Goal: Task Accomplishment & Management: Use online tool/utility

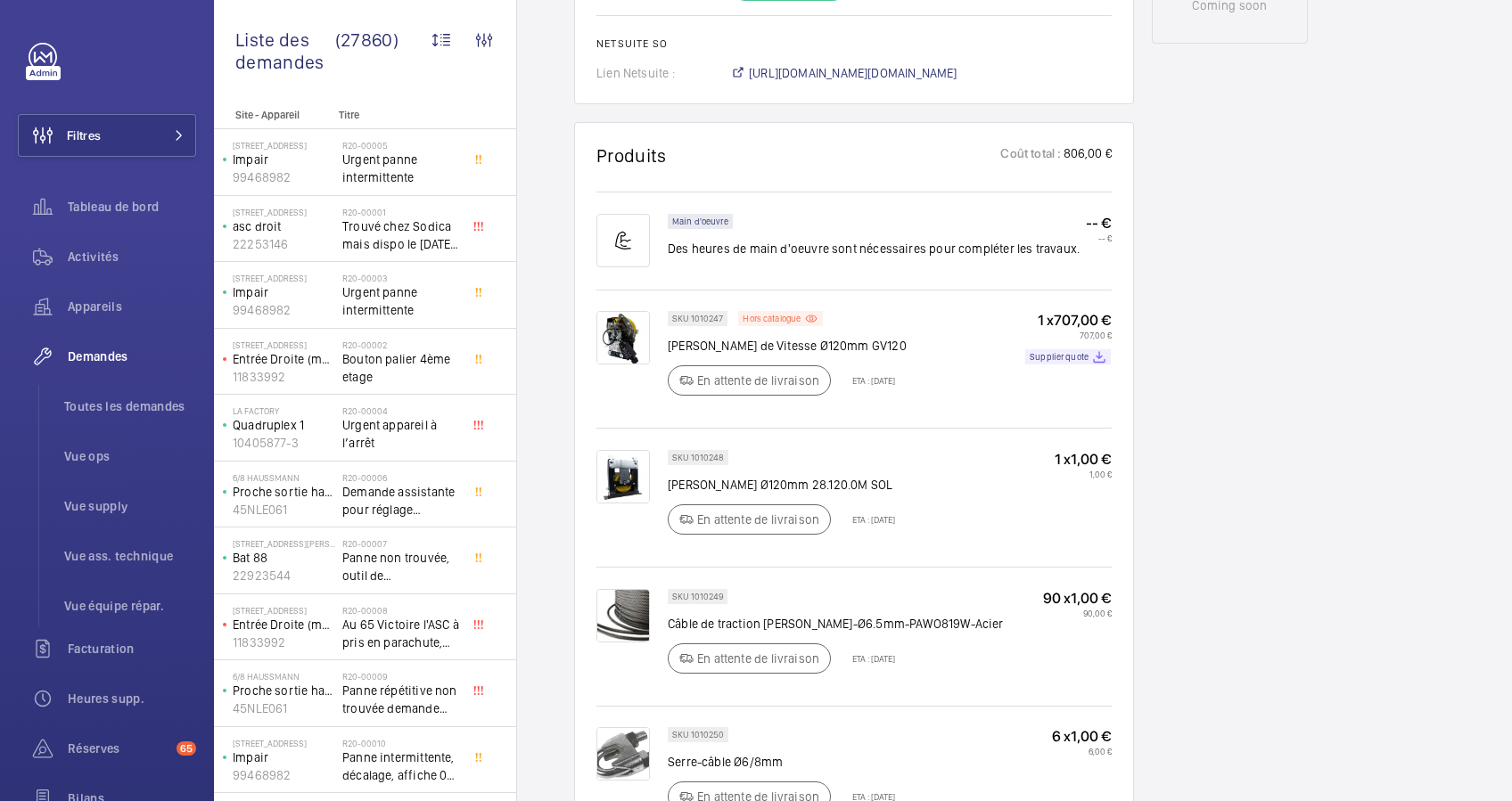
scroll to position [1070, 0]
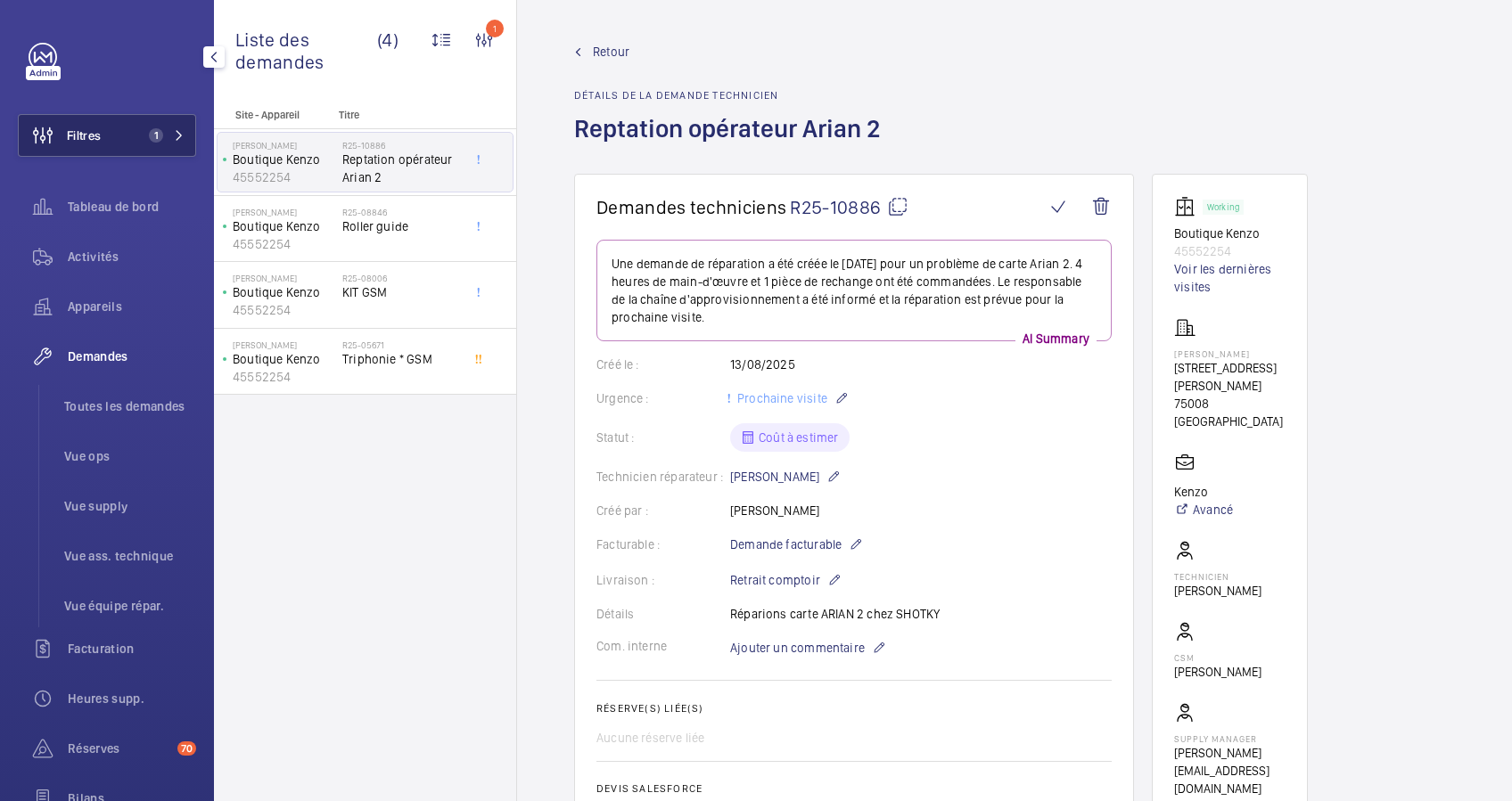
click at [135, 139] on button "Filtres 1" at bounding box center [107, 134] width 178 height 43
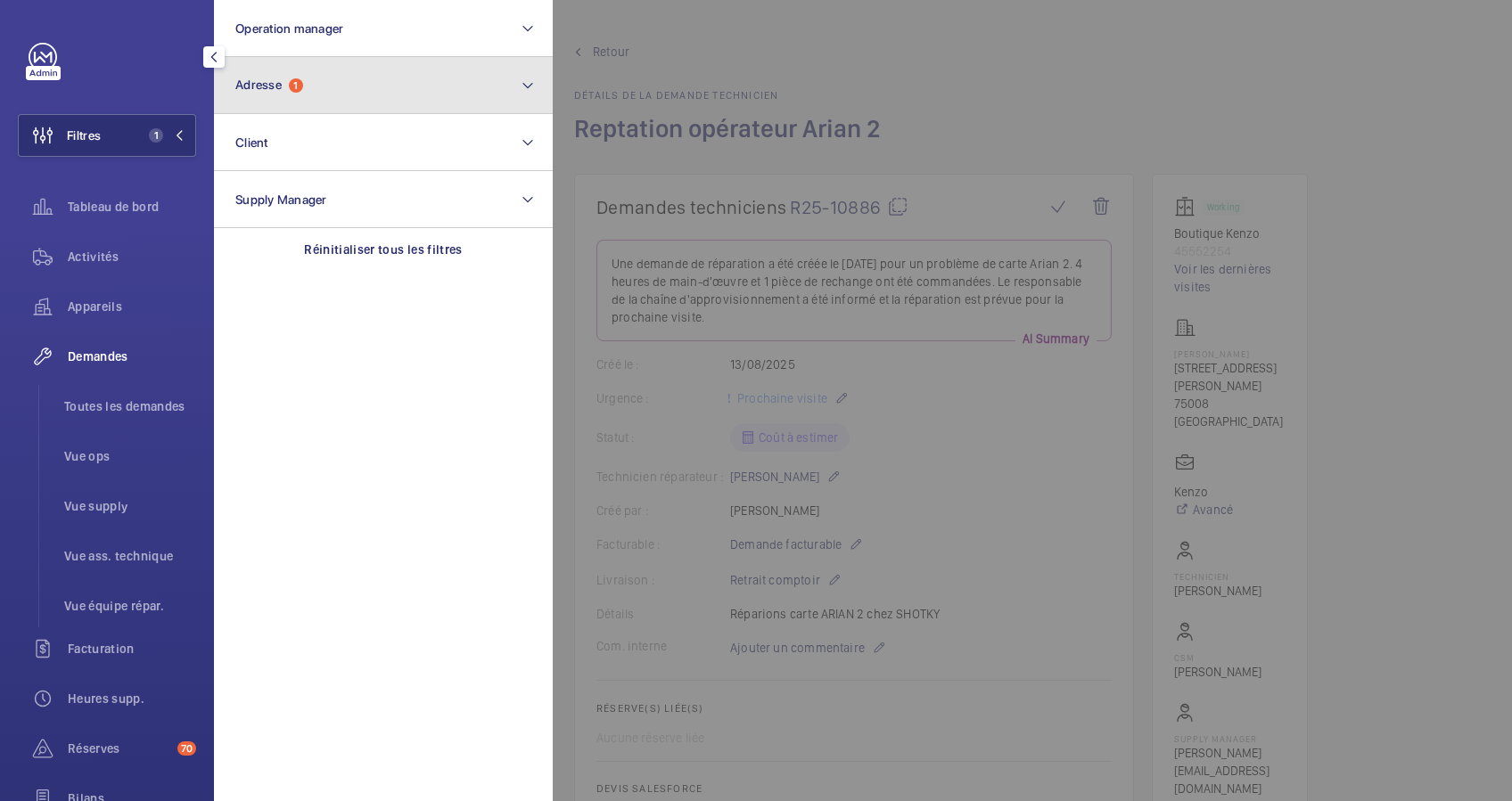
click at [374, 88] on button "Adresse 1" at bounding box center [383, 85] width 339 height 57
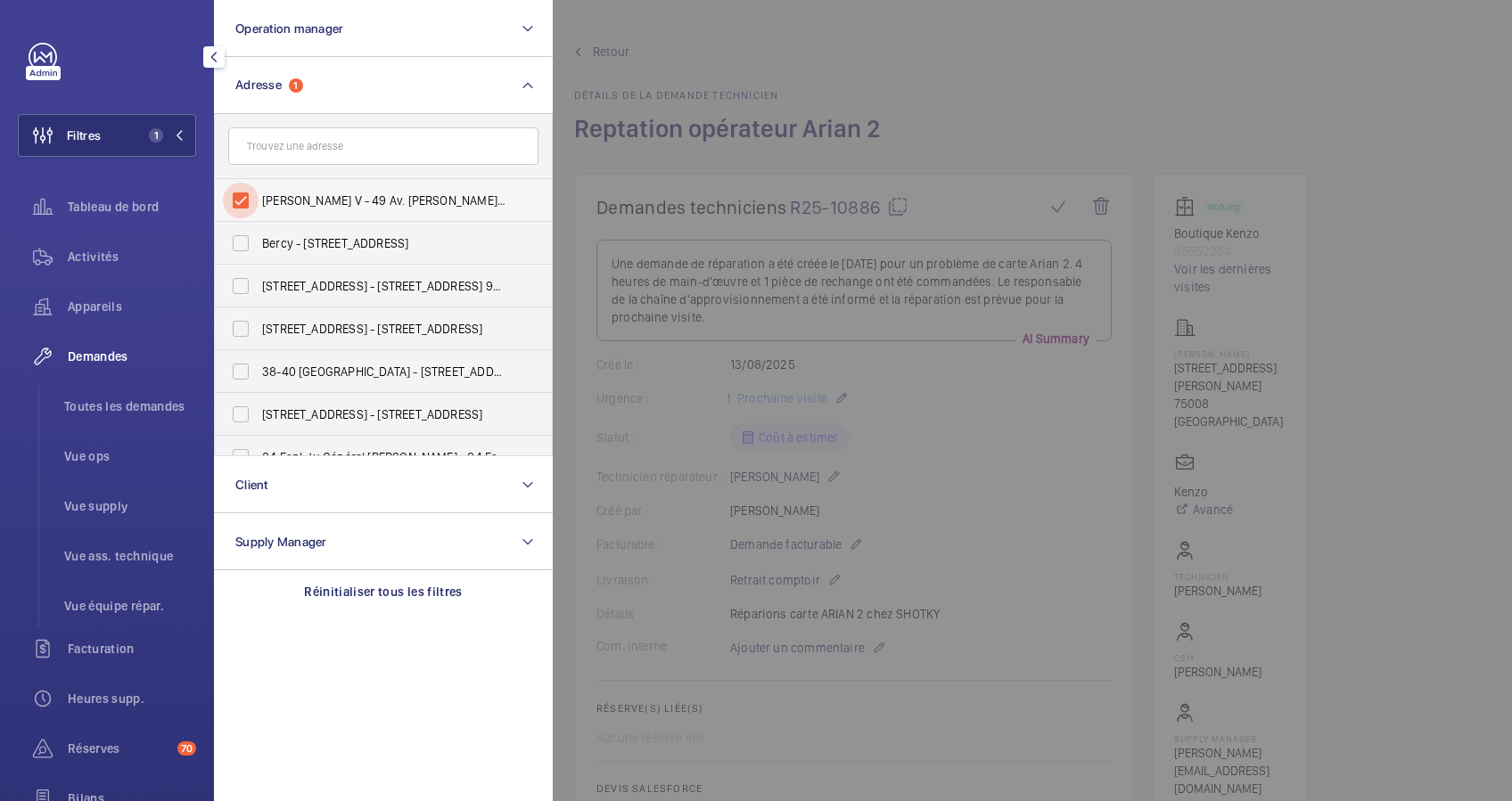
click at [240, 199] on input "[PERSON_NAME] V - 49 Av. [PERSON_NAME], [GEOGRAPHIC_DATA]" at bounding box center [240, 201] width 36 height 36
checkbox input "false"
click at [305, 146] on input "text" at bounding box center [383, 147] width 311 height 38
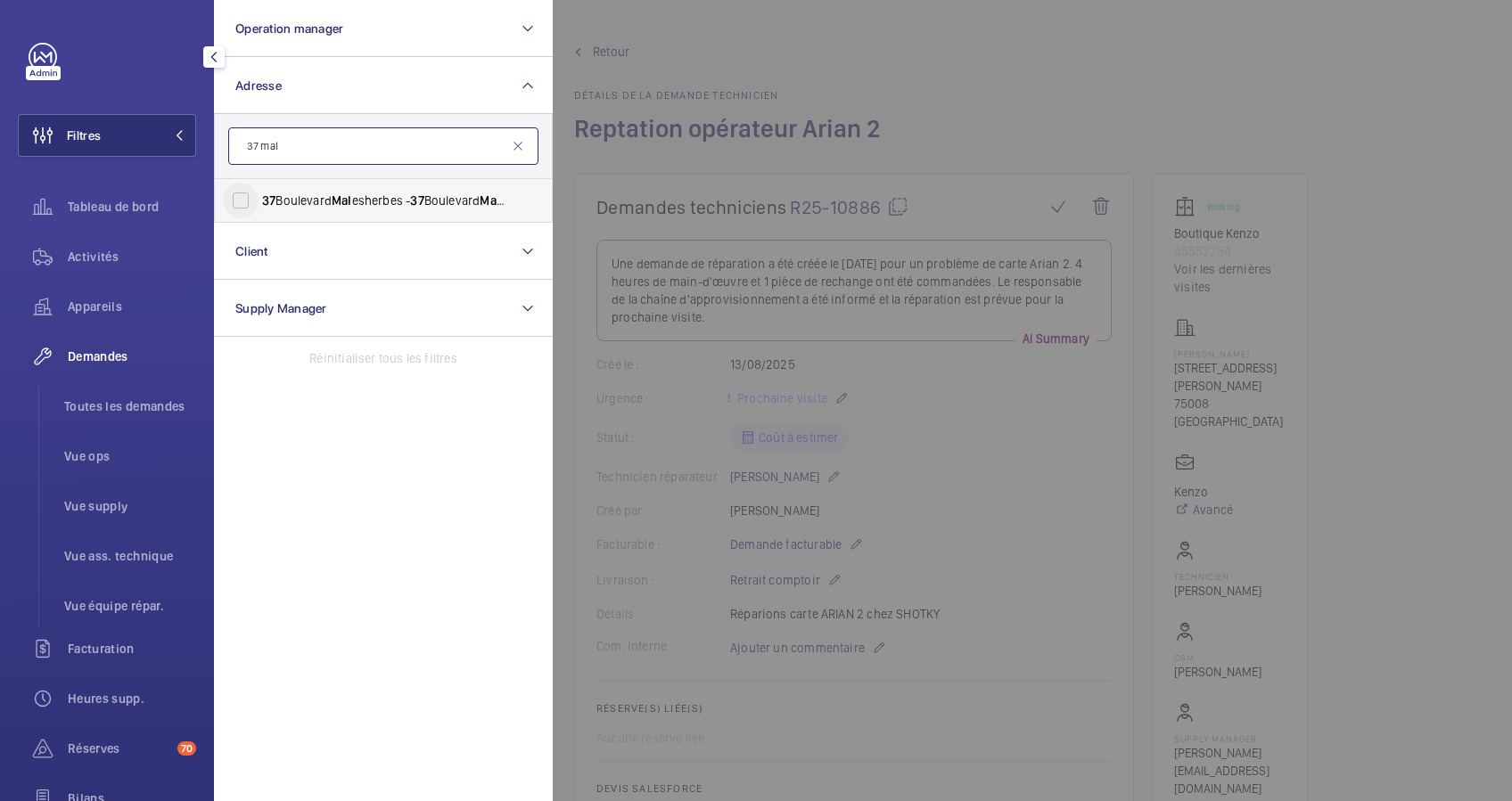
type input "37 mal"
click at [248, 214] on input "[STREET_ADDRESS]" at bounding box center [240, 201] width 36 height 36
checkbox input "true"
click at [105, 412] on span "Toutes les demandes" at bounding box center [130, 406] width 132 height 18
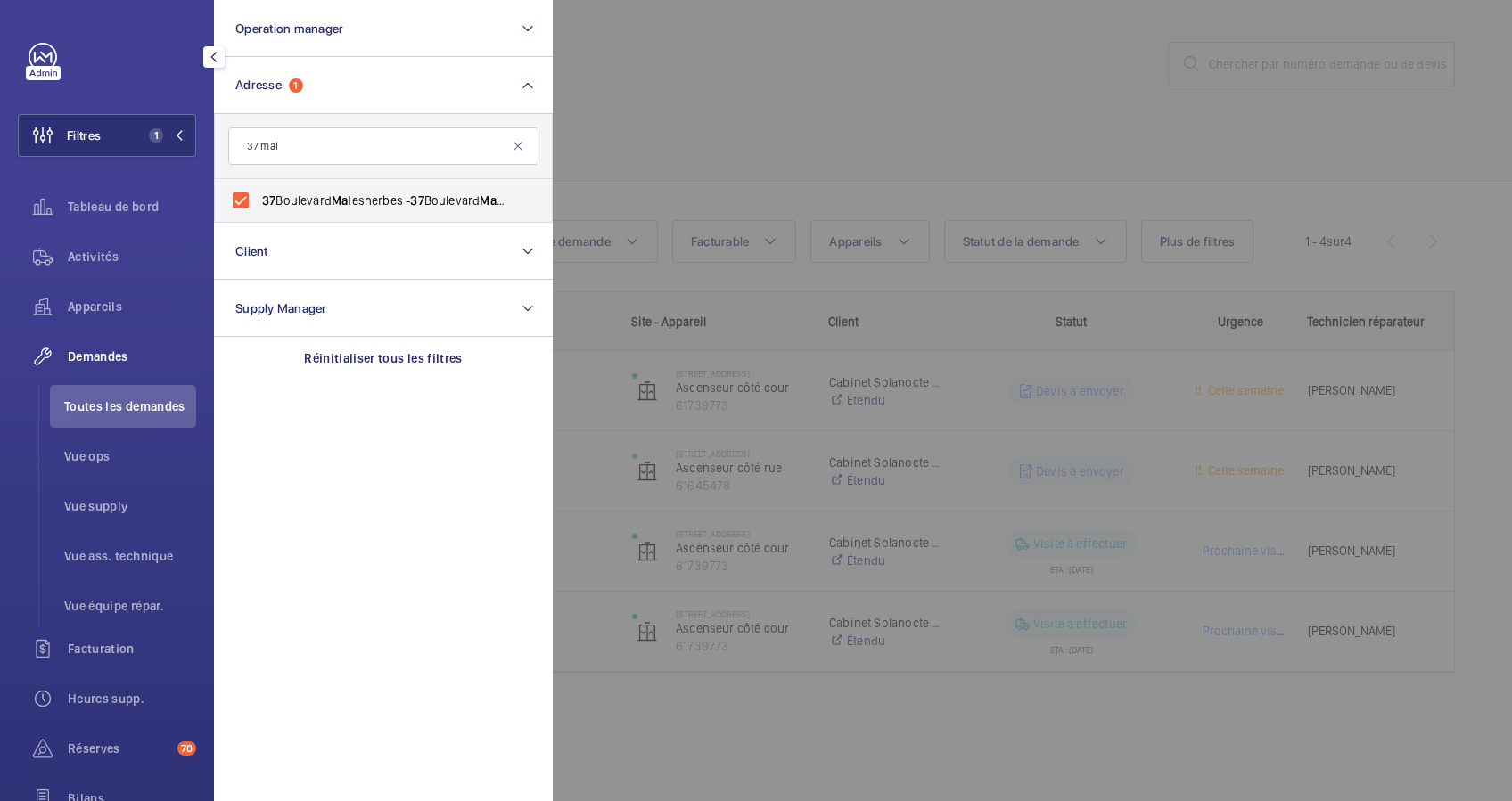
click at [826, 107] on div at bounding box center [1308, 400] width 1512 height 801
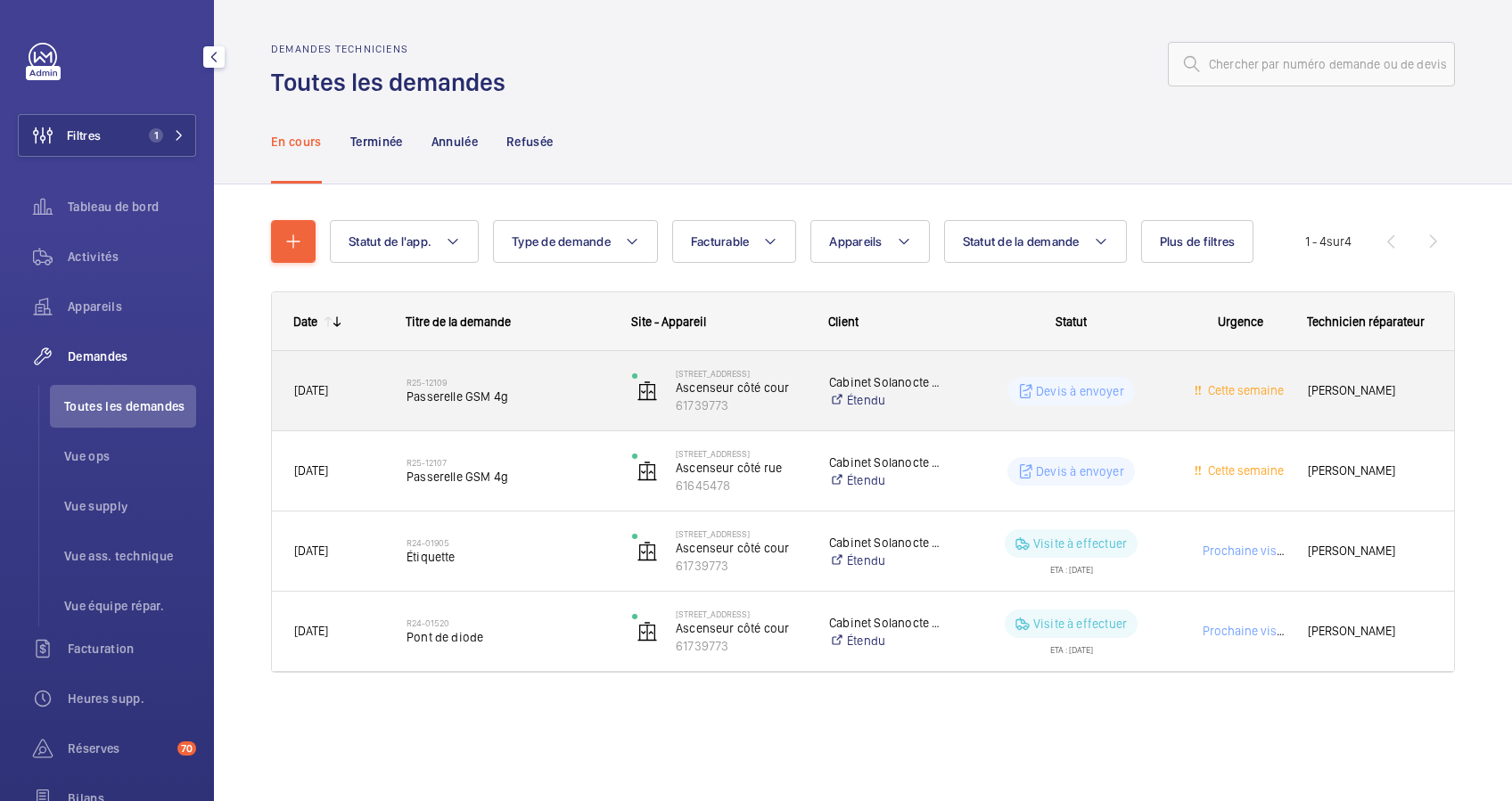
click at [1048, 387] on p "Devis à envoyer" at bounding box center [1079, 391] width 88 height 18
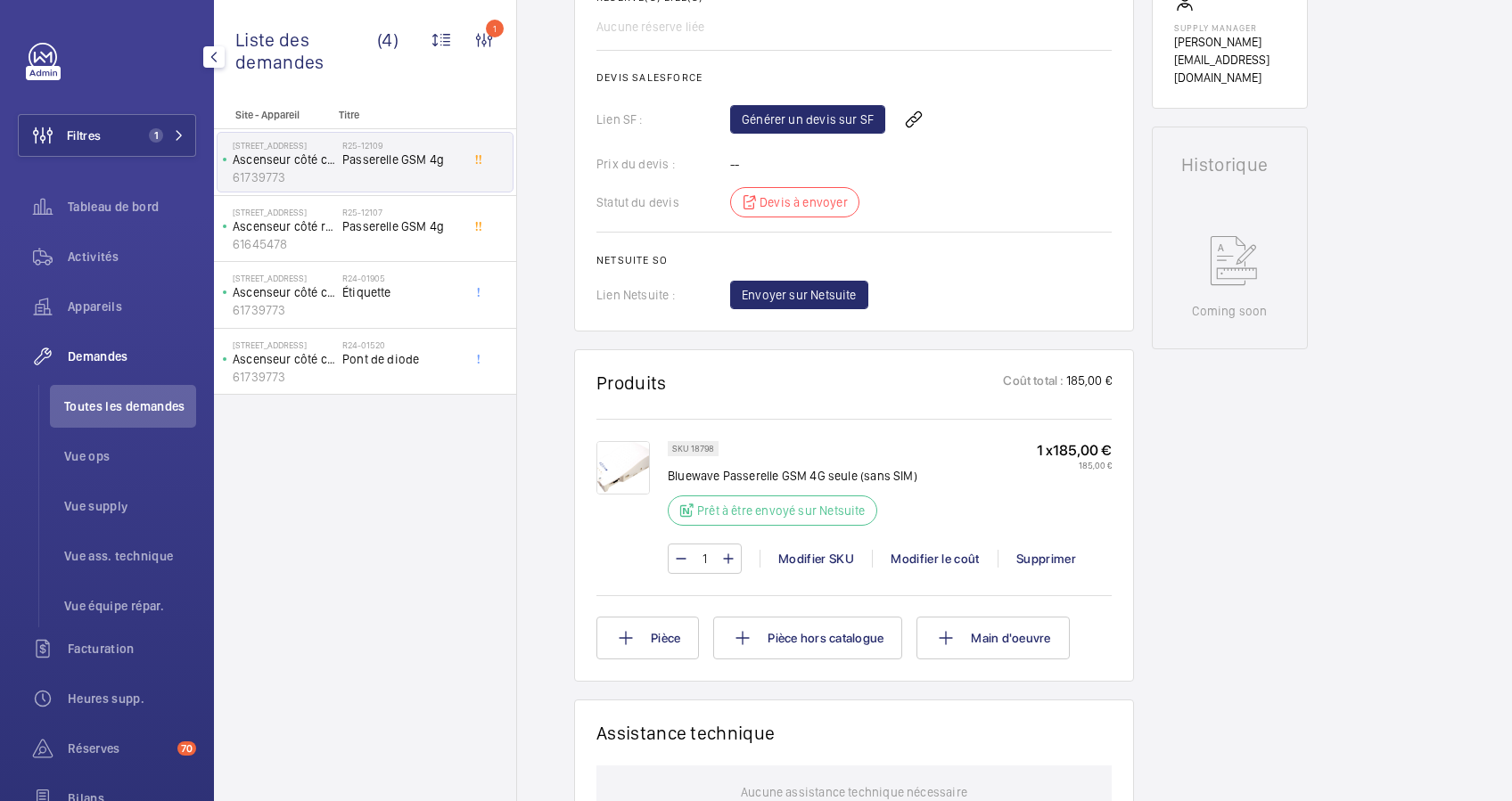
scroll to position [713, 0]
click at [677, 650] on button "Pièce" at bounding box center [648, 636] width 102 height 43
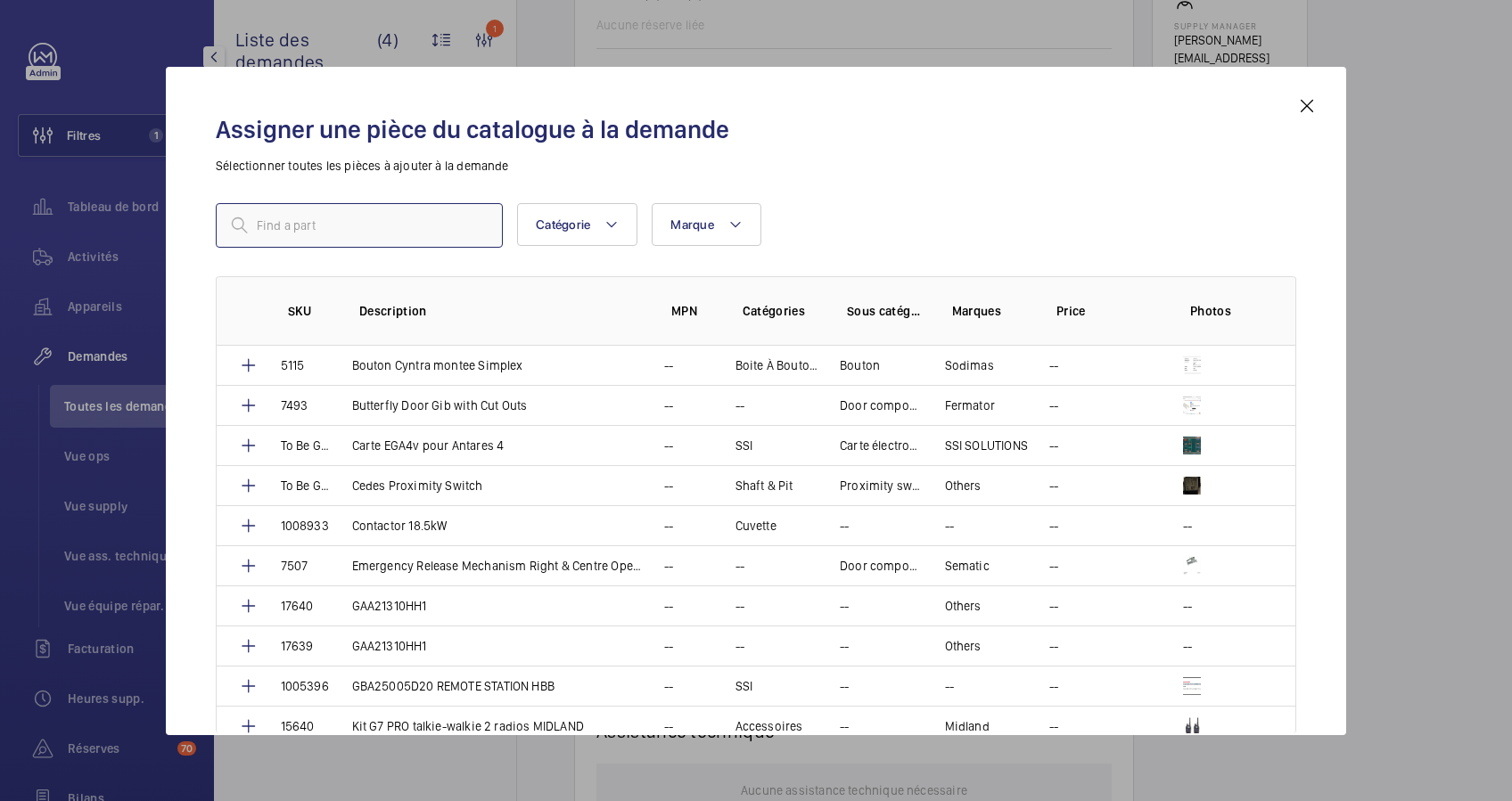
click at [442, 222] on input "text" at bounding box center [359, 225] width 287 height 44
click at [419, 228] on input "sim" at bounding box center [359, 225] width 287 height 44
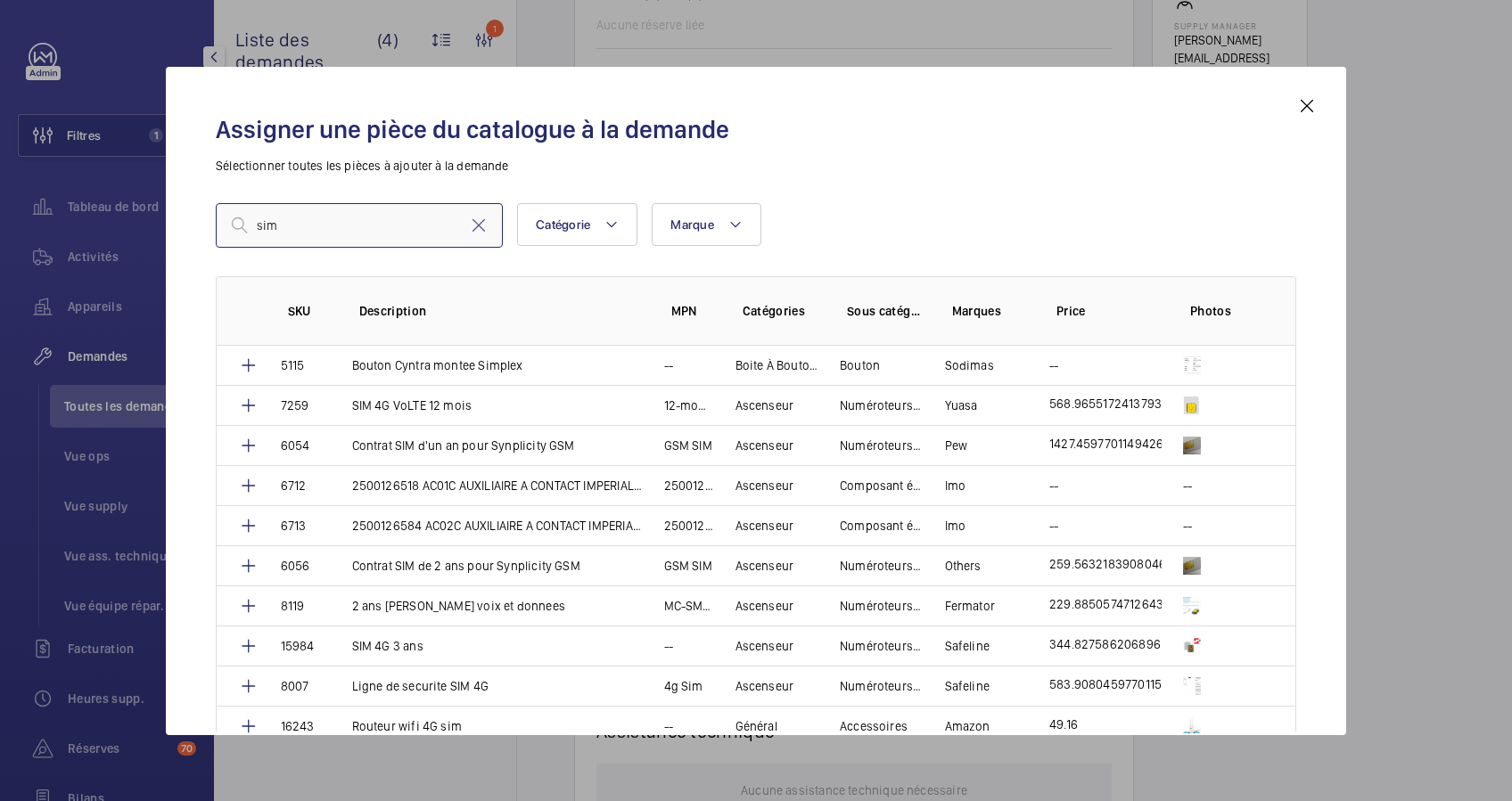
type input "sim"
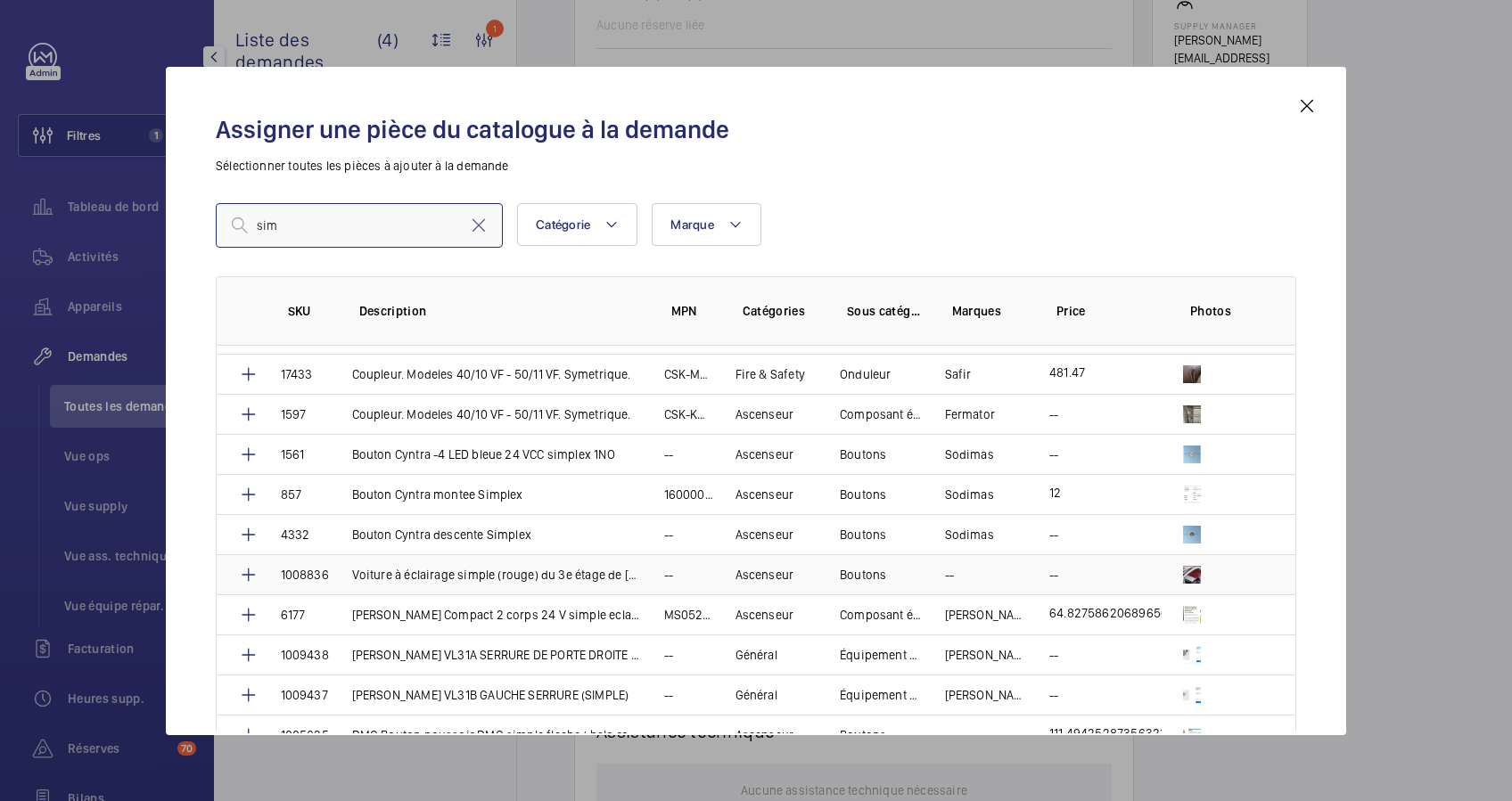
scroll to position [831, 0]
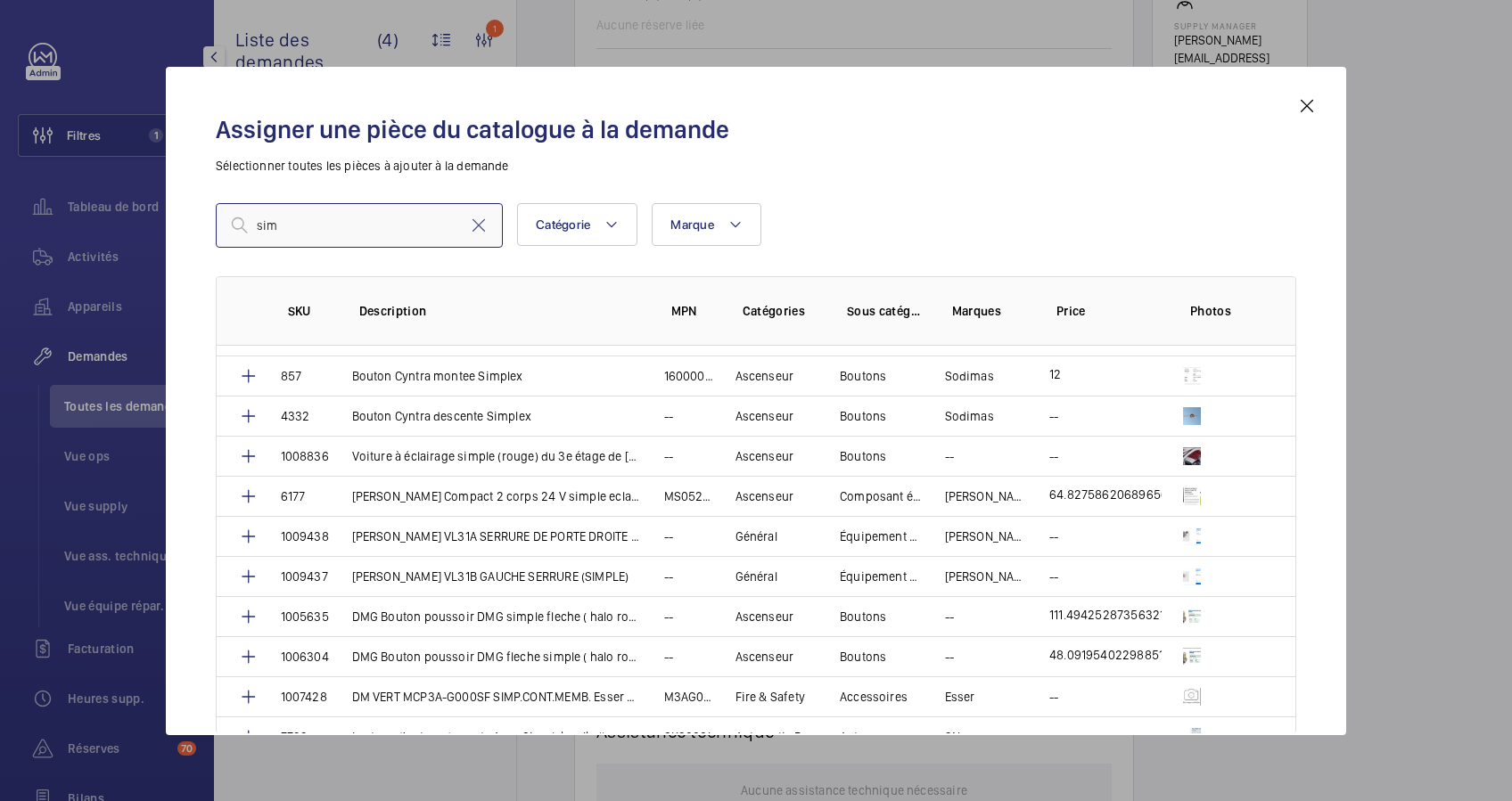
drag, startPoint x: 301, startPoint y: 229, endPoint x: 254, endPoint y: 229, distance: 47.0
click at [254, 229] on input "sim" at bounding box center [359, 225] width 287 height 44
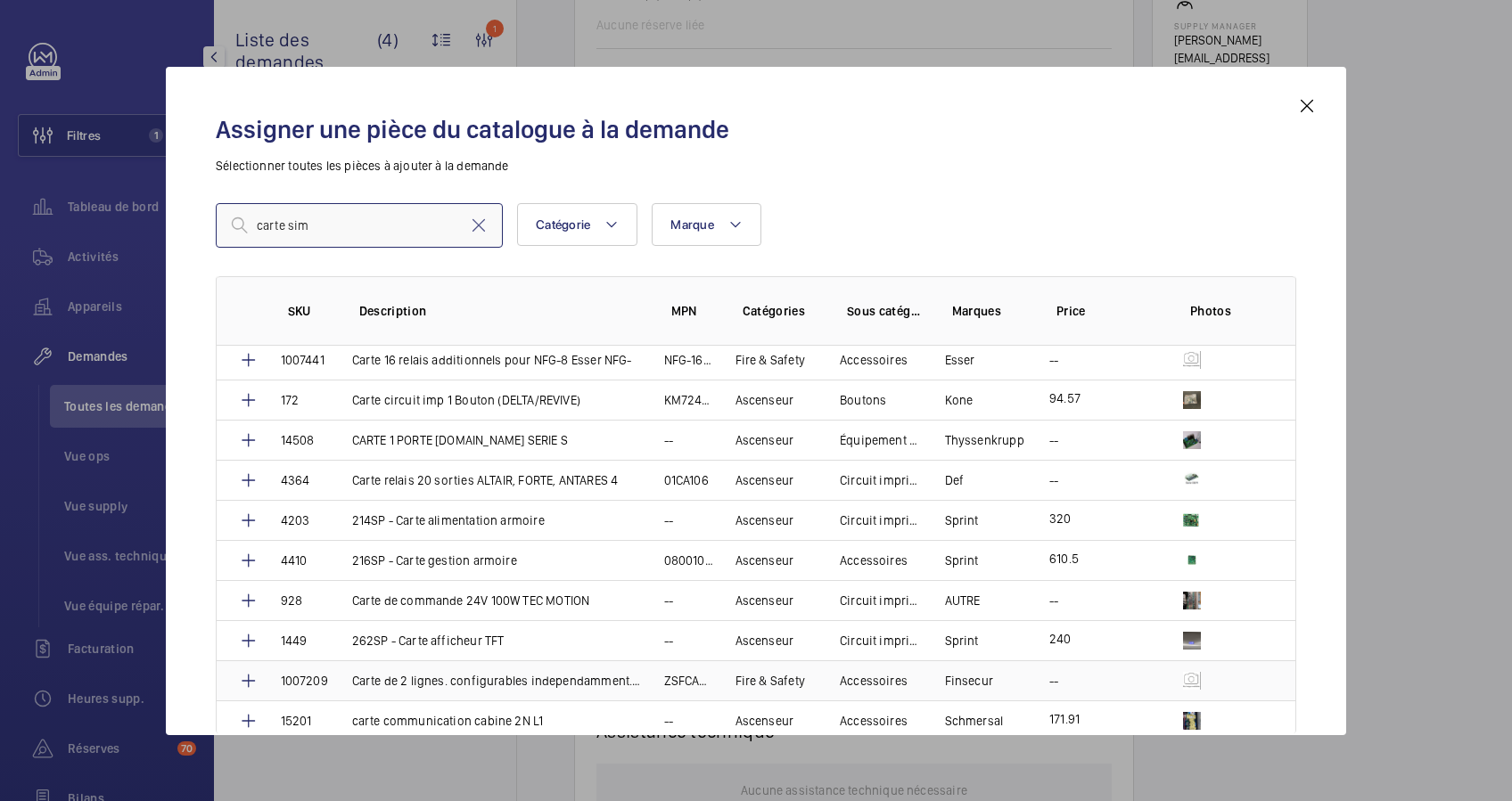
scroll to position [0, 0]
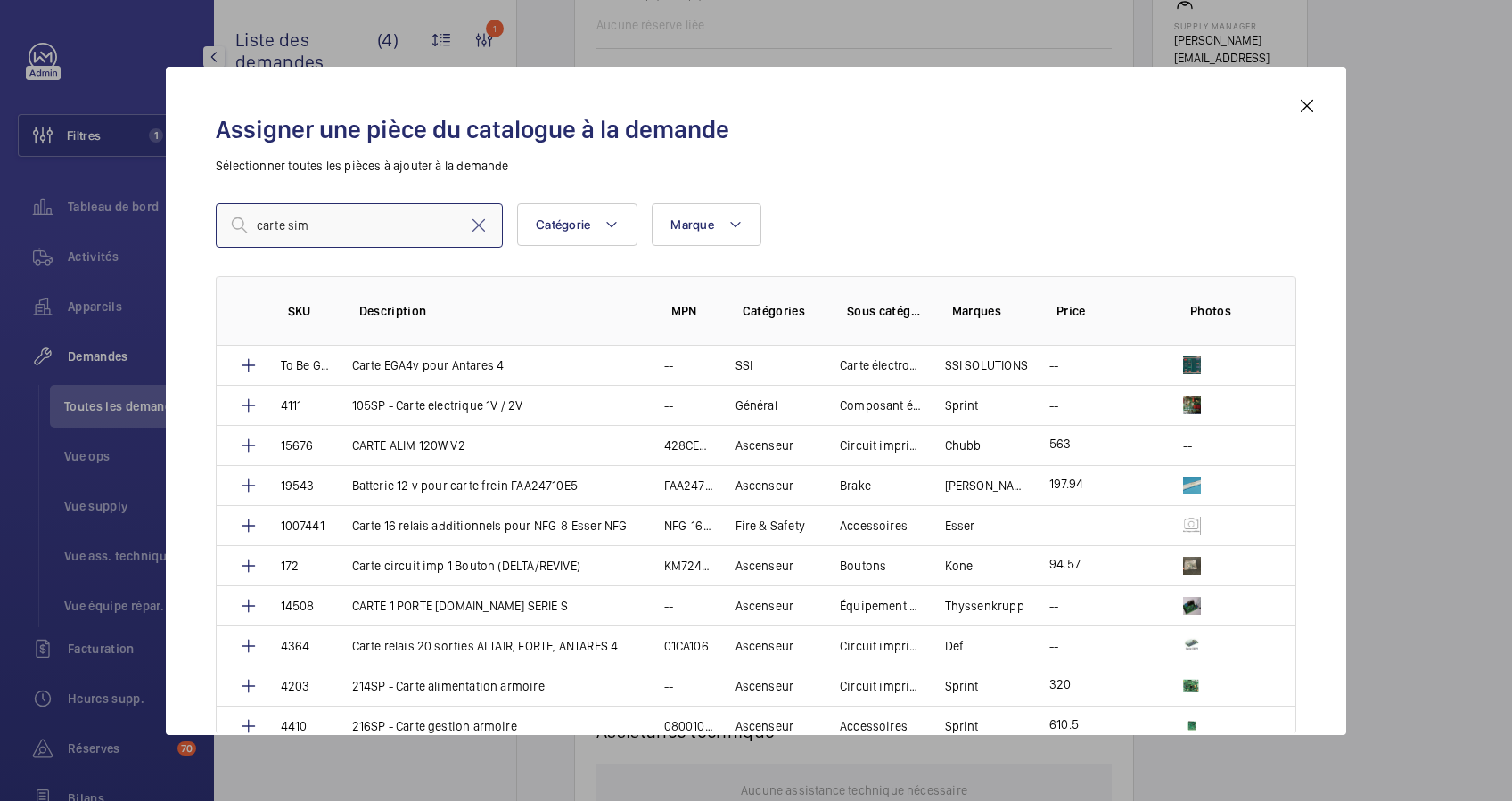
click at [288, 225] on input "carte sim" at bounding box center [359, 225] width 287 height 44
type input "sim"
click at [293, 221] on input "sim" at bounding box center [359, 225] width 287 height 44
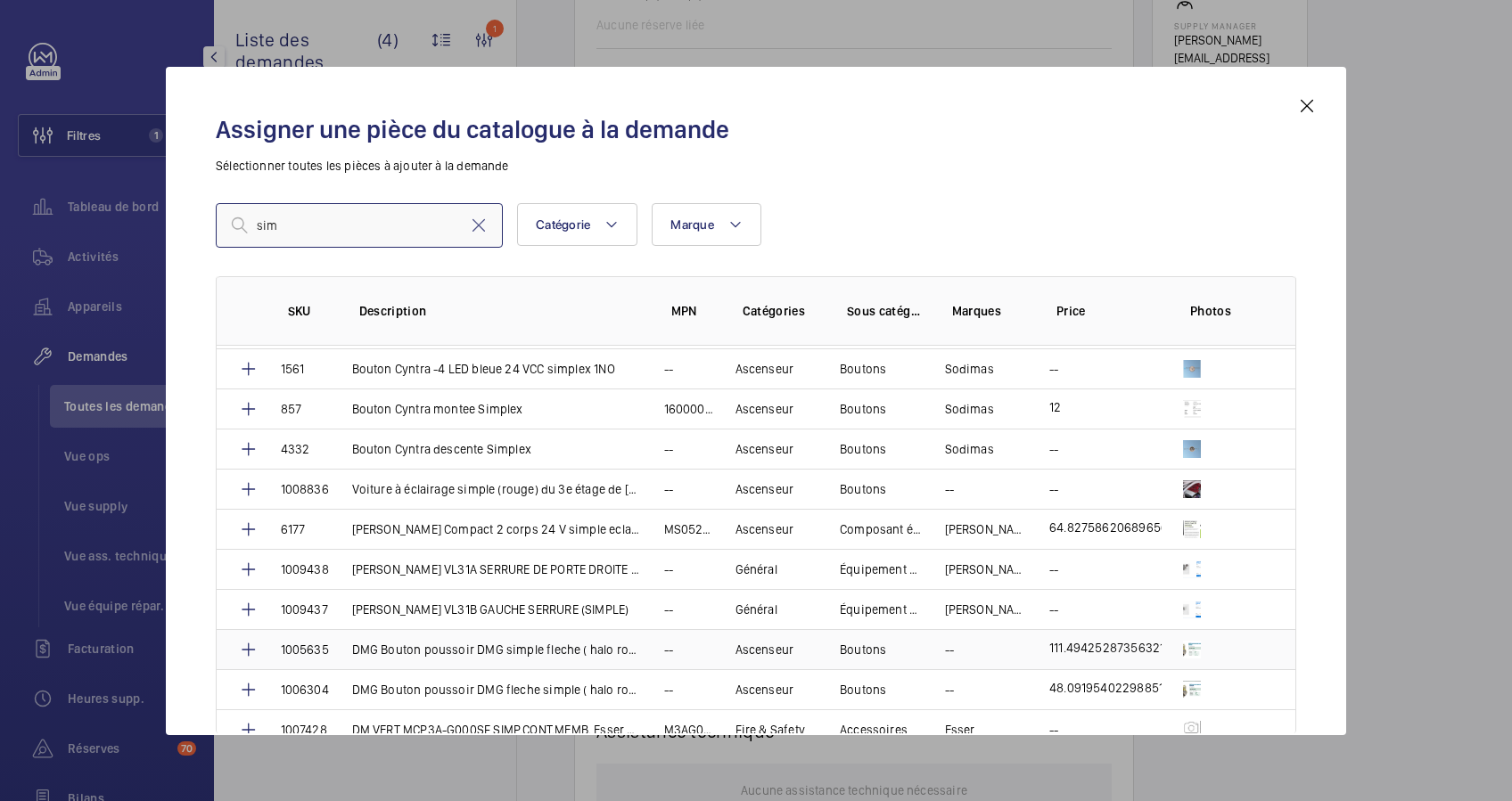
scroll to position [831, 0]
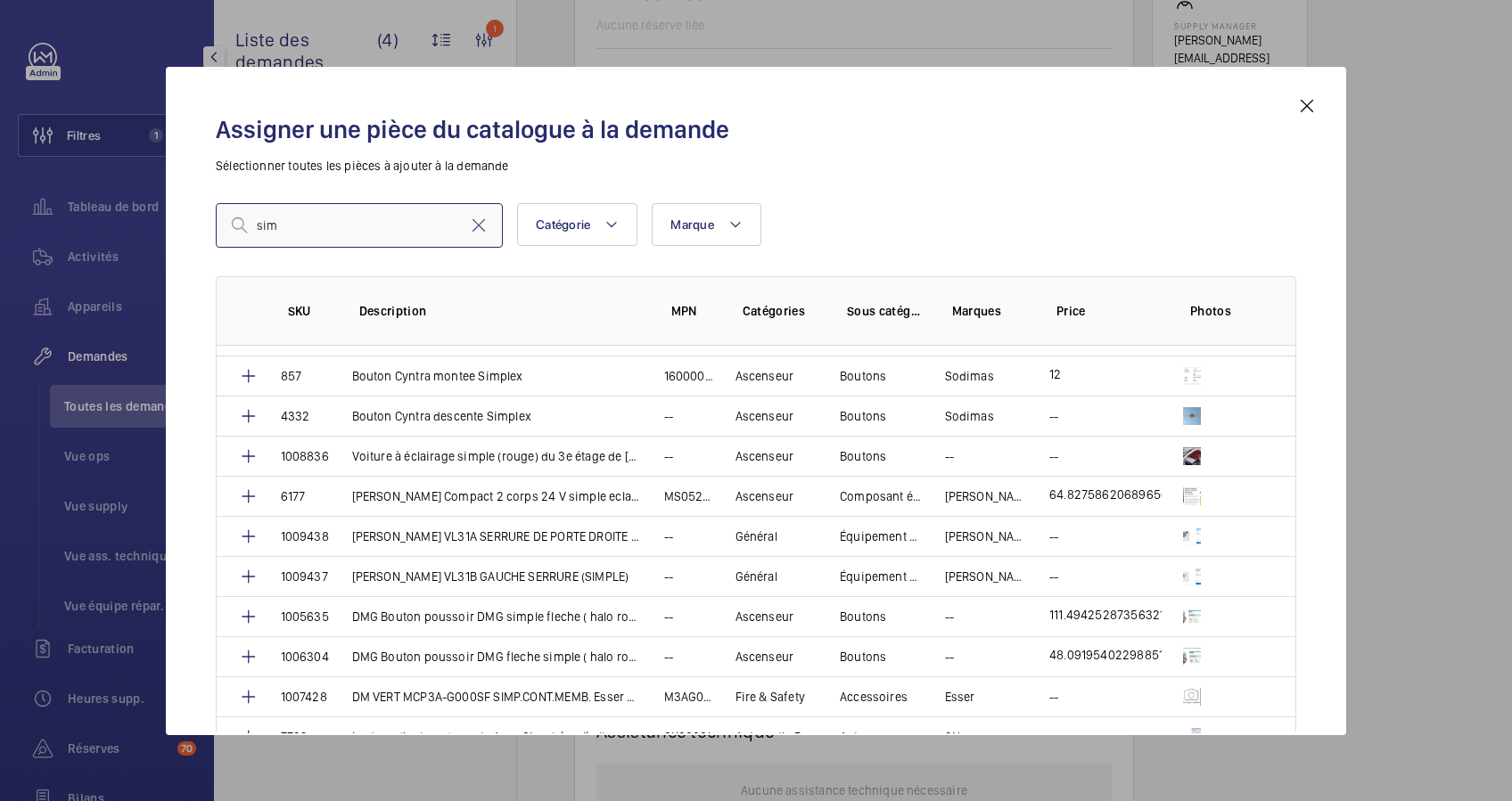
drag, startPoint x: 320, startPoint y: 228, endPoint x: 237, endPoint y: 222, distance: 83.2
click at [237, 222] on div "sim" at bounding box center [359, 225] width 287 height 44
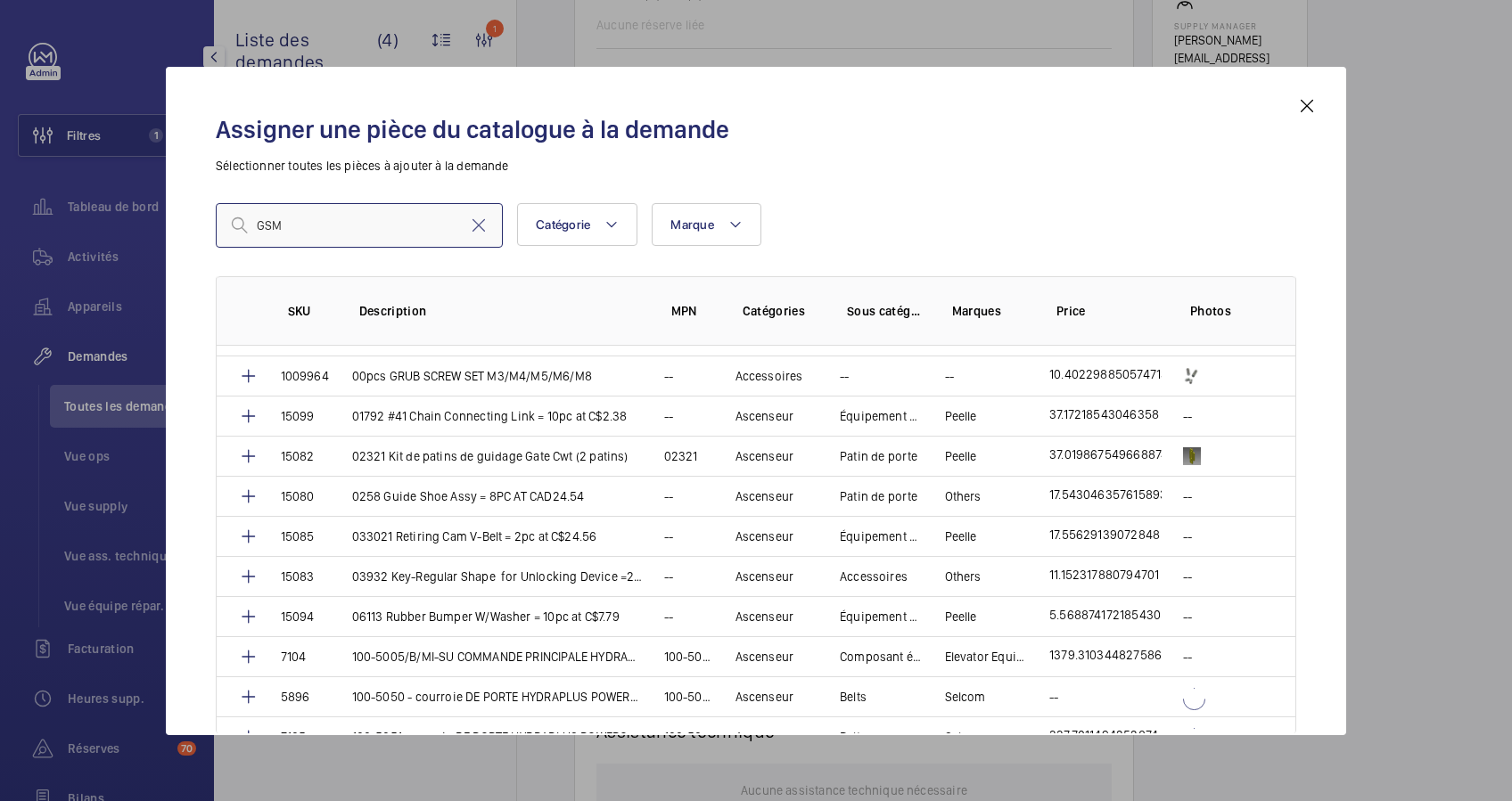
type input "GSM"
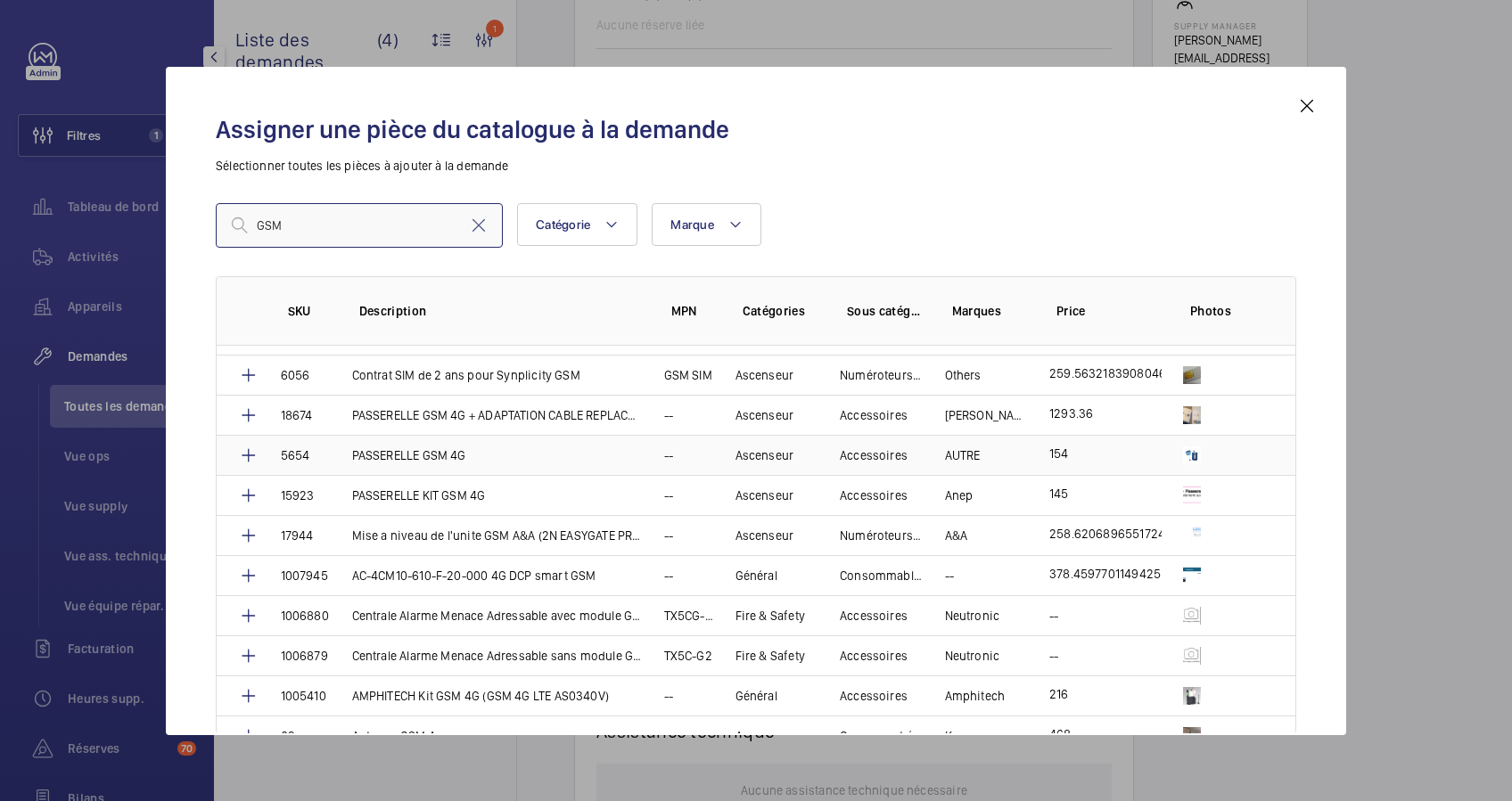
scroll to position [0, 0]
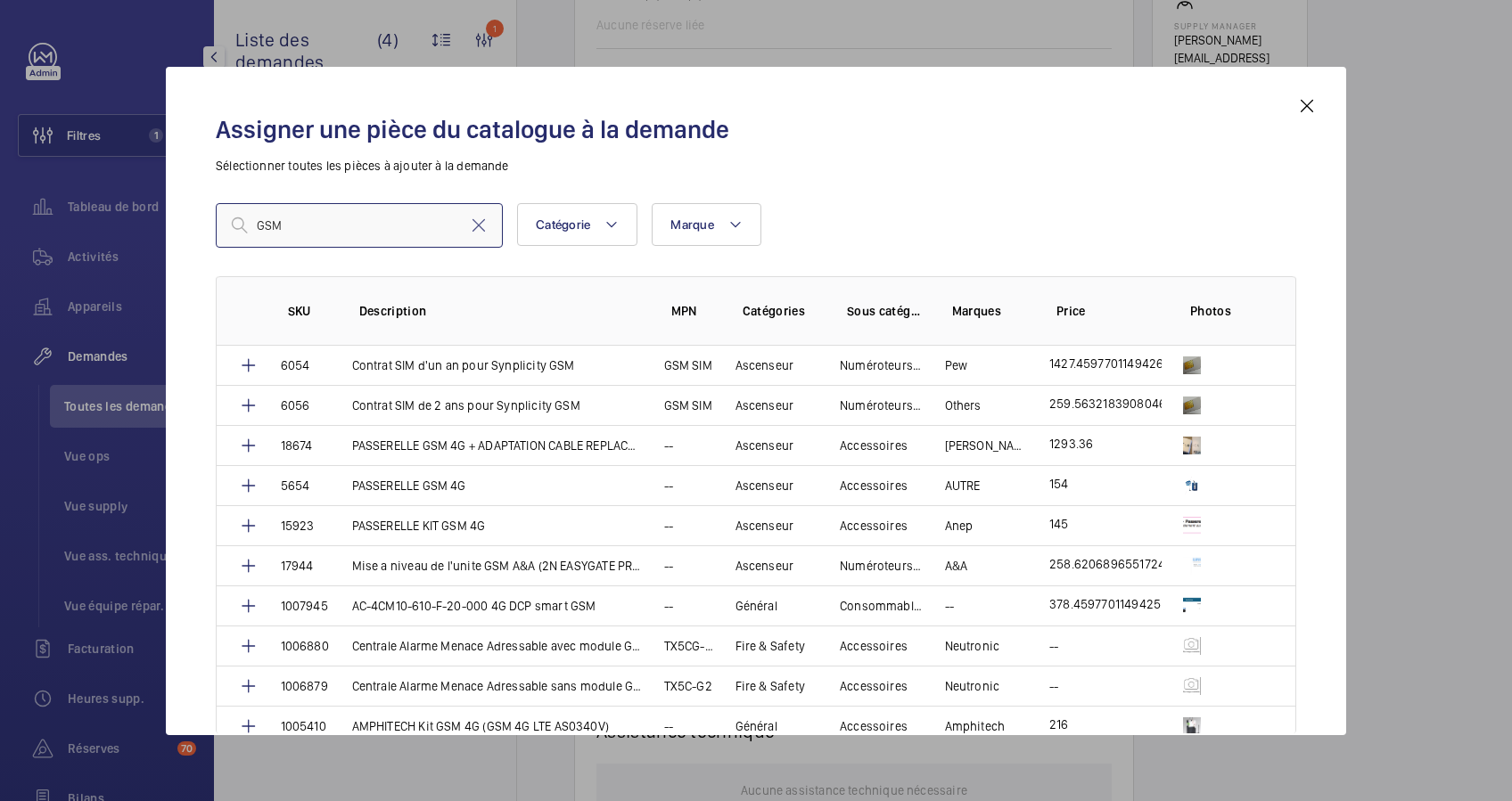
click at [355, 224] on input "GSM" at bounding box center [359, 225] width 287 height 44
drag, startPoint x: 313, startPoint y: 229, endPoint x: 223, endPoint y: 224, distance: 90.1
click at [223, 224] on input "GSM" at bounding box center [359, 225] width 287 height 44
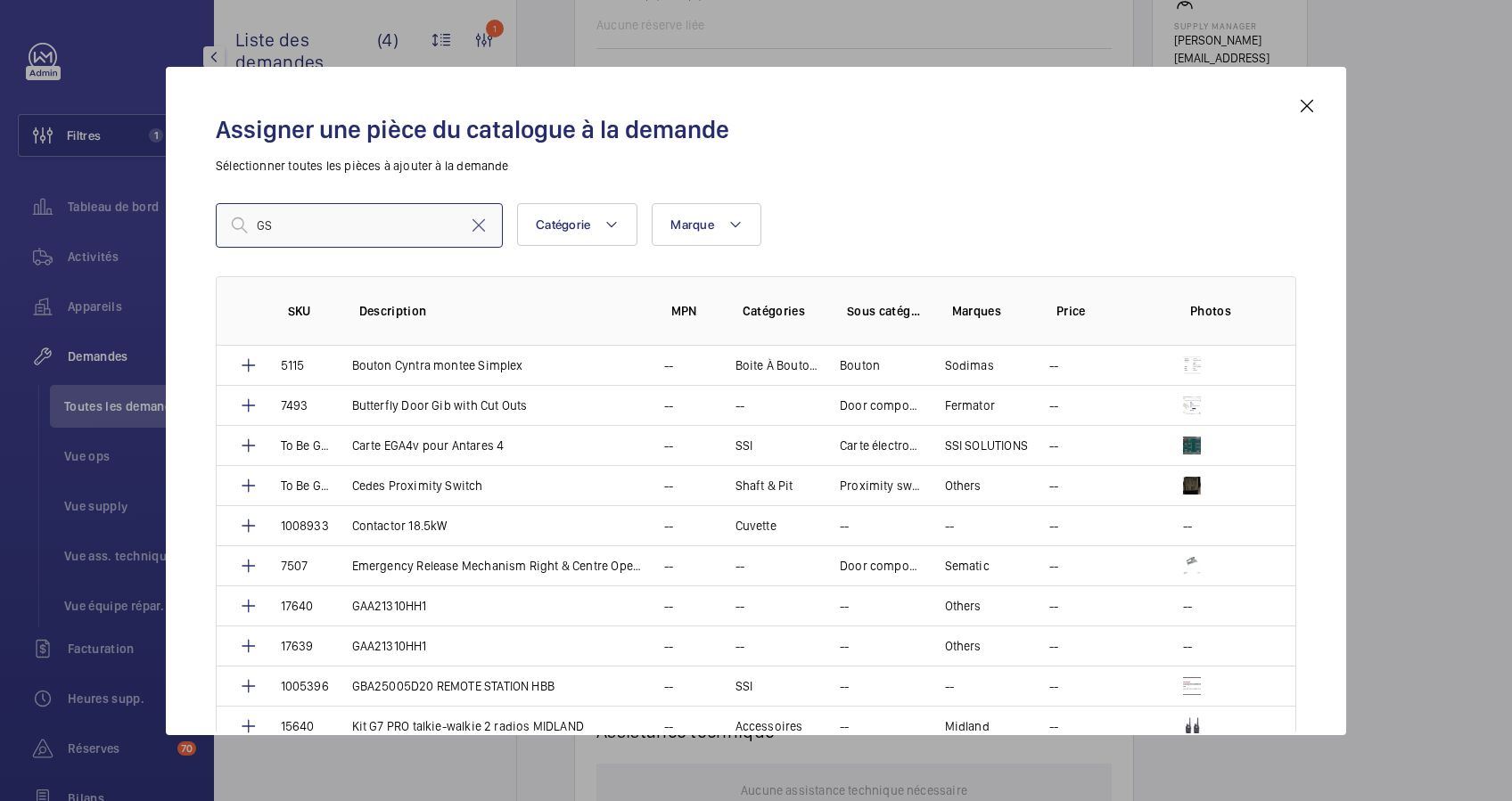
type input "GSM"
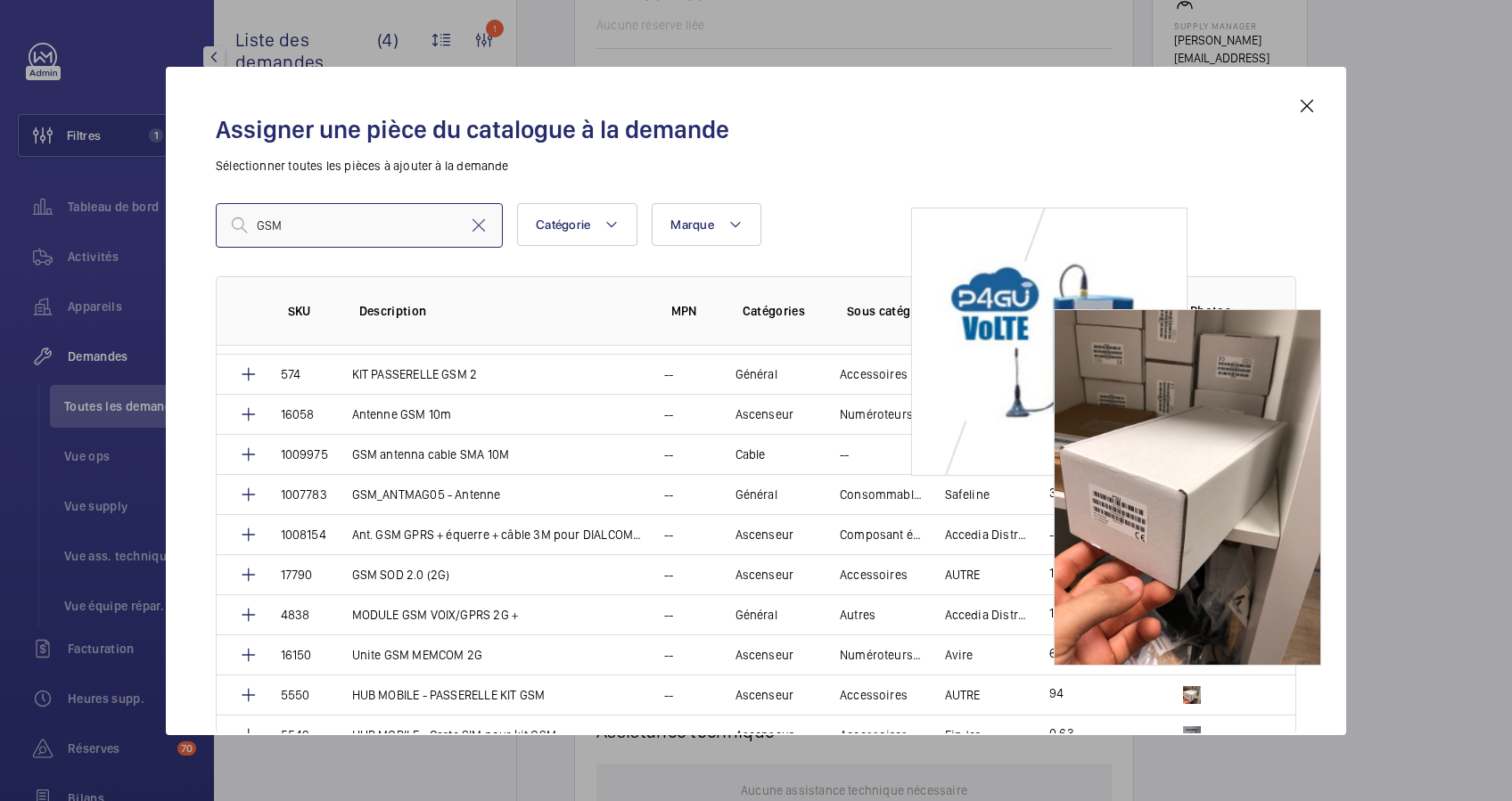
scroll to position [831, 0]
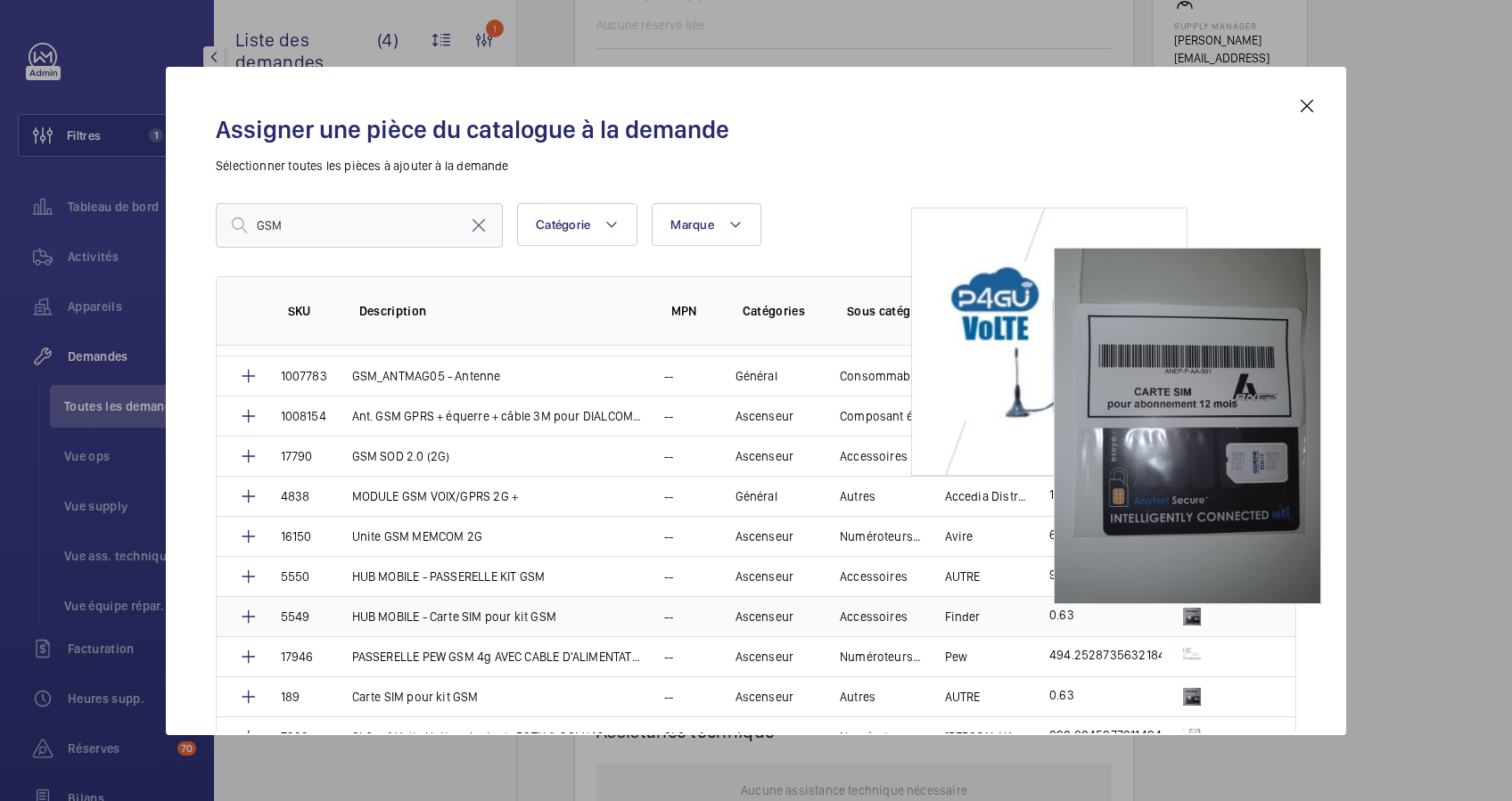
click at [1186, 609] on img at bounding box center [1191, 616] width 18 height 18
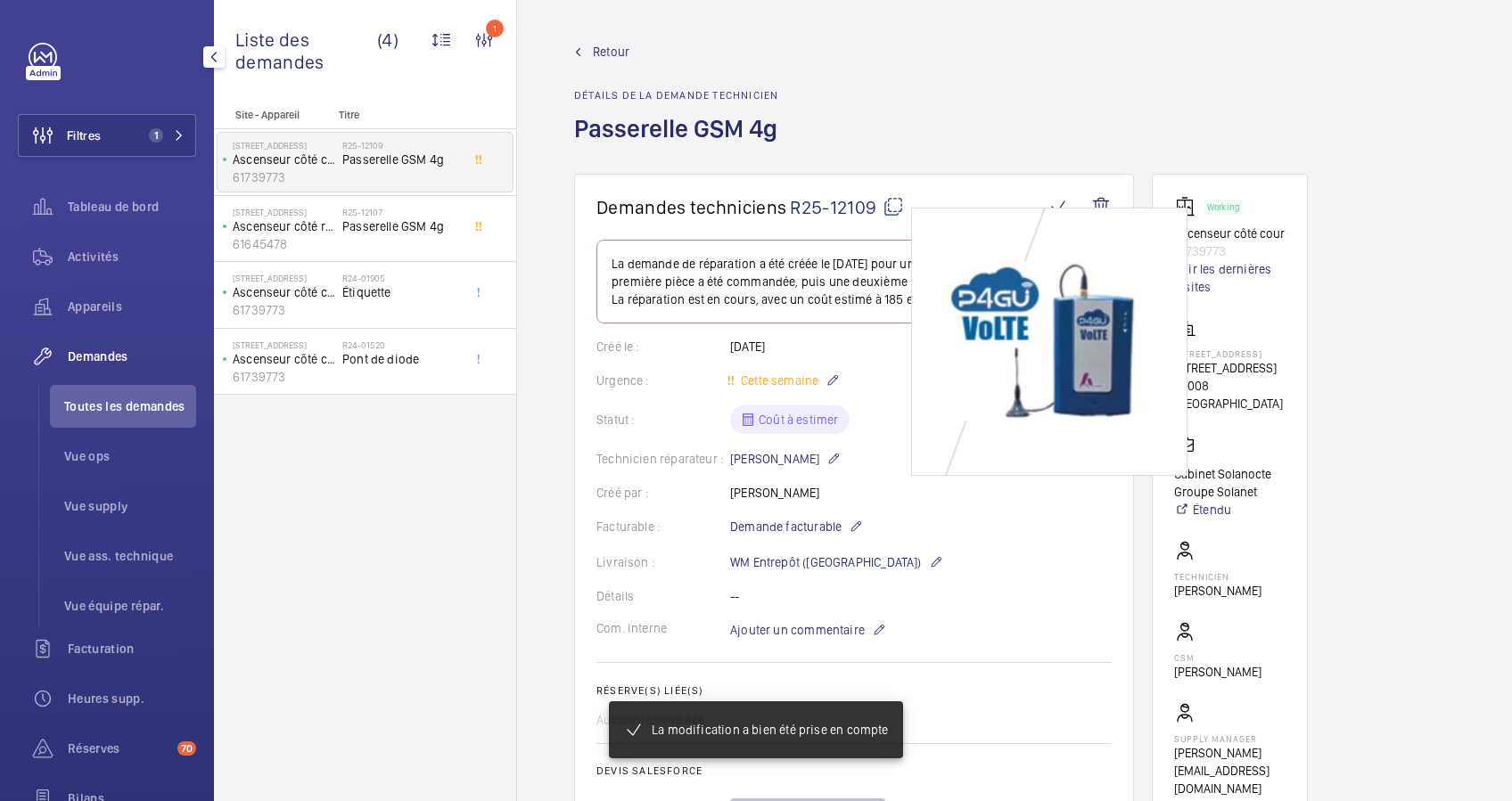
scroll to position [237, 0]
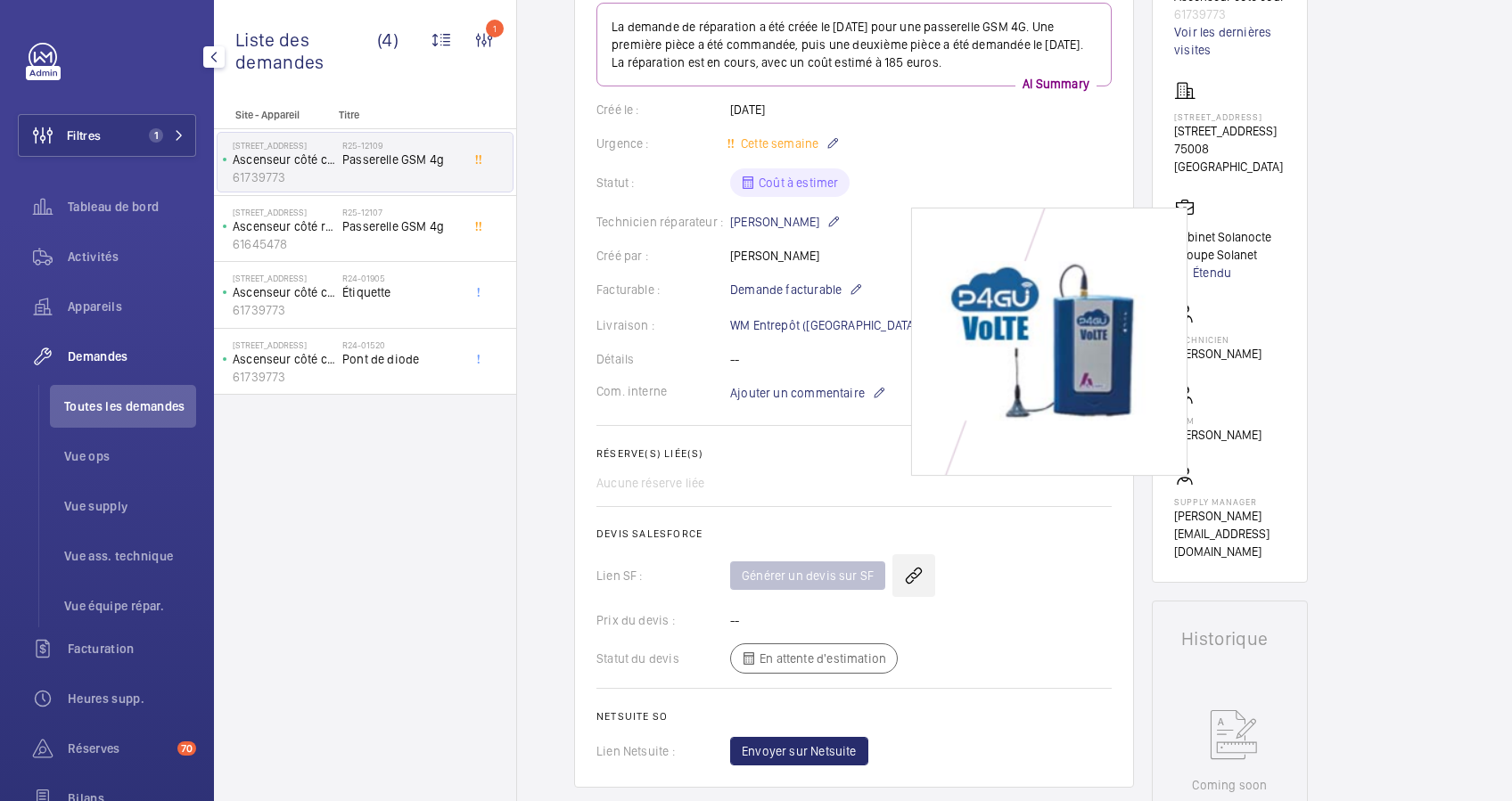
click at [906, 578] on wm-front-icon-button at bounding box center [913, 576] width 43 height 43
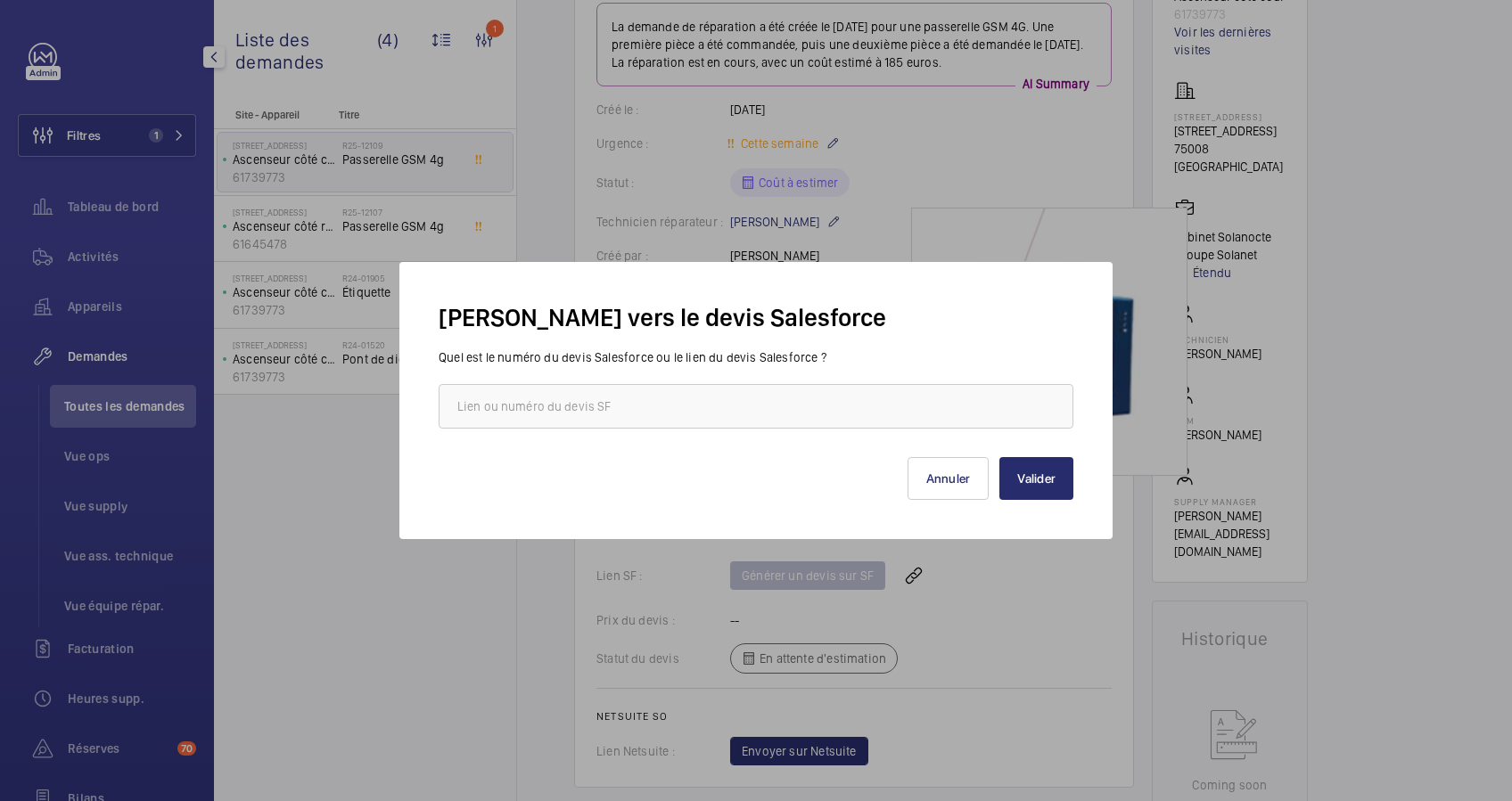
click at [845, 218] on div at bounding box center [756, 400] width 1512 height 801
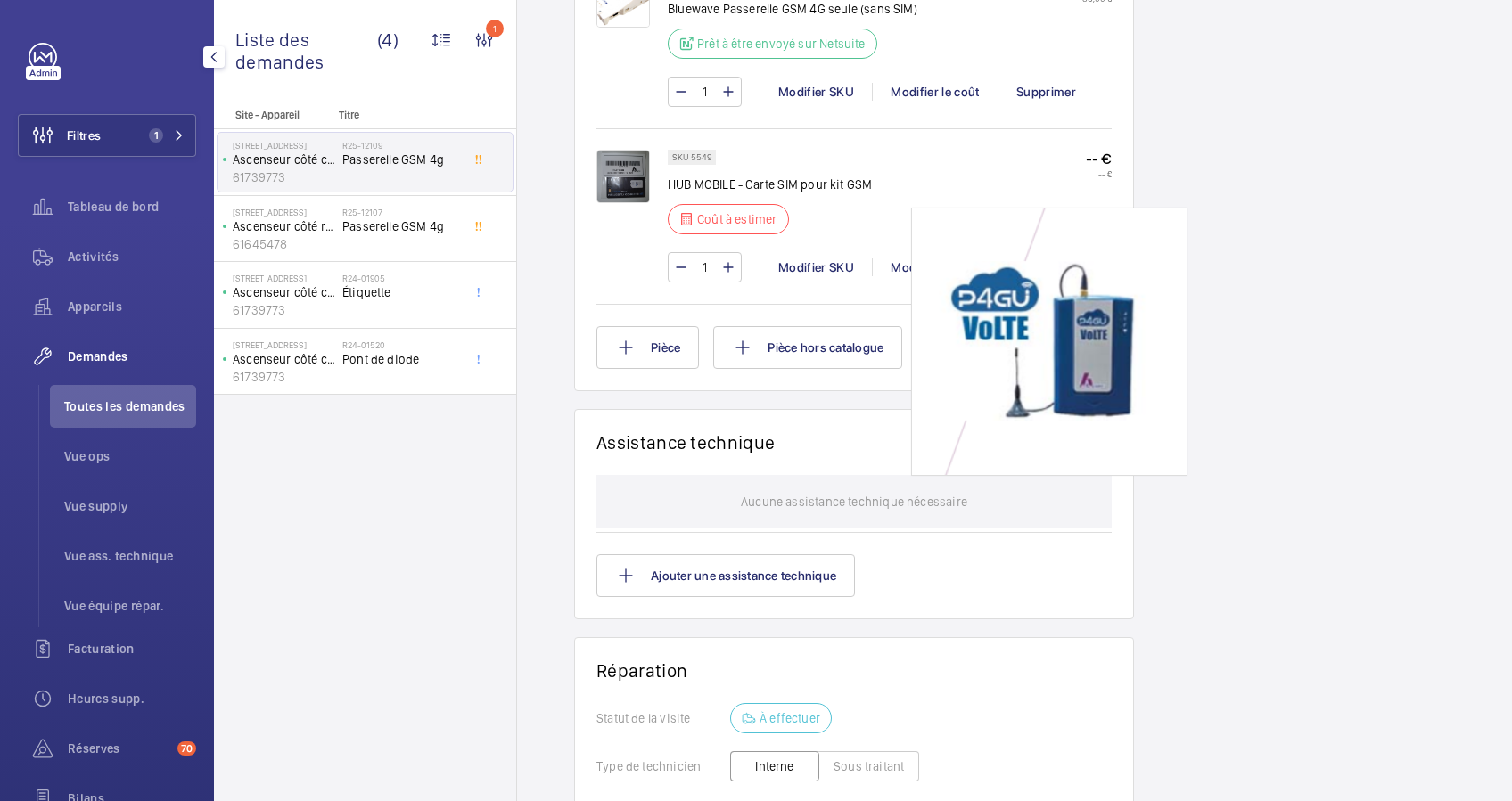
scroll to position [1188, 0]
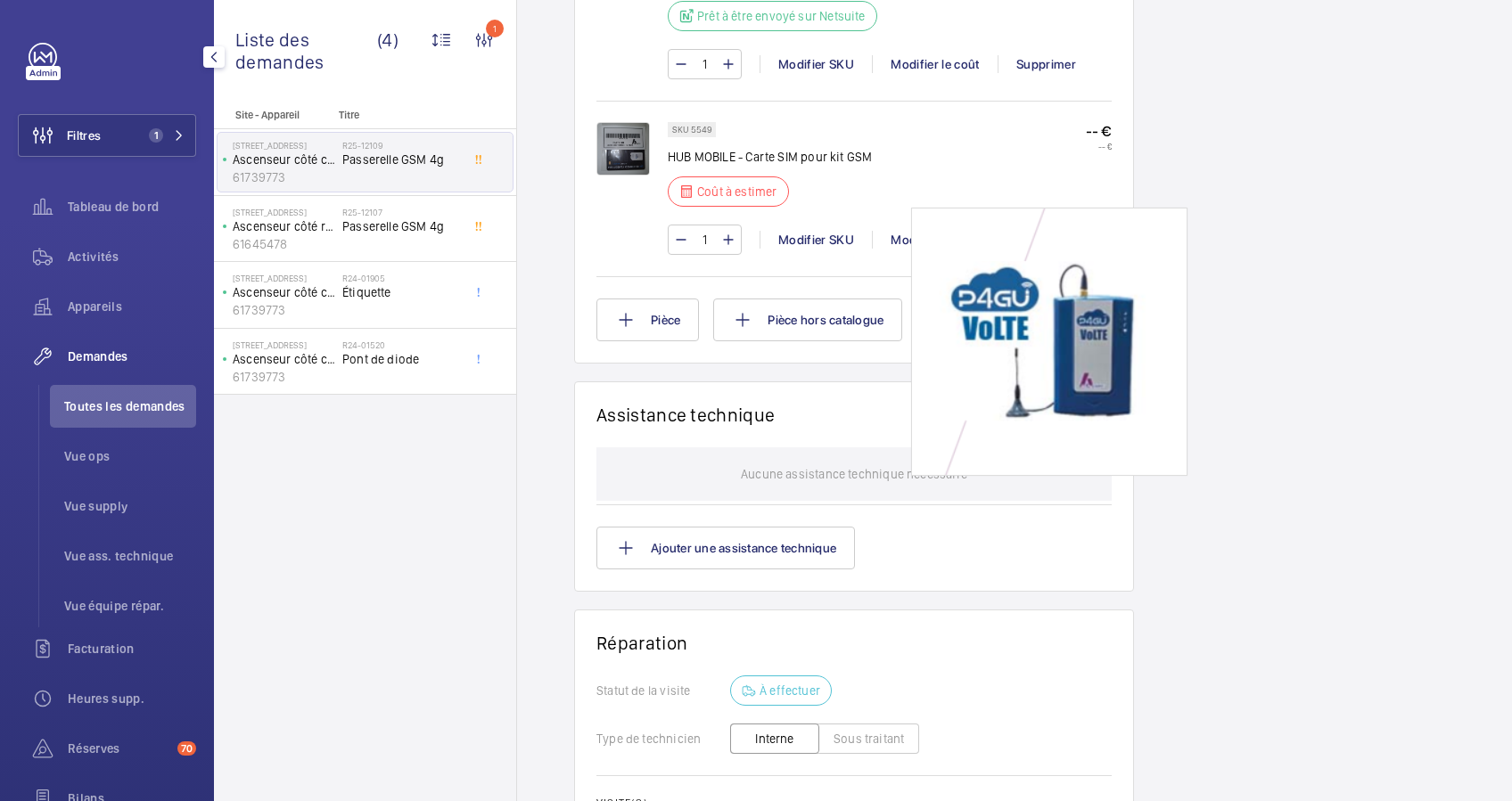
click at [1156, 218] on div "Working Ascenseur côté cour 61739773 Voir les dernières visites [STREET_ADDRESS…" at bounding box center [1229, 6] width 156 height 2039
click at [1162, 217] on div "Working Ascenseur côté cour 61739773 Voir les dernières visites [STREET_ADDRESS…" at bounding box center [1229, 6] width 156 height 2039
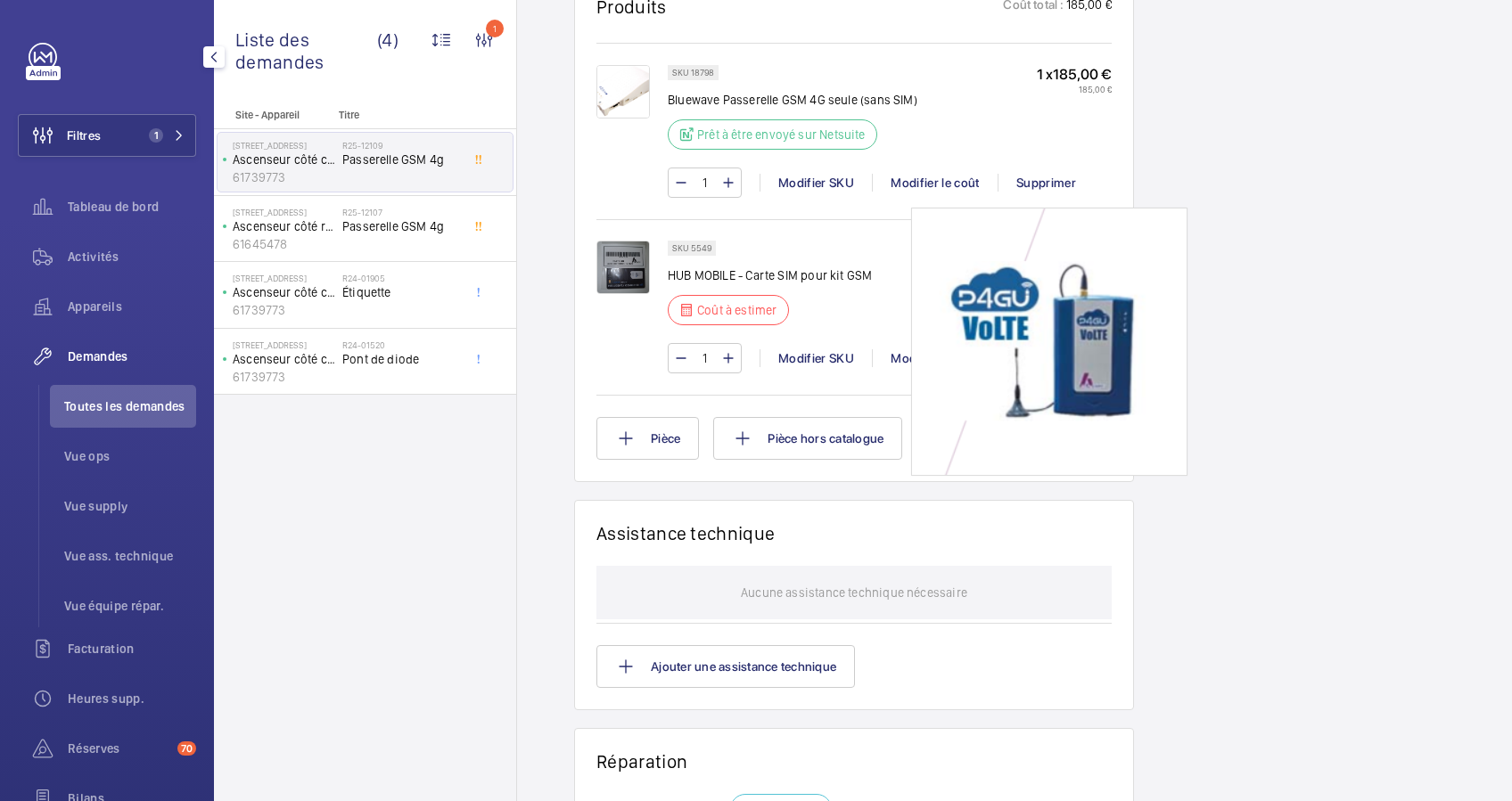
scroll to position [951, 0]
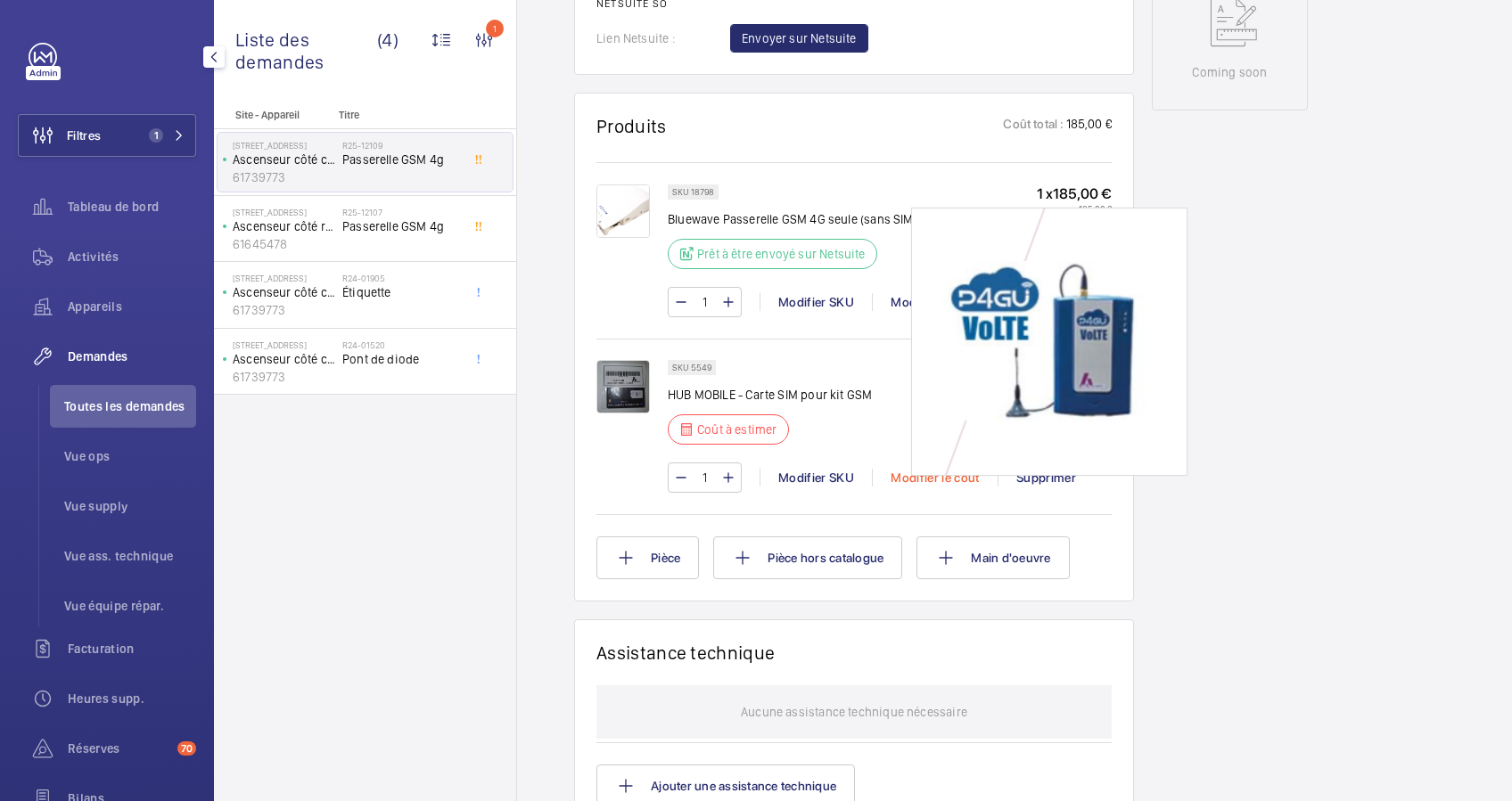
click at [917, 475] on div "Modifier le coût" at bounding box center [934, 477] width 126 height 18
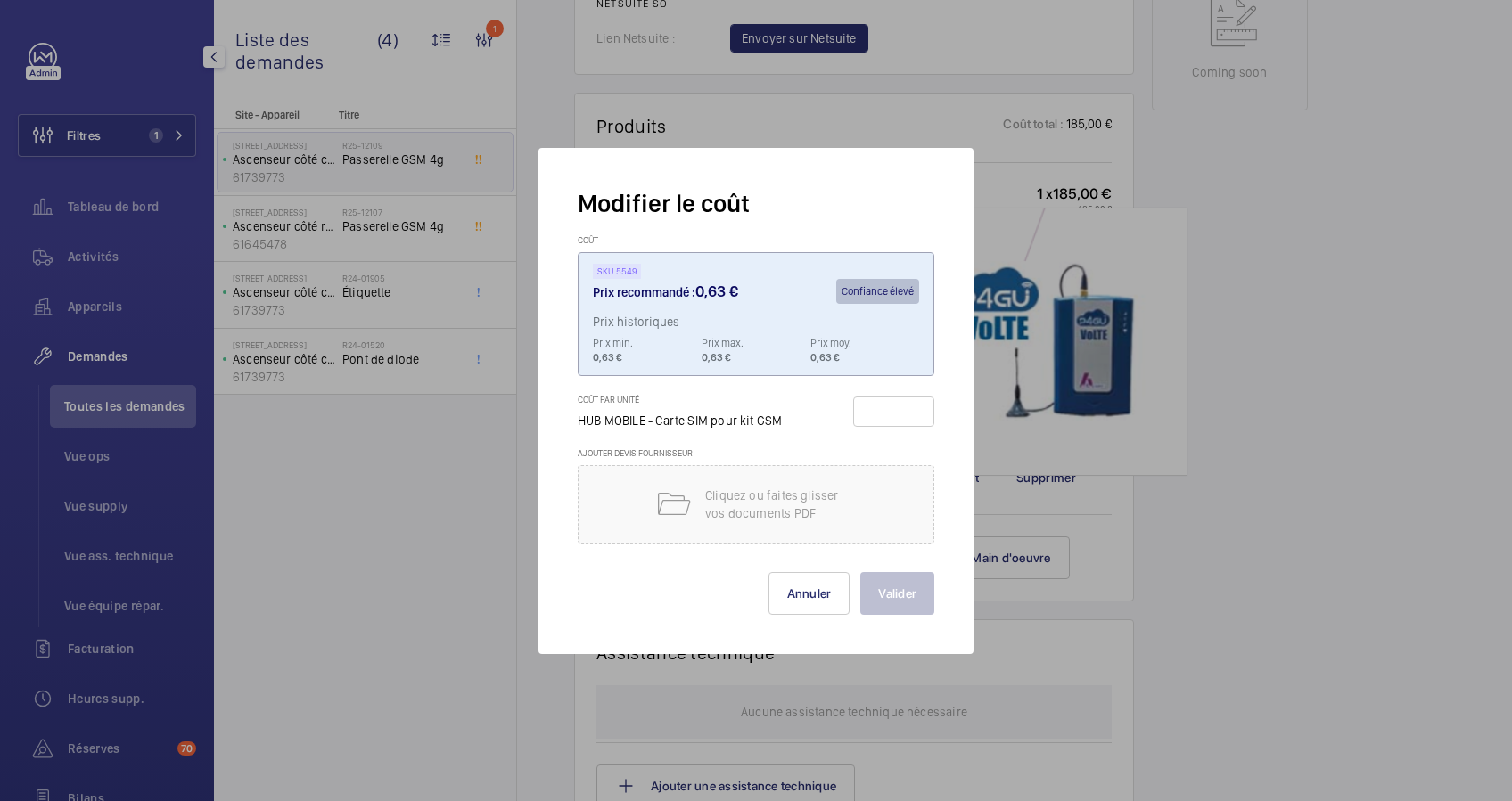
click at [885, 414] on input "number" at bounding box center [893, 412] width 68 height 28
type input "5"
click at [906, 596] on button "Valider" at bounding box center [897, 593] width 74 height 43
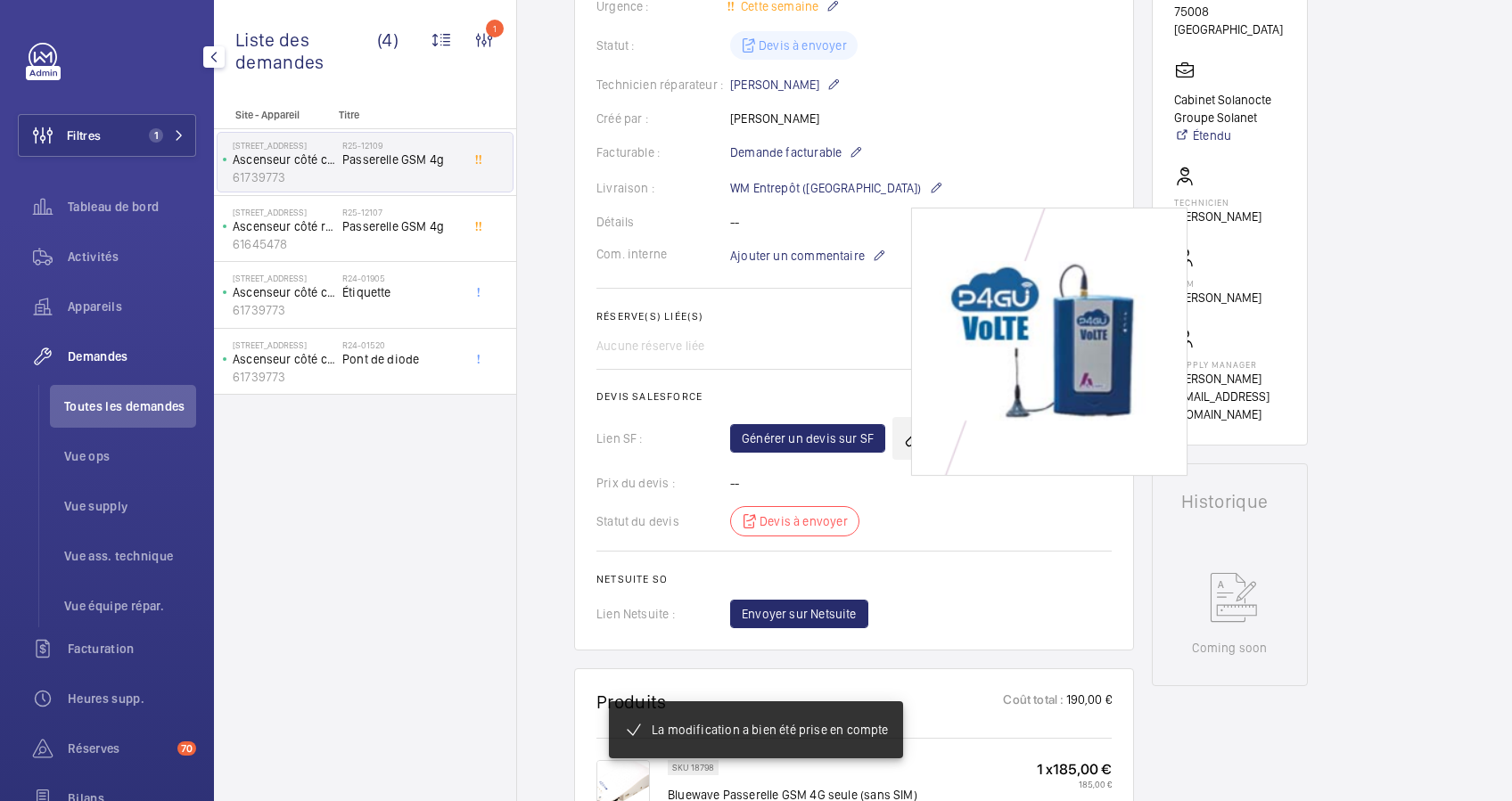
scroll to position [392, 0]
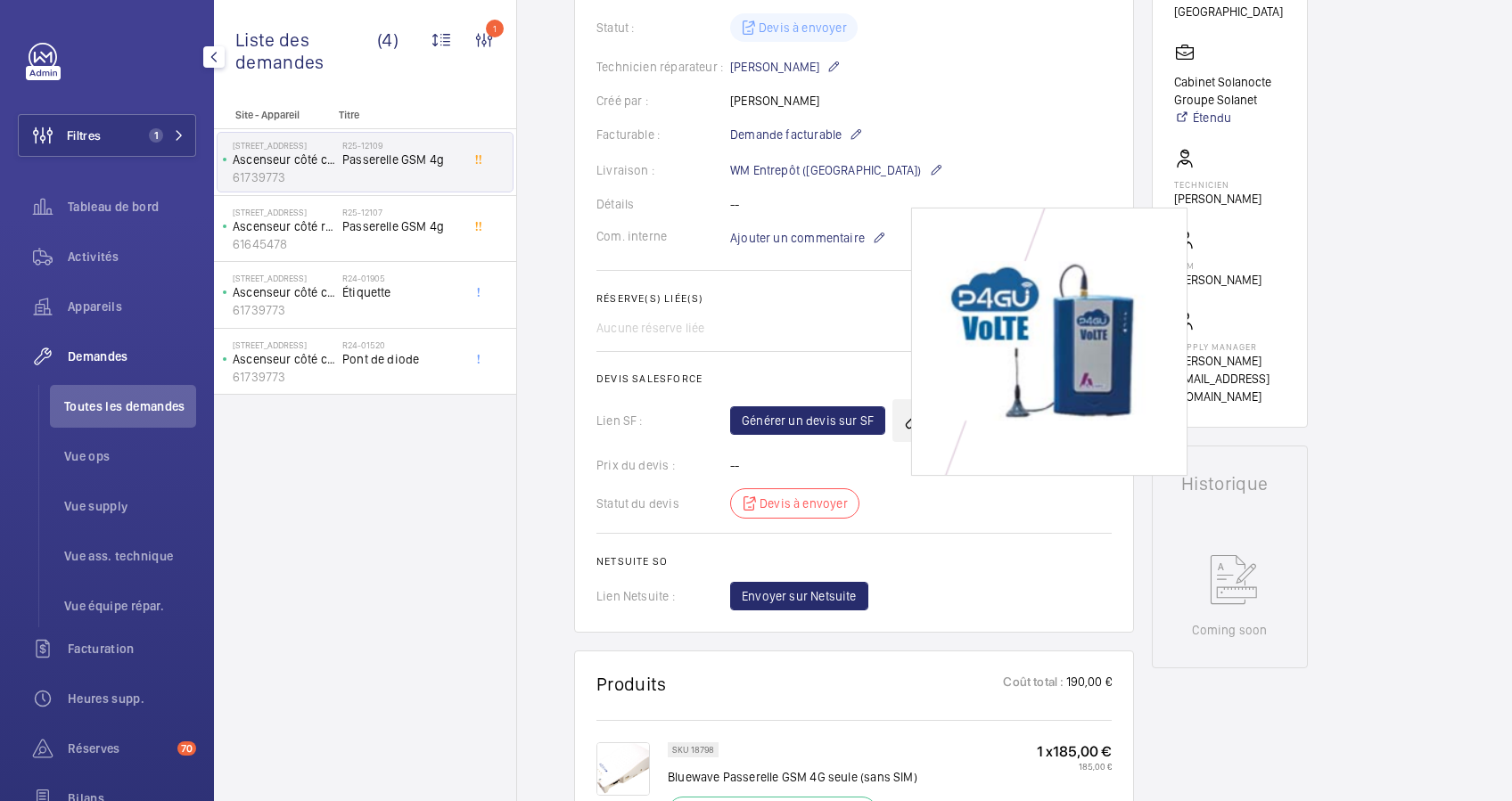
click at [902, 442] on wm-front-icon-button at bounding box center [913, 420] width 43 height 43
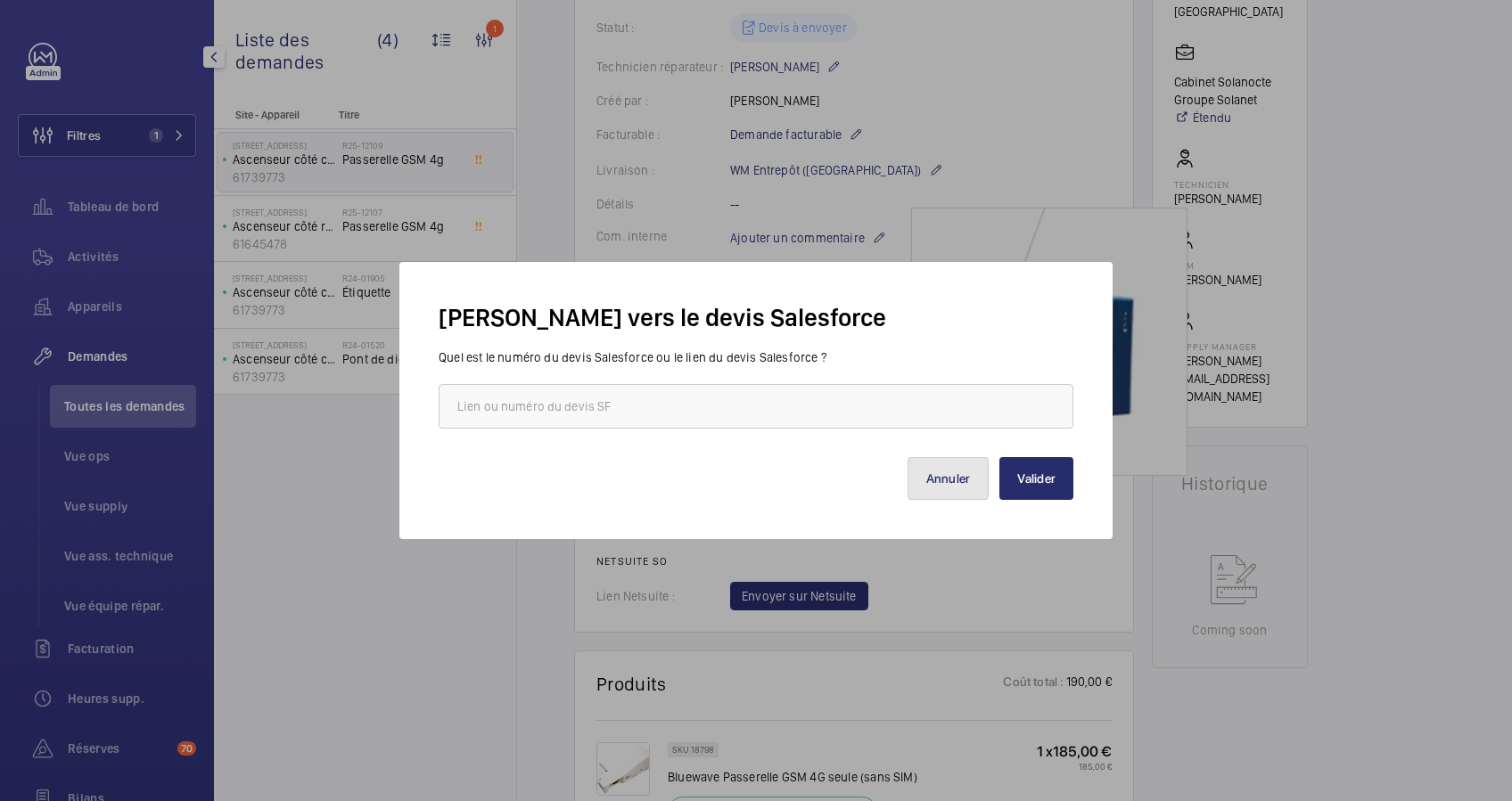
click at [941, 492] on button "Annuler" at bounding box center [948, 478] width 82 height 43
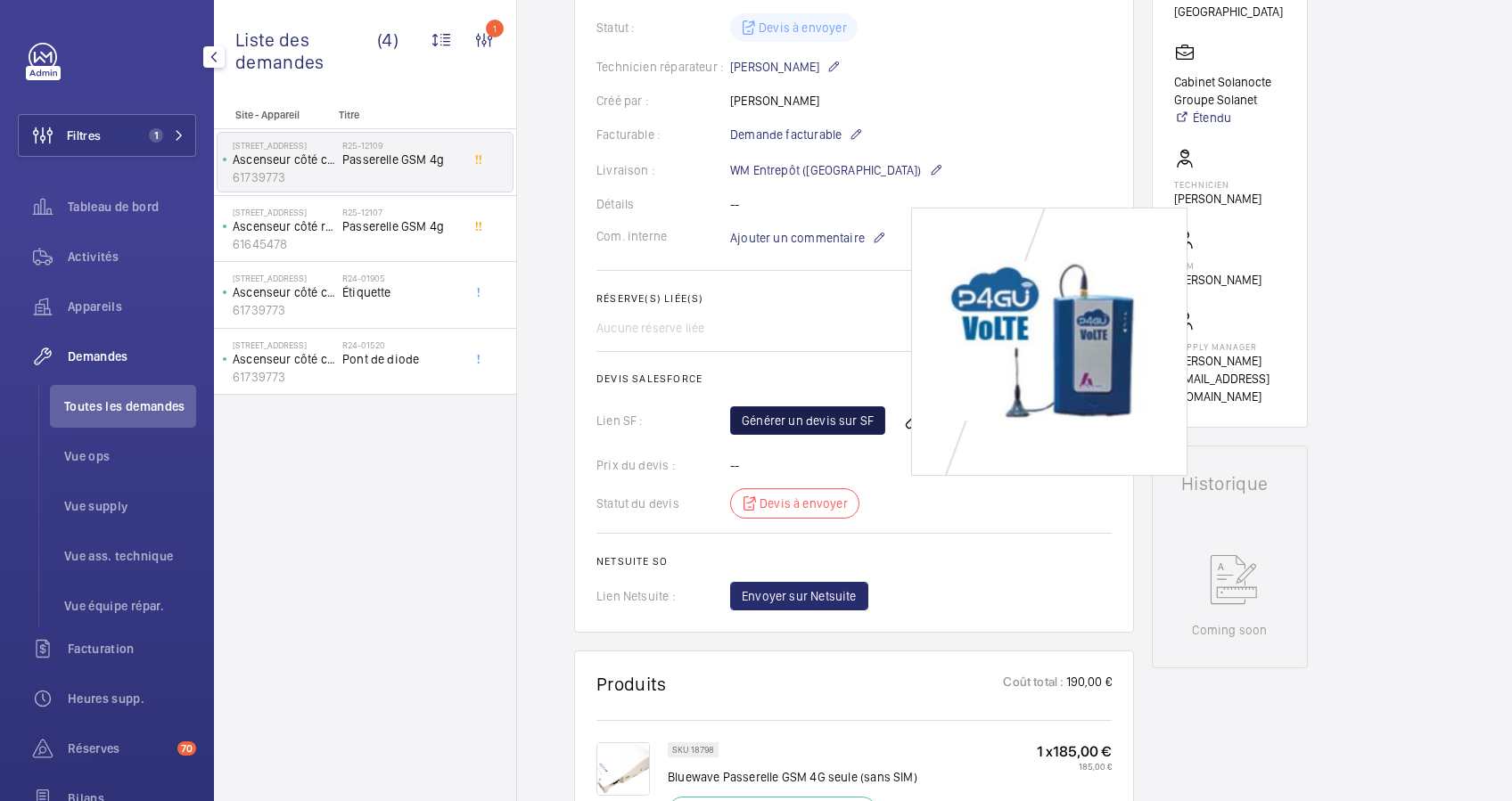
click at [823, 435] on link "Générer un devis sur SF" at bounding box center [808, 420] width 155 height 28
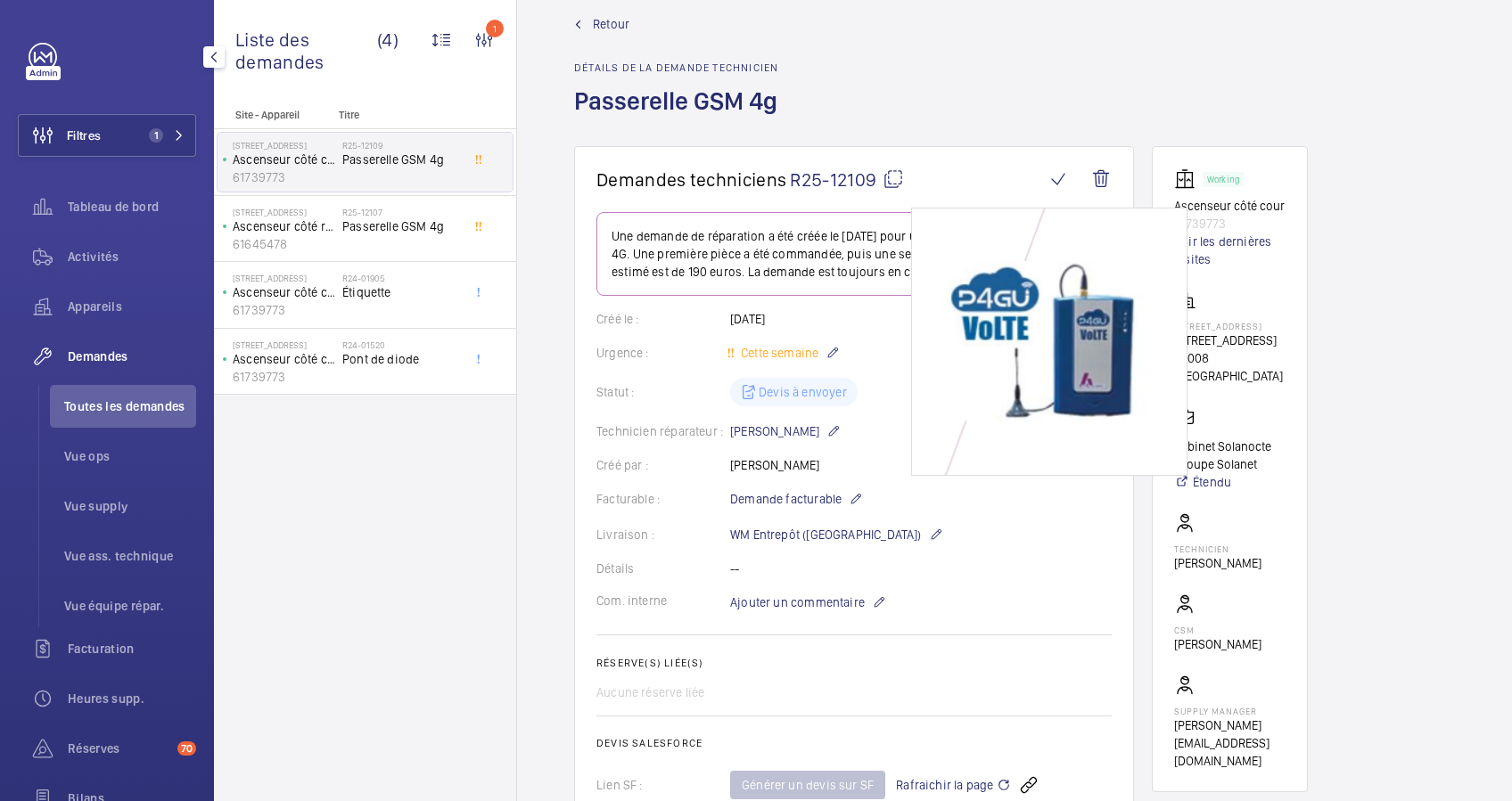
scroll to position [0, 0]
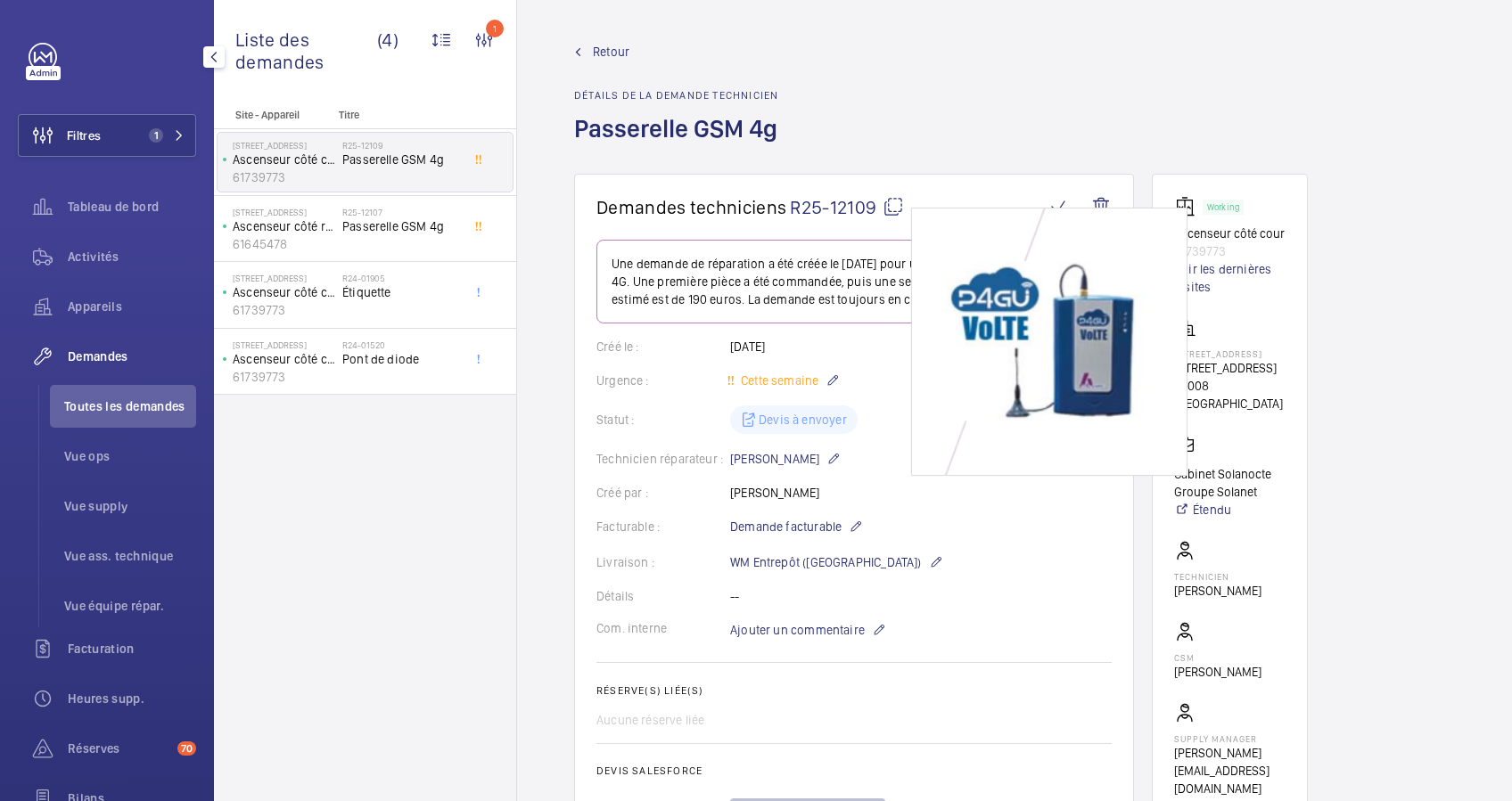
click at [606, 44] on span "Retour" at bounding box center [611, 51] width 37 height 18
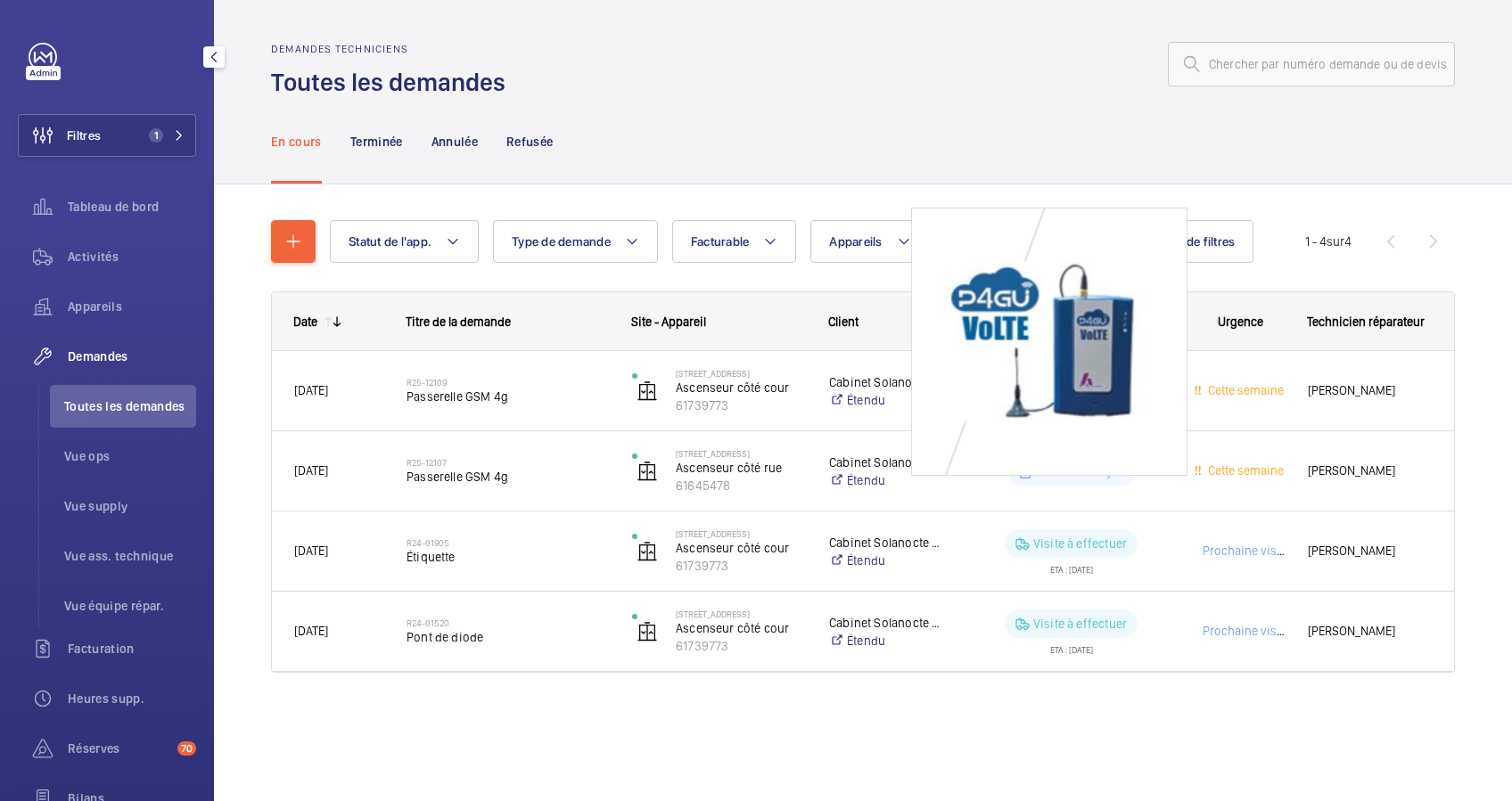
drag, startPoint x: 1028, startPoint y: 226, endPoint x: 905, endPoint y: 205, distance: 124.8
click at [905, 205] on div "Statut de l'app. Type de demande Facturable Appareils Statut de la demande Plus…" at bounding box center [863, 454] width 1183 height 525
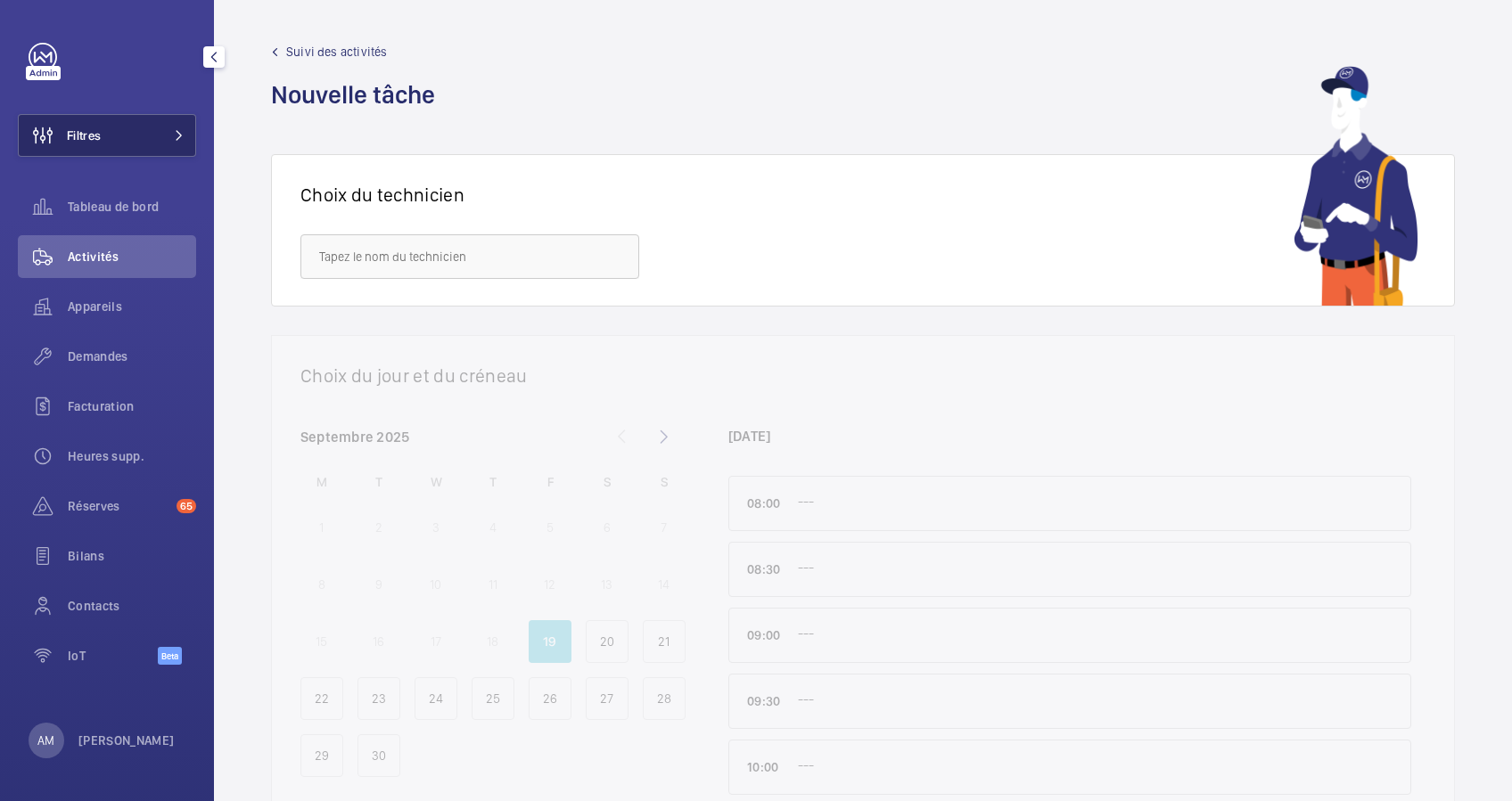
click at [150, 130] on button "Filtres" at bounding box center [107, 134] width 178 height 43
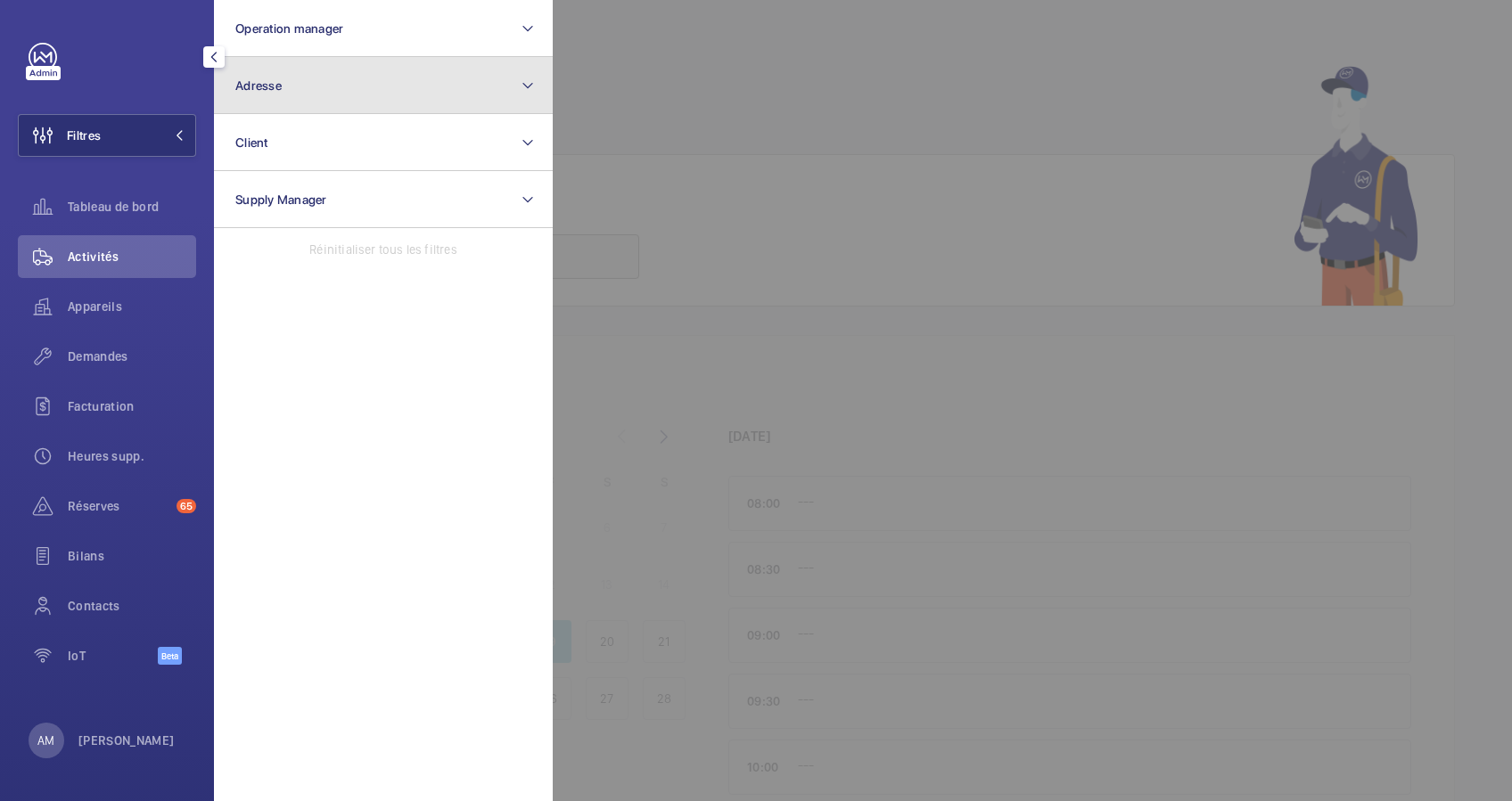
click at [314, 85] on button "Adresse" at bounding box center [383, 85] width 339 height 57
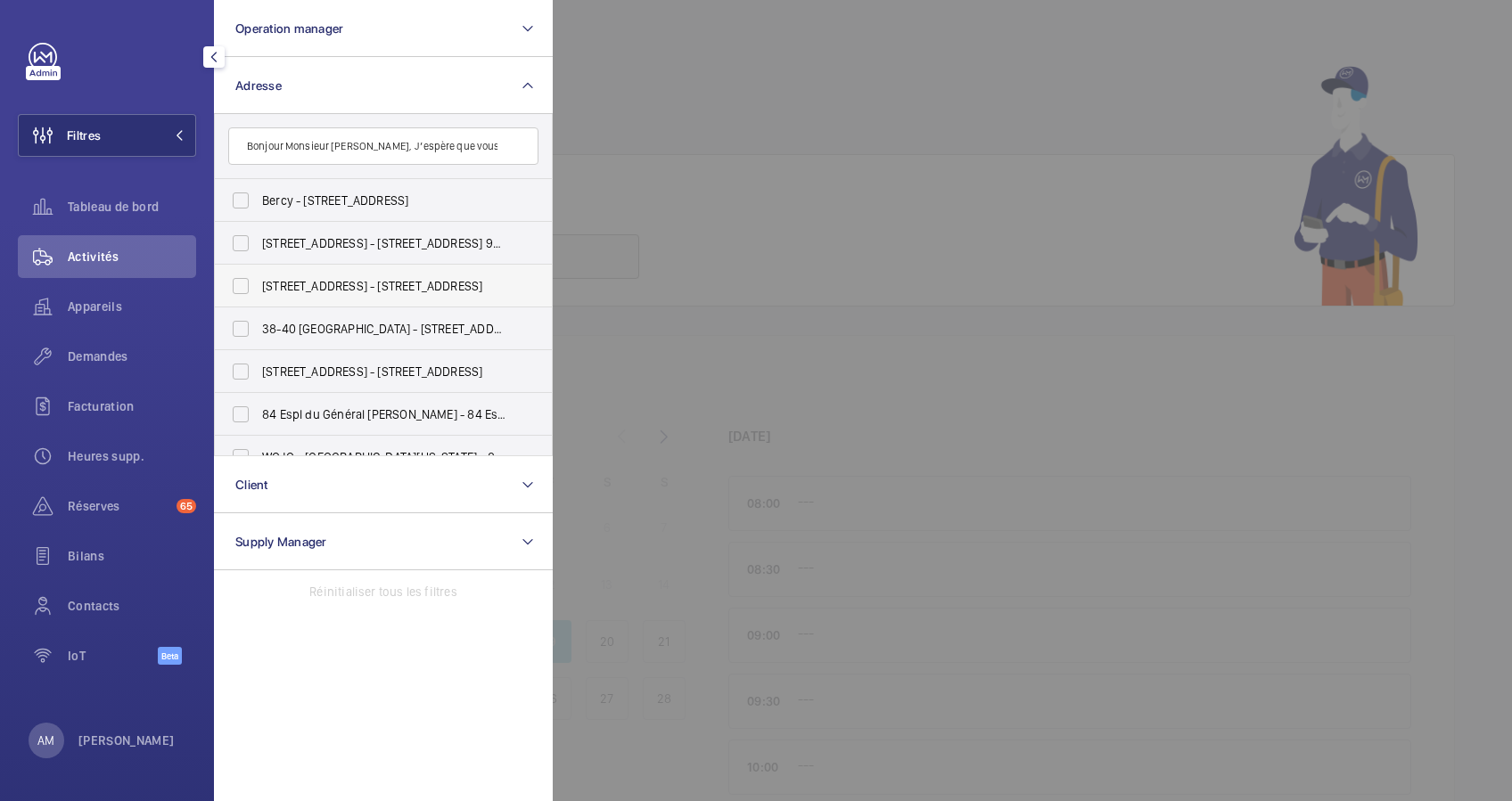
scroll to position [0, 1171]
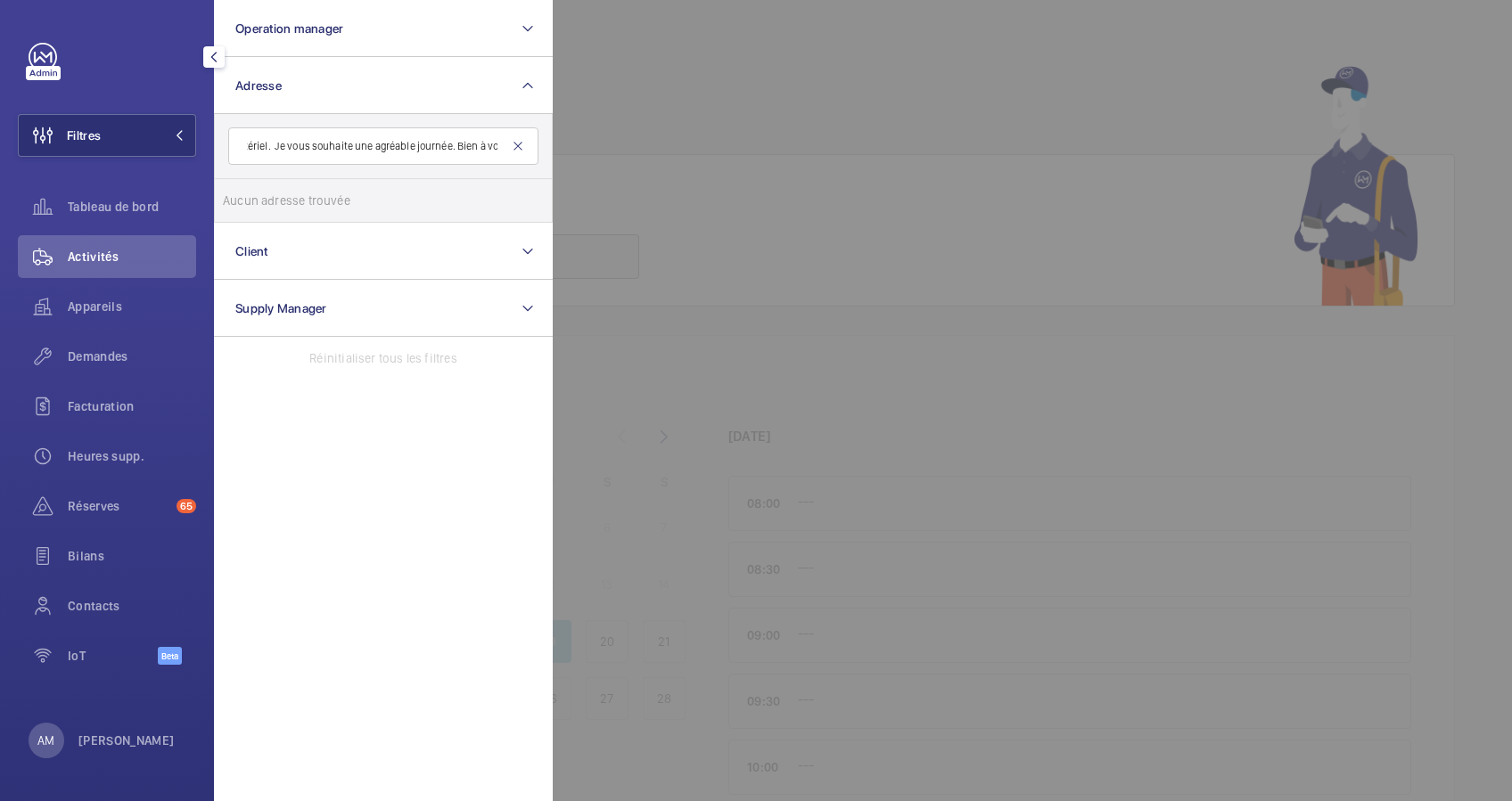
type input "Bonjour Monsieur Libaud, J’espère que vous allez bien. La réception du matériel…"
drag, startPoint x: 521, startPoint y: 148, endPoint x: 503, endPoint y: 145, distance: 18.2
click at [520, 146] on mat-icon at bounding box center [517, 146] width 14 height 14
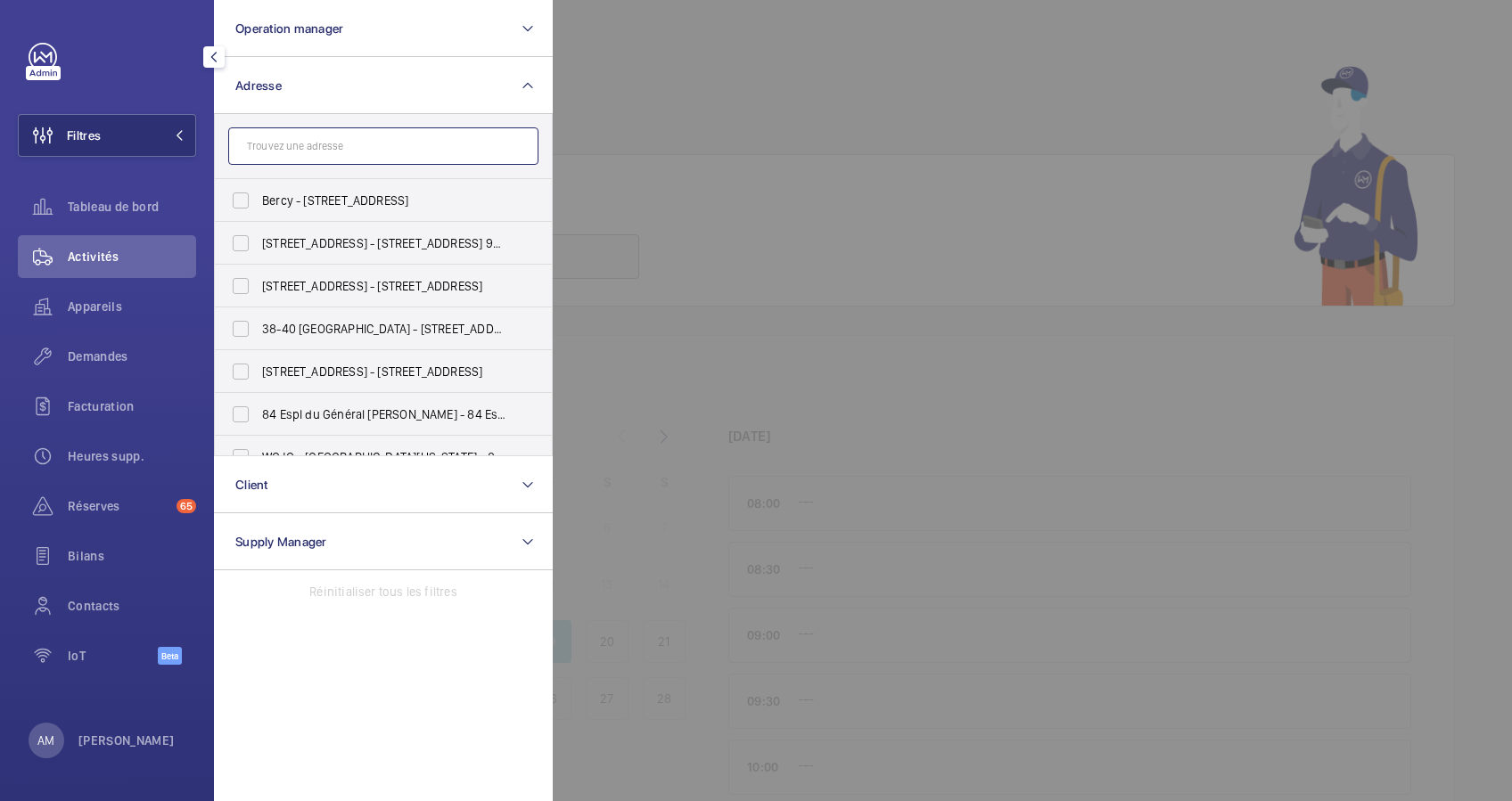
scroll to position [0, 0]
click at [456, 145] on input "text" at bounding box center [383, 147] width 311 height 38
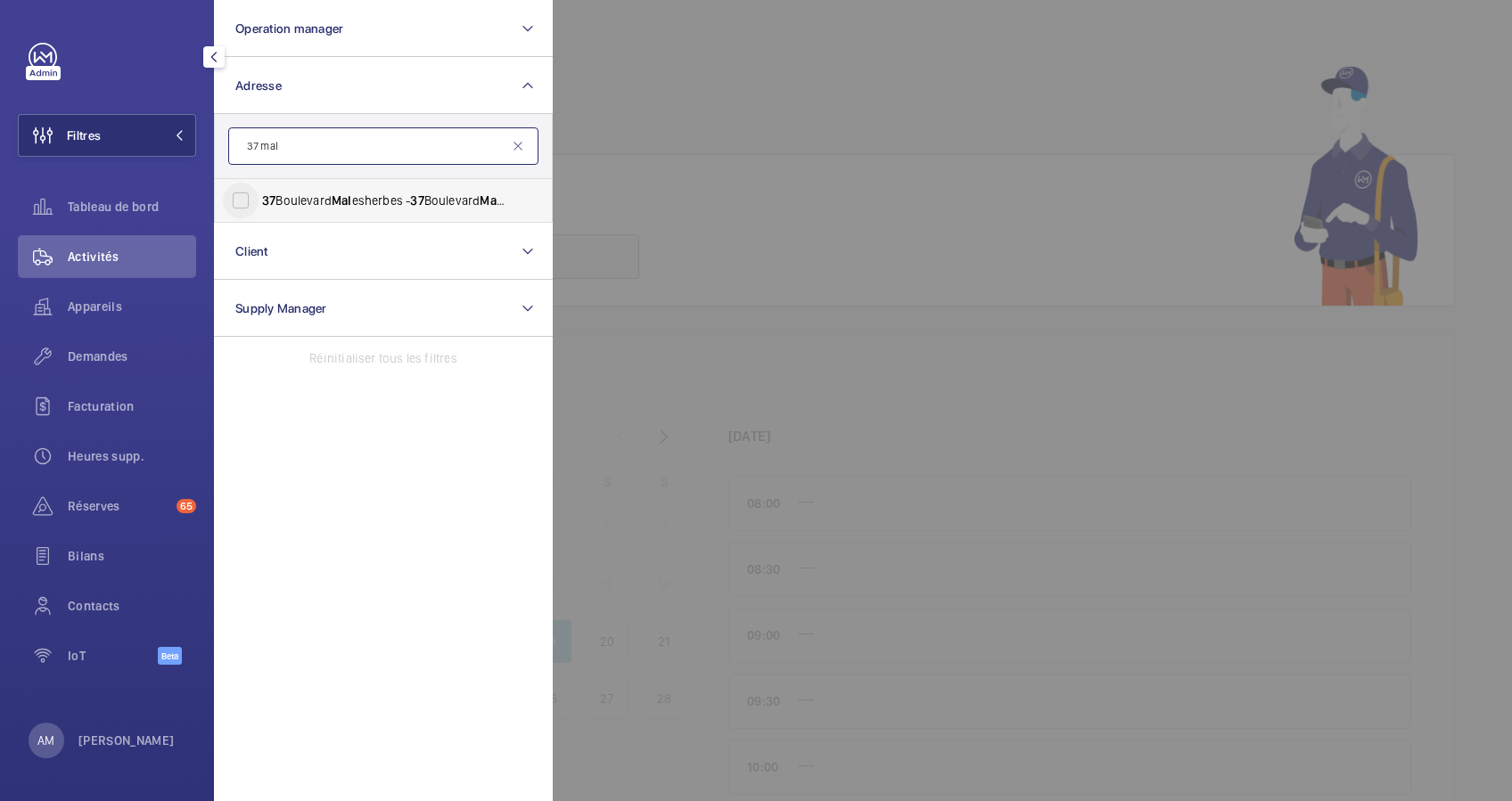
type input "37 mal"
click at [228, 196] on input "[STREET_ADDRESS]" at bounding box center [240, 201] width 36 height 36
checkbox input "true"
click at [116, 342] on div "Demandes" at bounding box center [107, 356] width 178 height 43
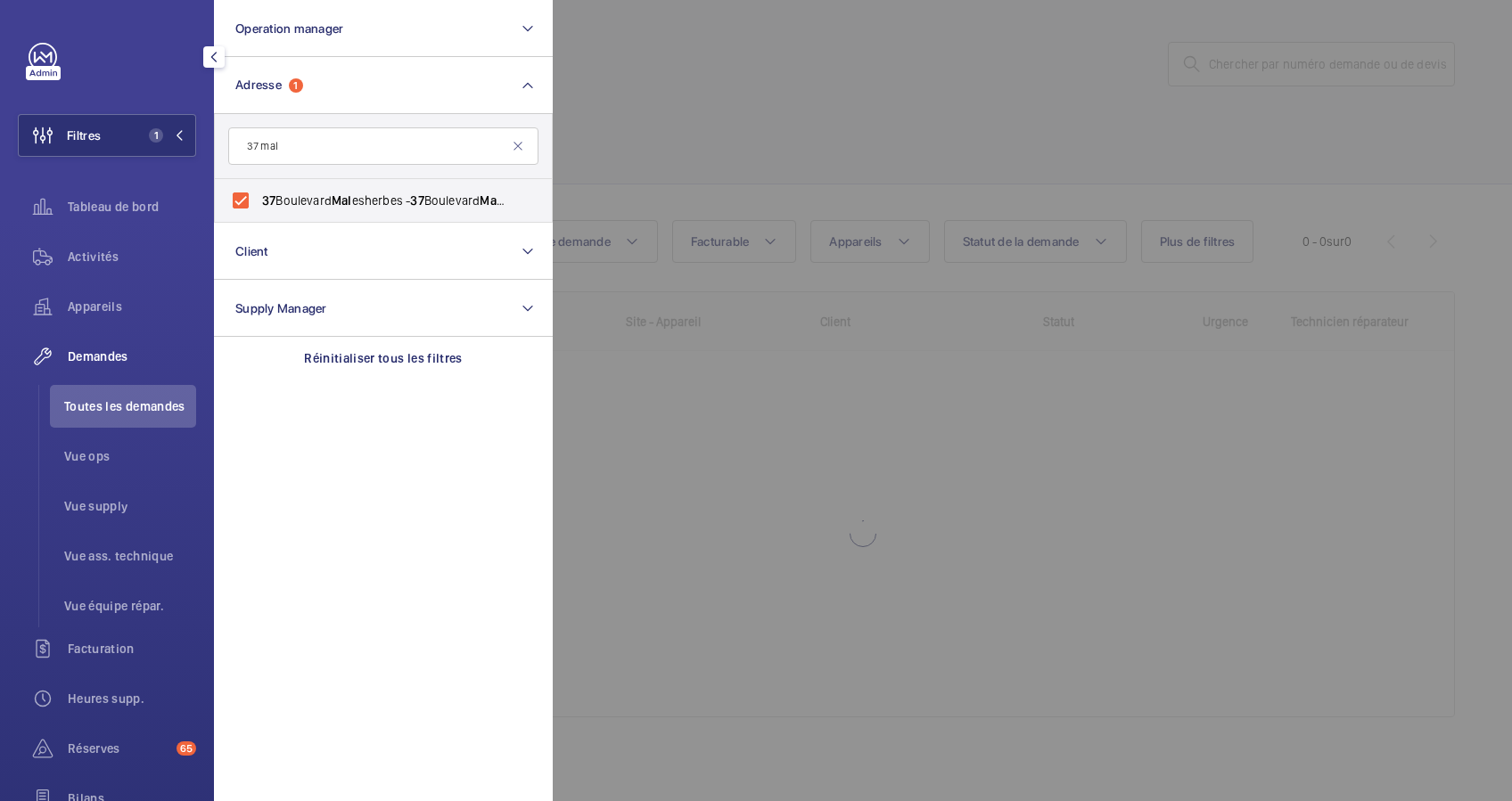
click at [712, 104] on div at bounding box center [1308, 400] width 1512 height 801
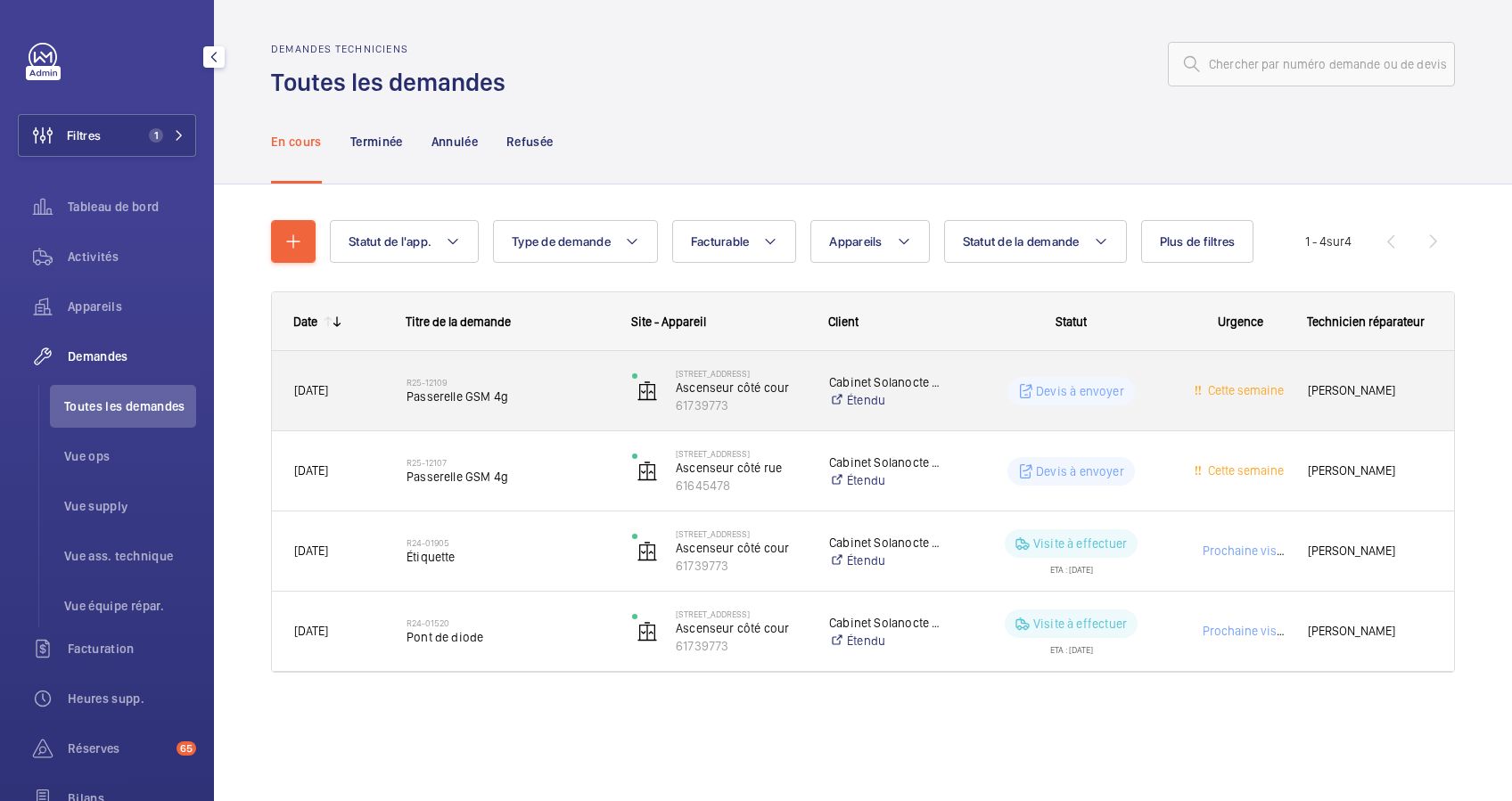
click at [962, 389] on div "Devis à envoyer" at bounding box center [1060, 391] width 223 height 64
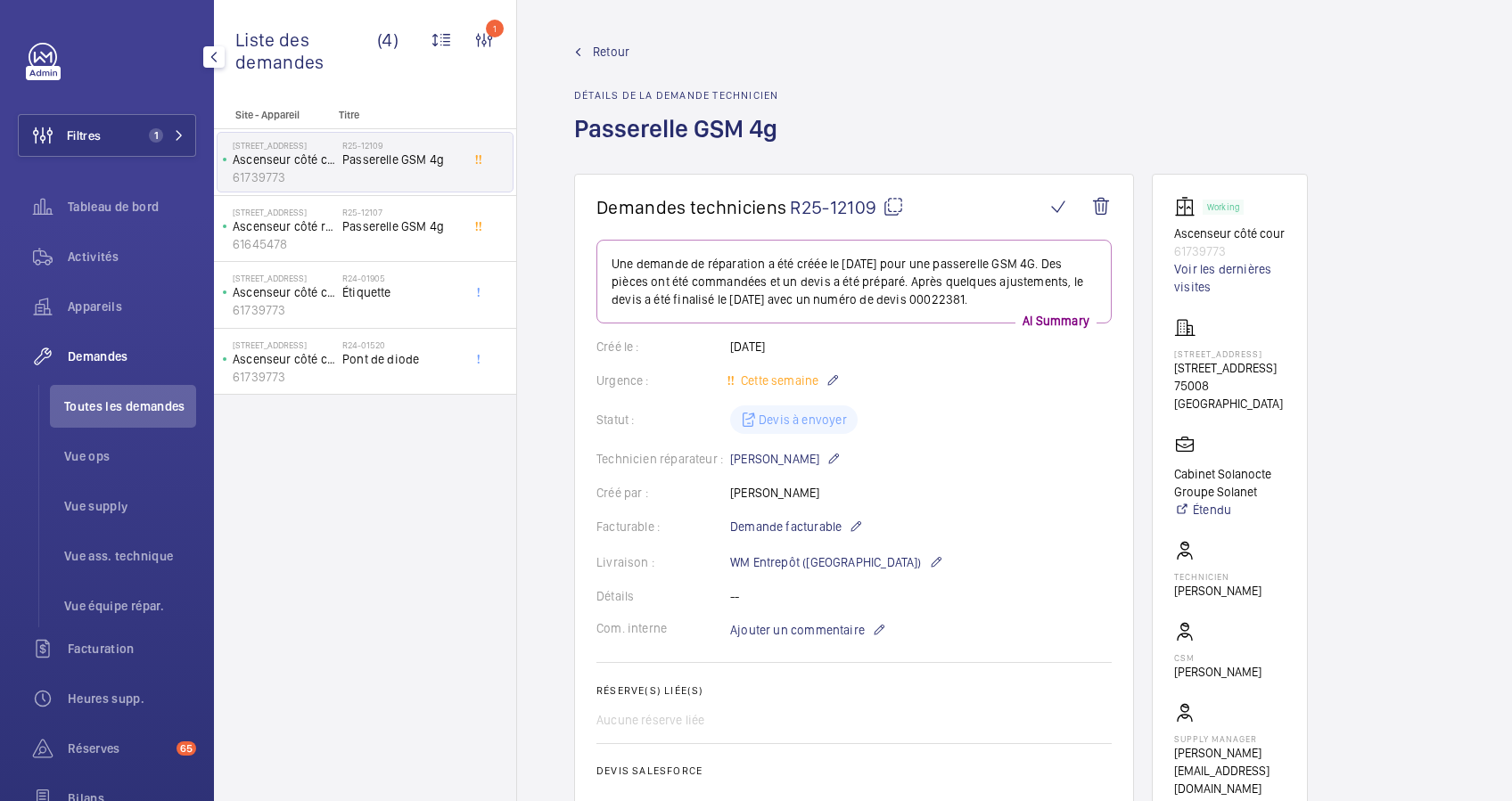
click at [610, 45] on span "Retour" at bounding box center [611, 51] width 37 height 18
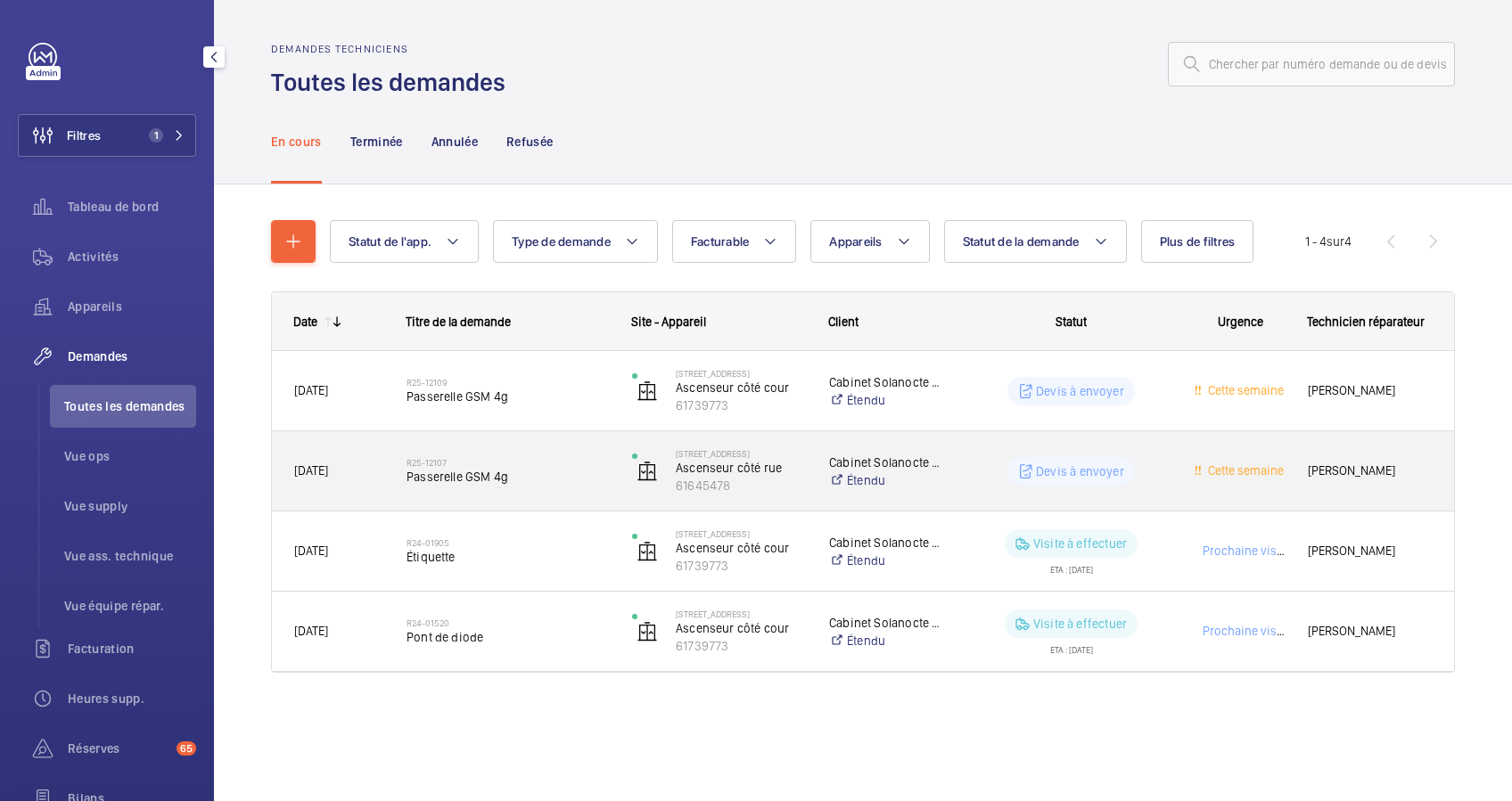
click at [578, 464] on h2 "R25-12107" at bounding box center [507, 462] width 203 height 10
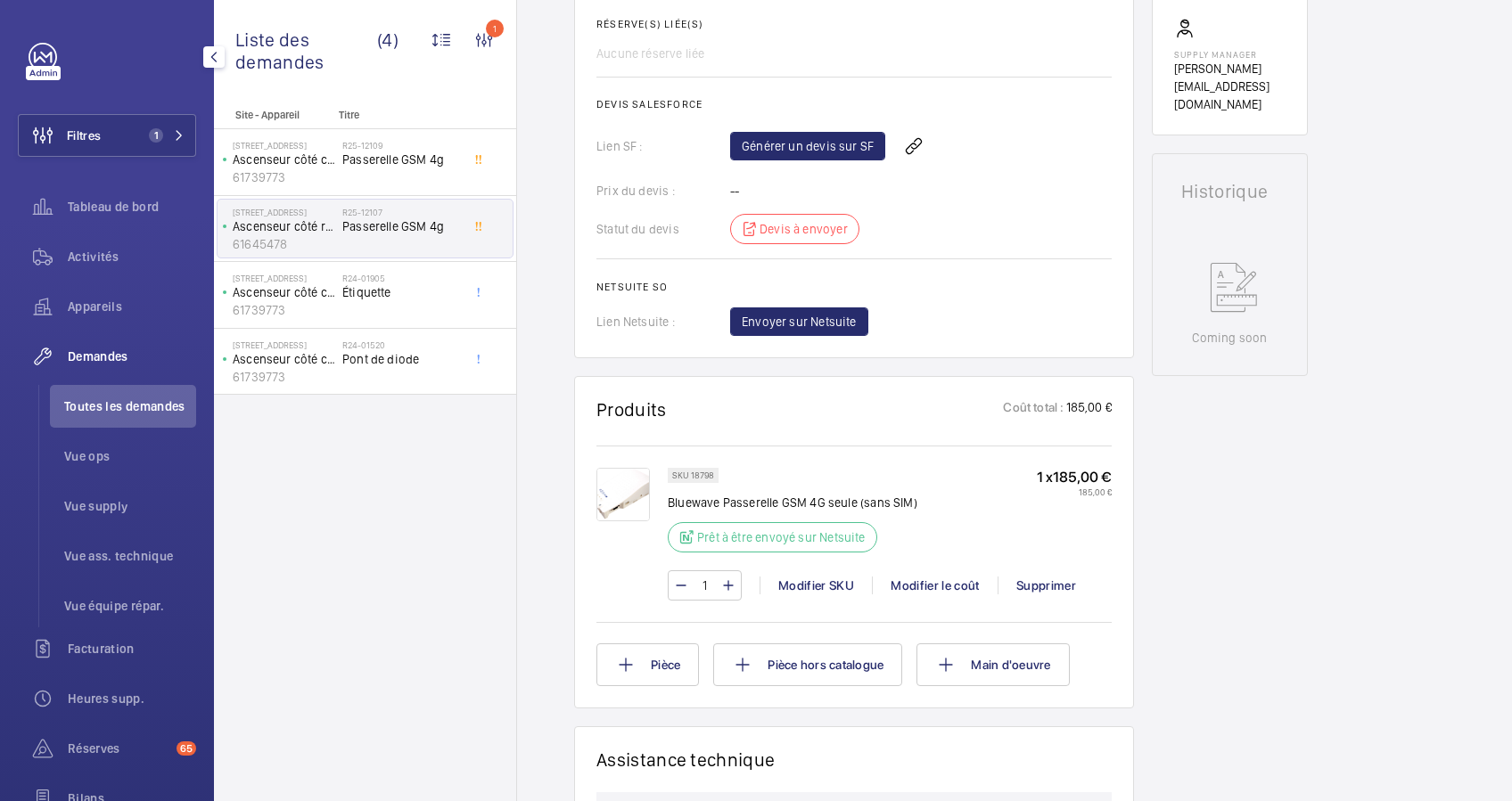
scroll to position [713, 0]
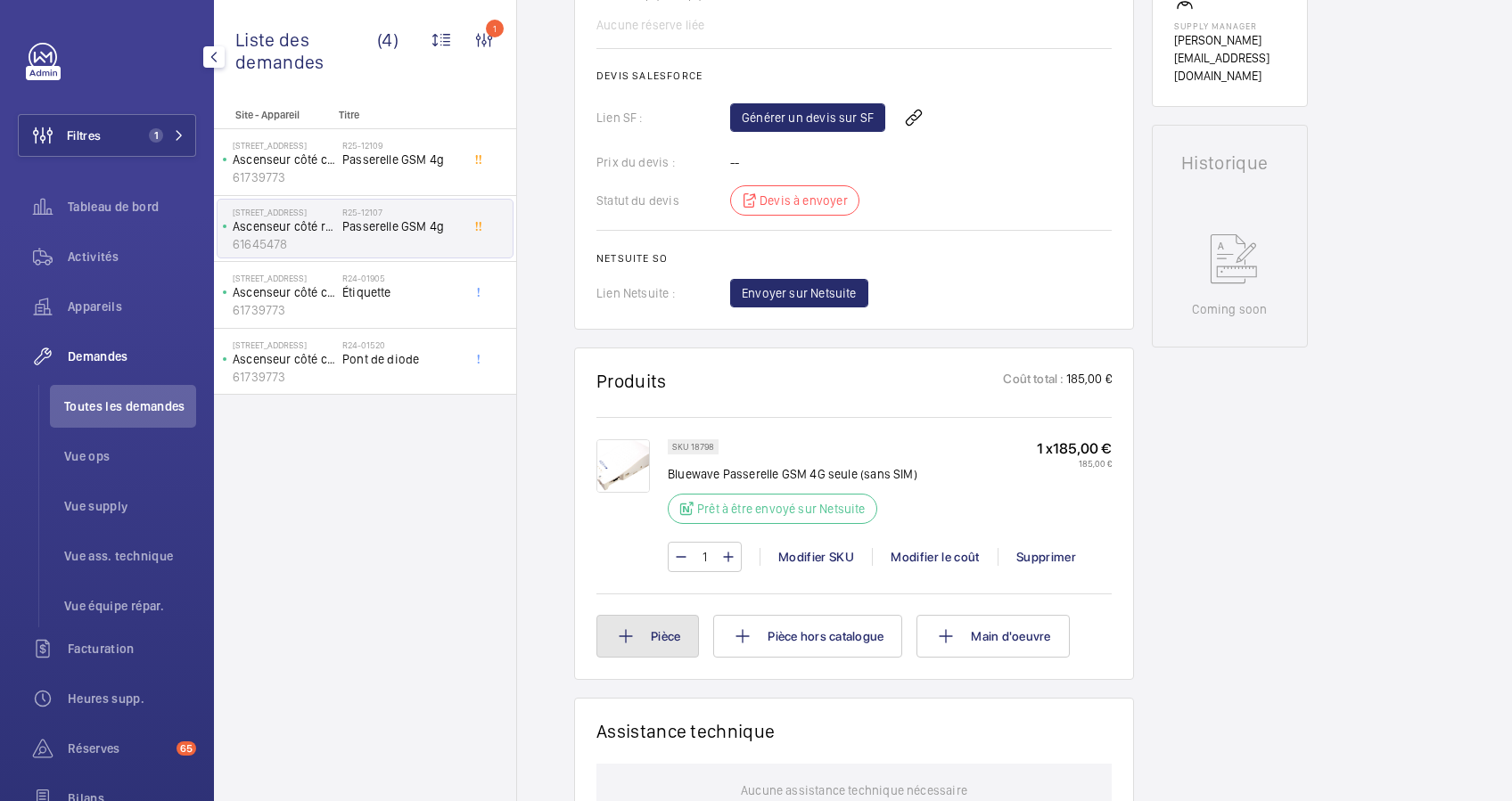
click at [655, 635] on button "Pièce" at bounding box center [648, 636] width 102 height 43
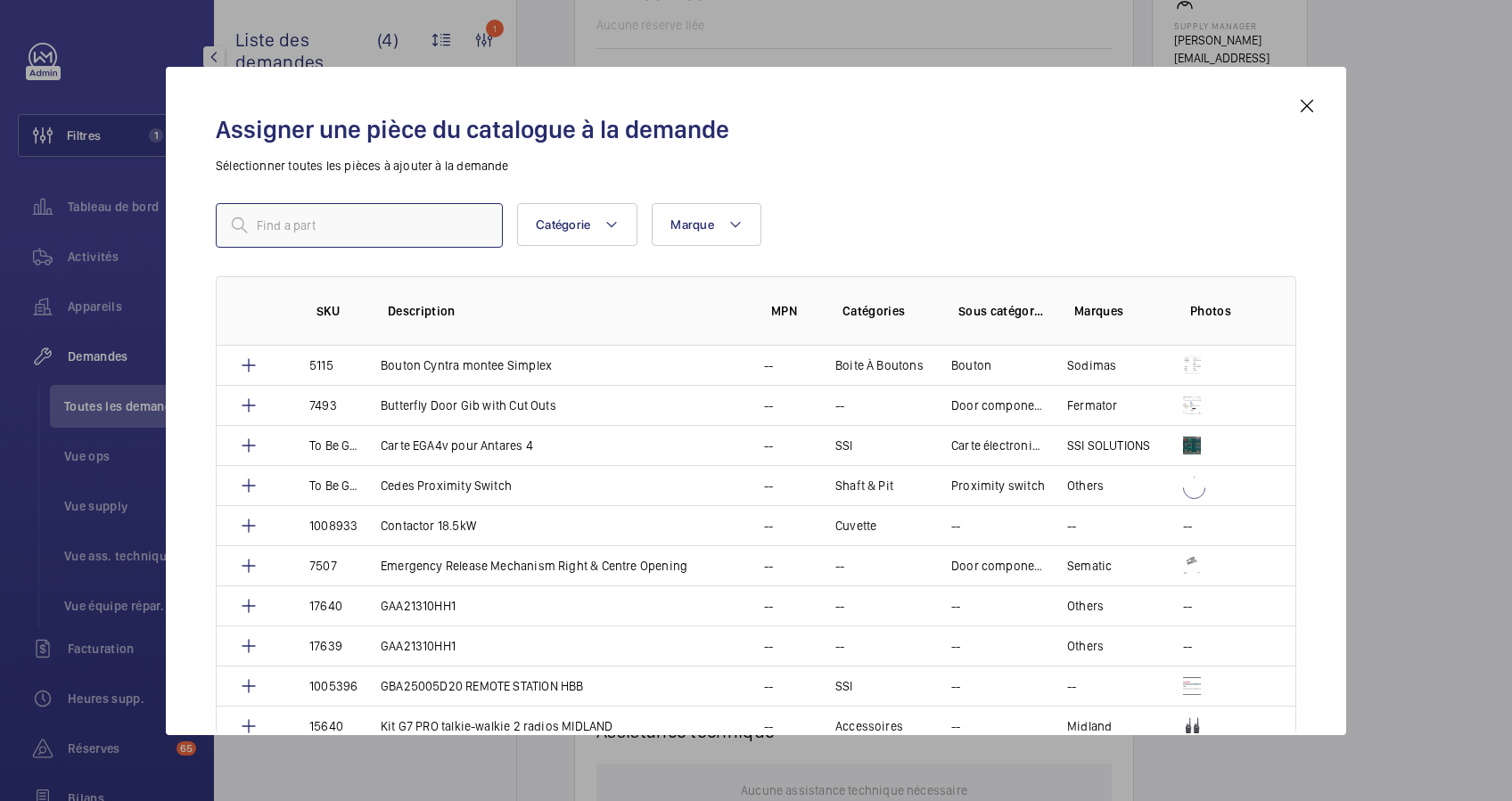
click at [405, 236] on input "text" at bounding box center [359, 225] width 287 height 44
type input "GSM"
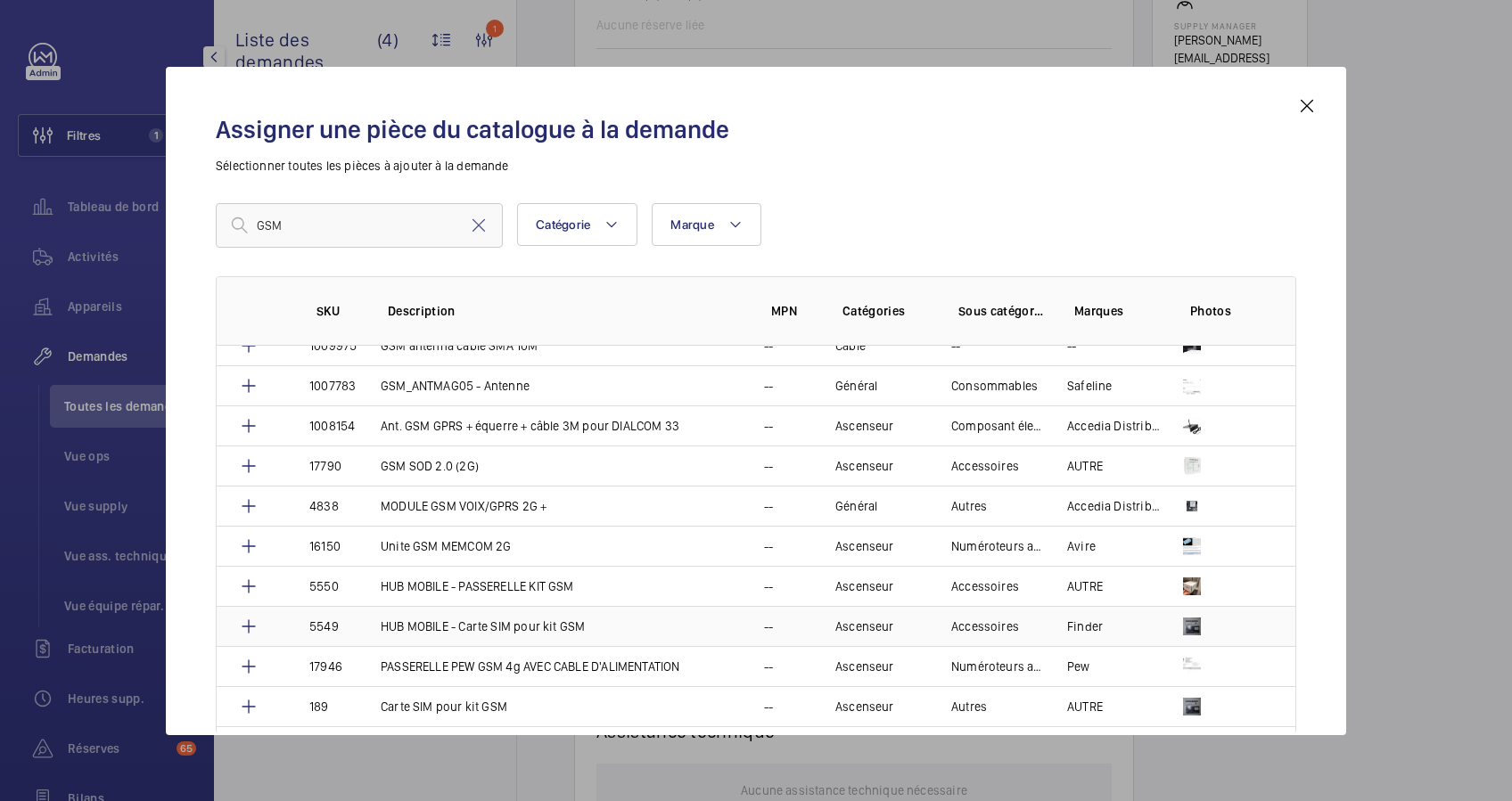
scroll to position [870, 0]
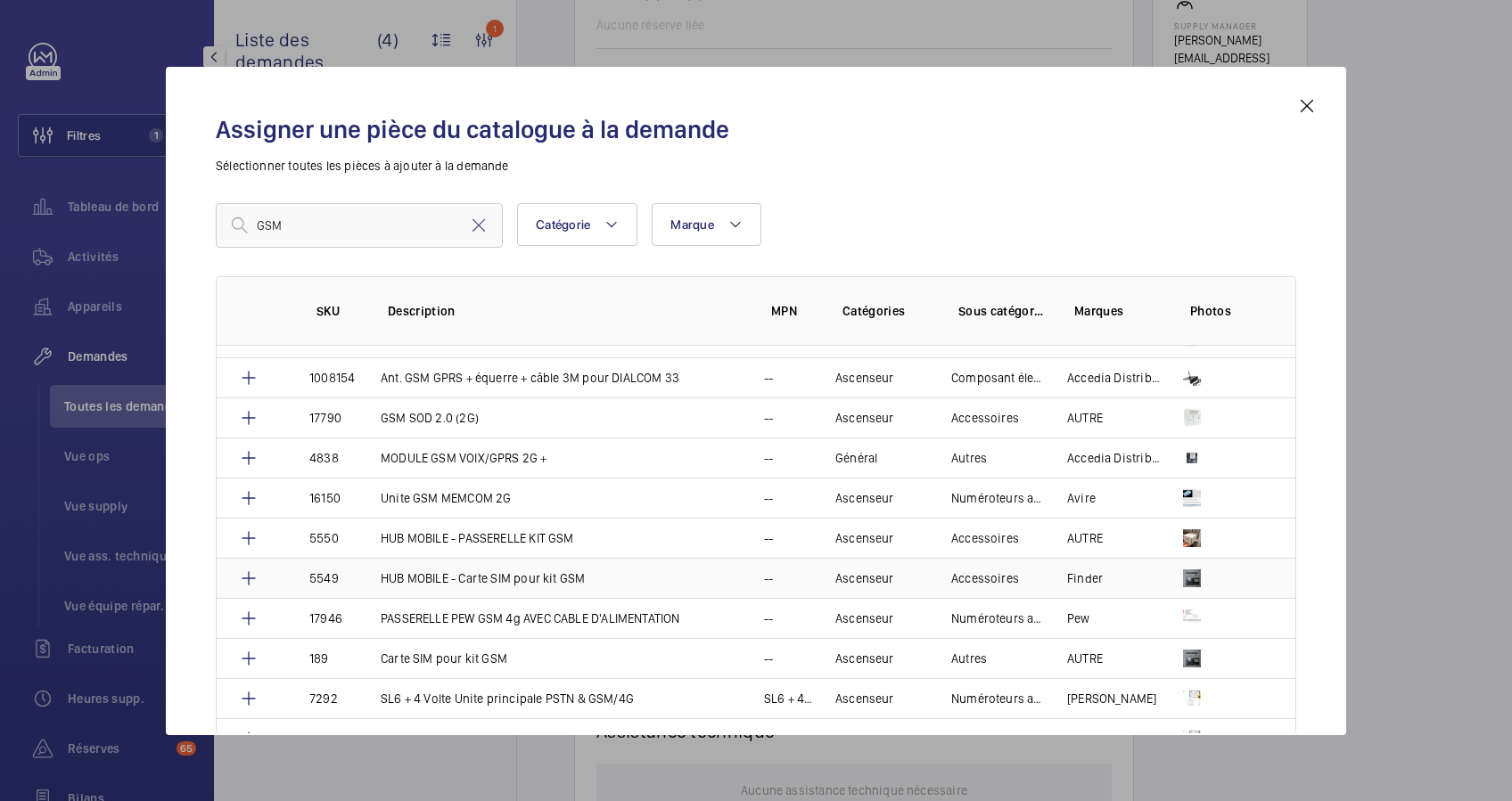
click at [1150, 574] on td "Finder" at bounding box center [1103, 578] width 116 height 40
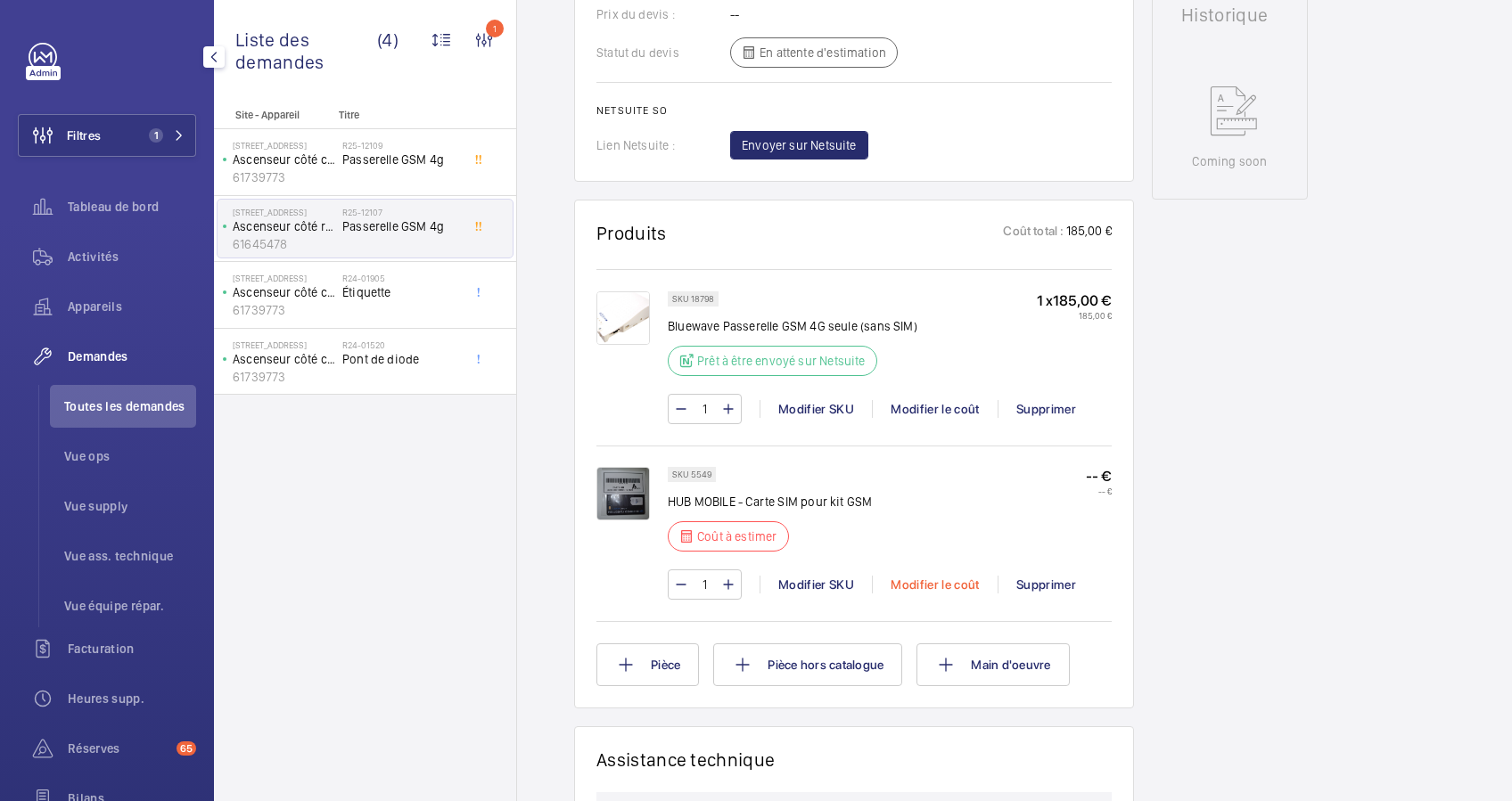
scroll to position [884, 0]
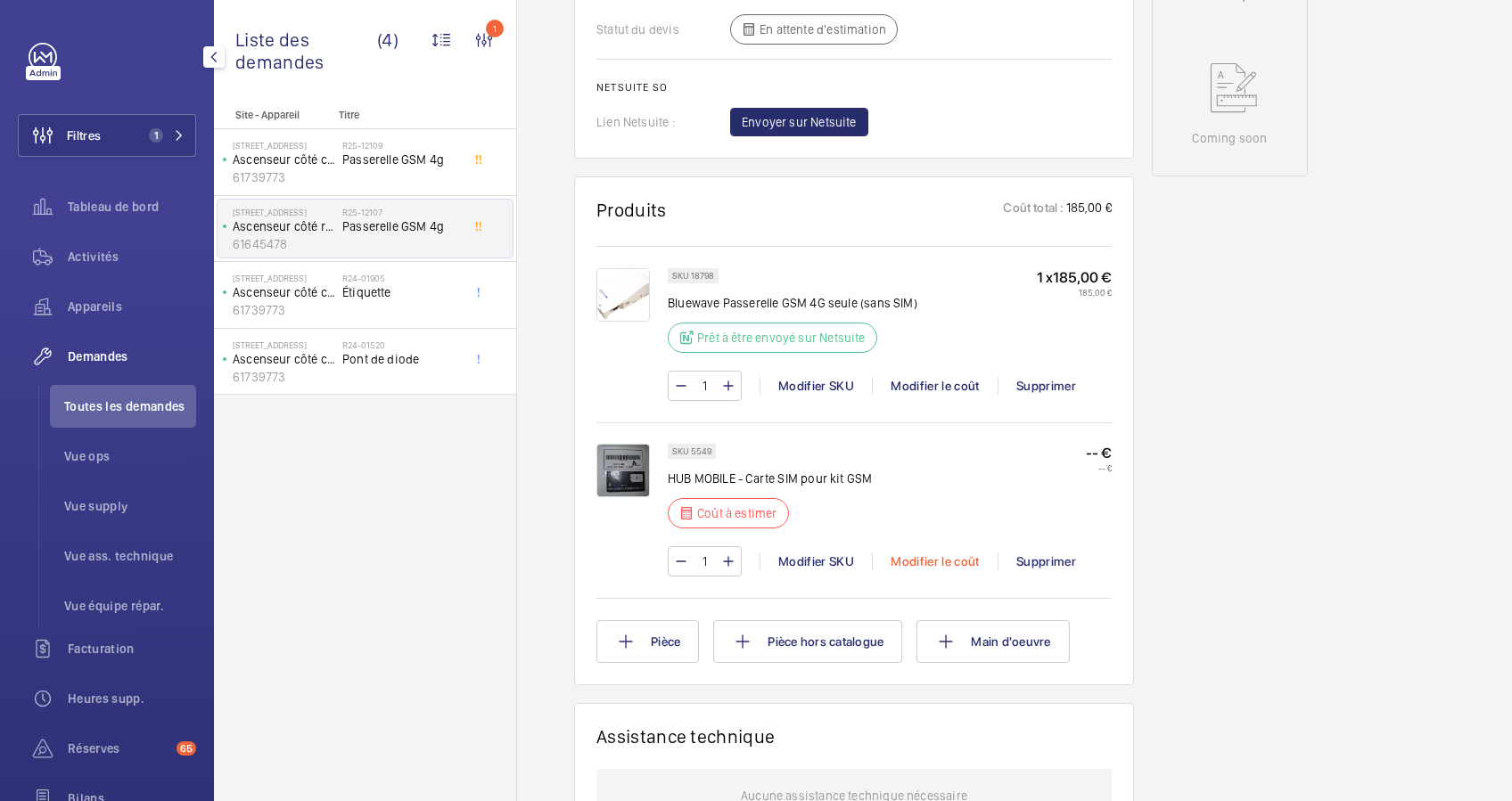
click at [945, 559] on div "Modifier le coût" at bounding box center [934, 561] width 126 height 18
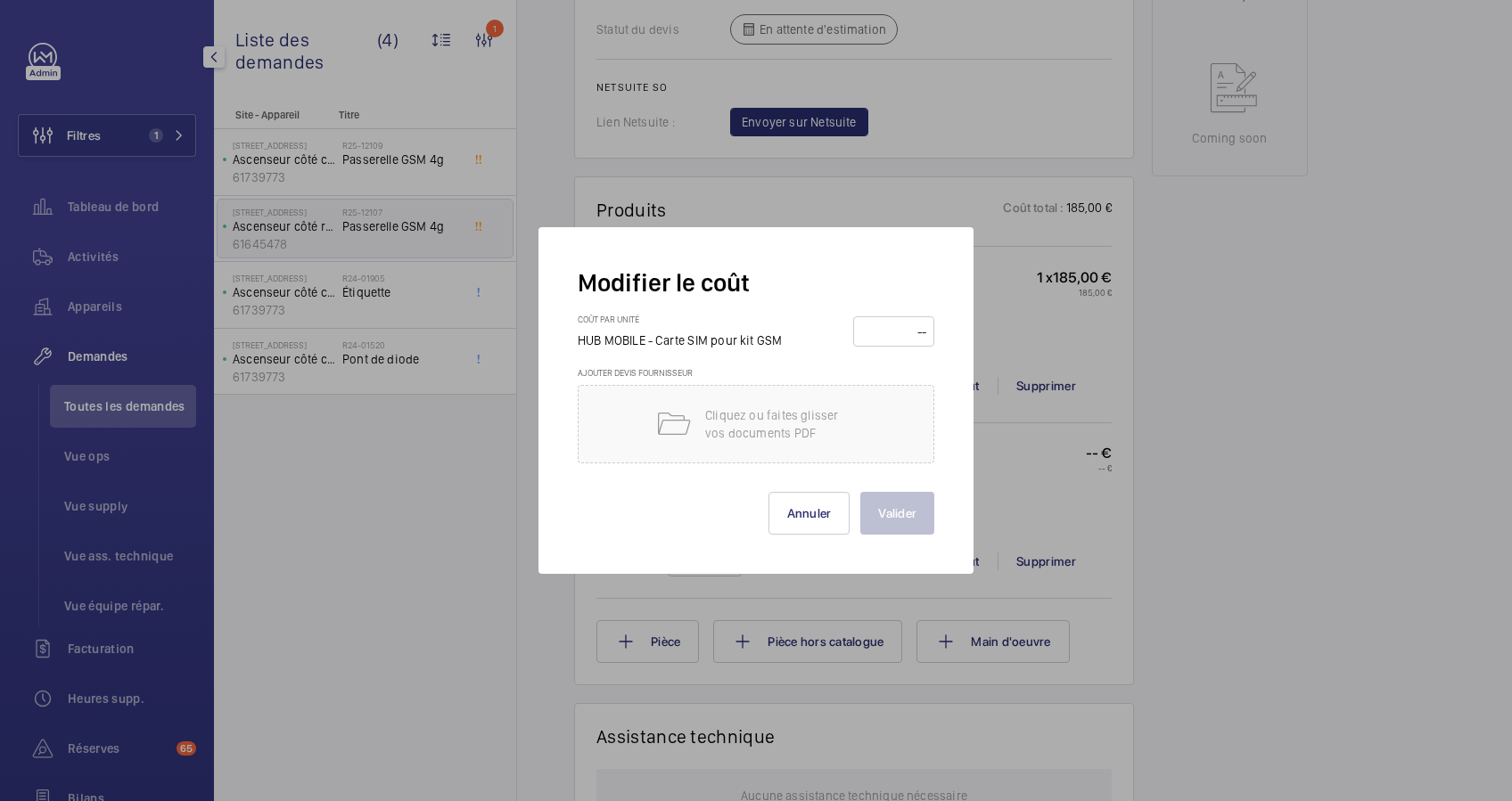
click at [876, 329] on input "number" at bounding box center [893, 331] width 68 height 28
type input "5"
drag, startPoint x: 892, startPoint y: 526, endPoint x: 903, endPoint y: 513, distance: 17.0
click at [894, 526] on button "Valider" at bounding box center [897, 513] width 74 height 43
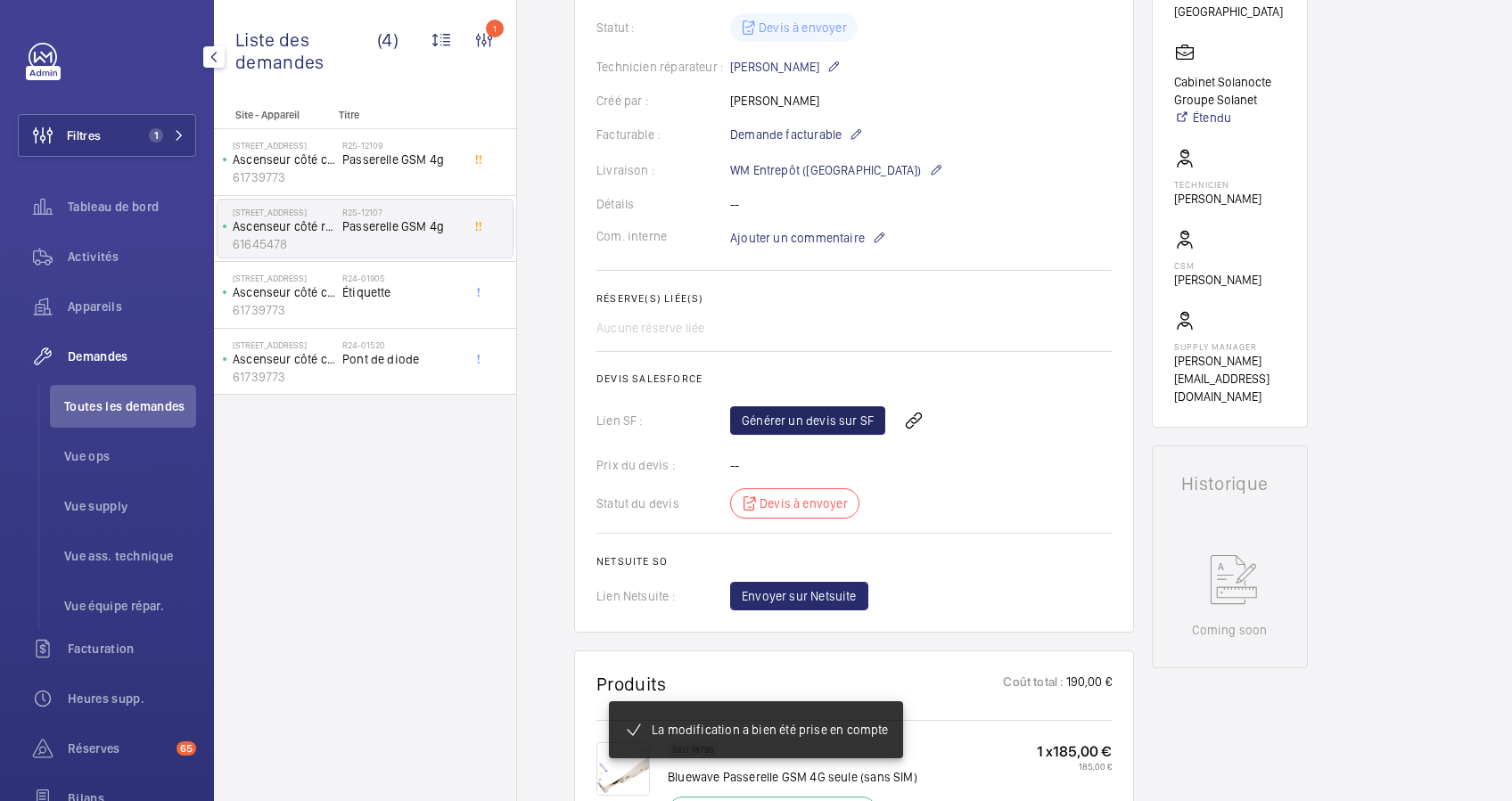
scroll to position [392, 0]
click at [809, 424] on link "Générer un devis sur SF" at bounding box center [808, 420] width 155 height 28
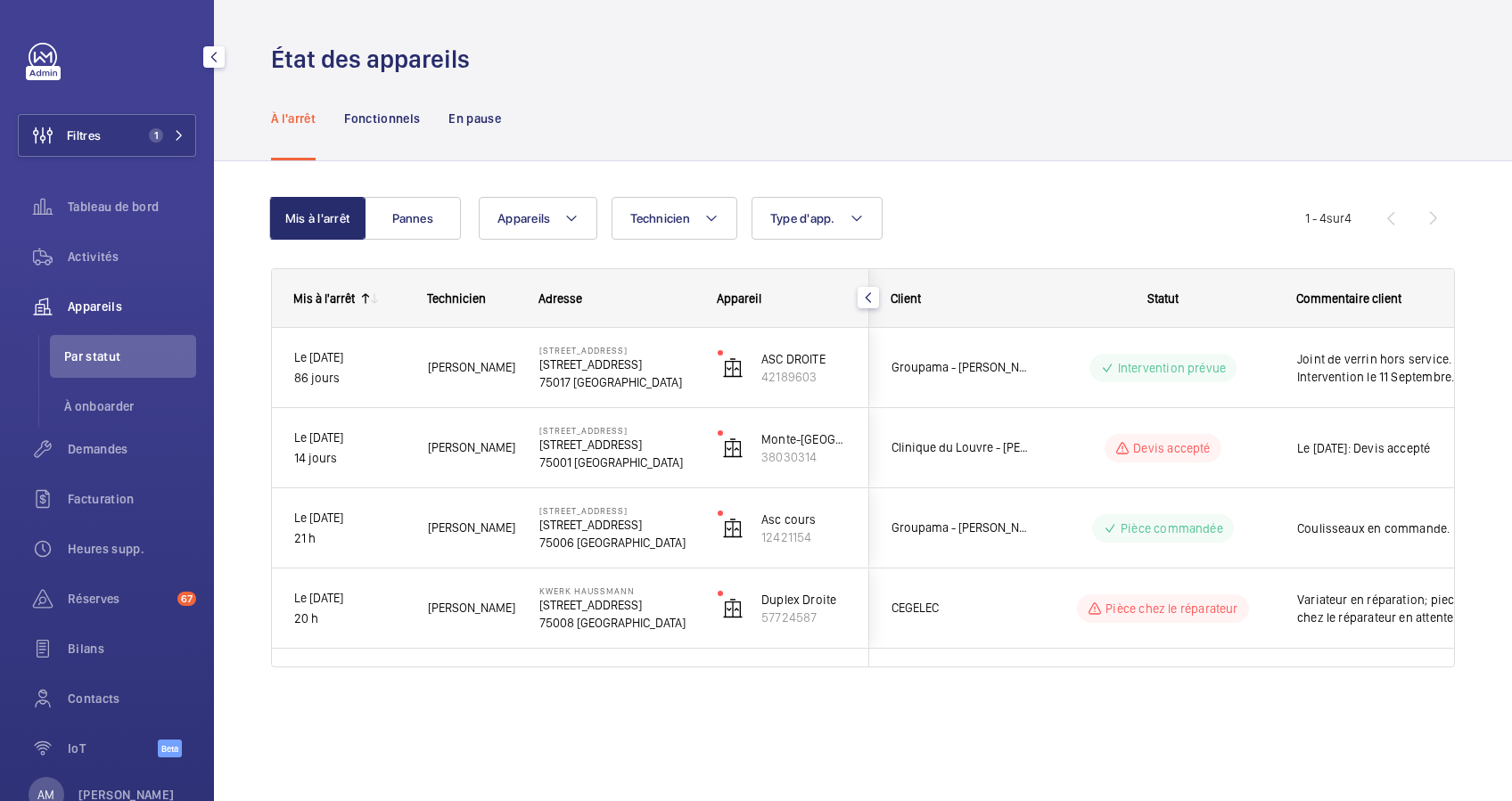
click at [173, 126] on button "Filtres 1" at bounding box center [107, 134] width 178 height 43
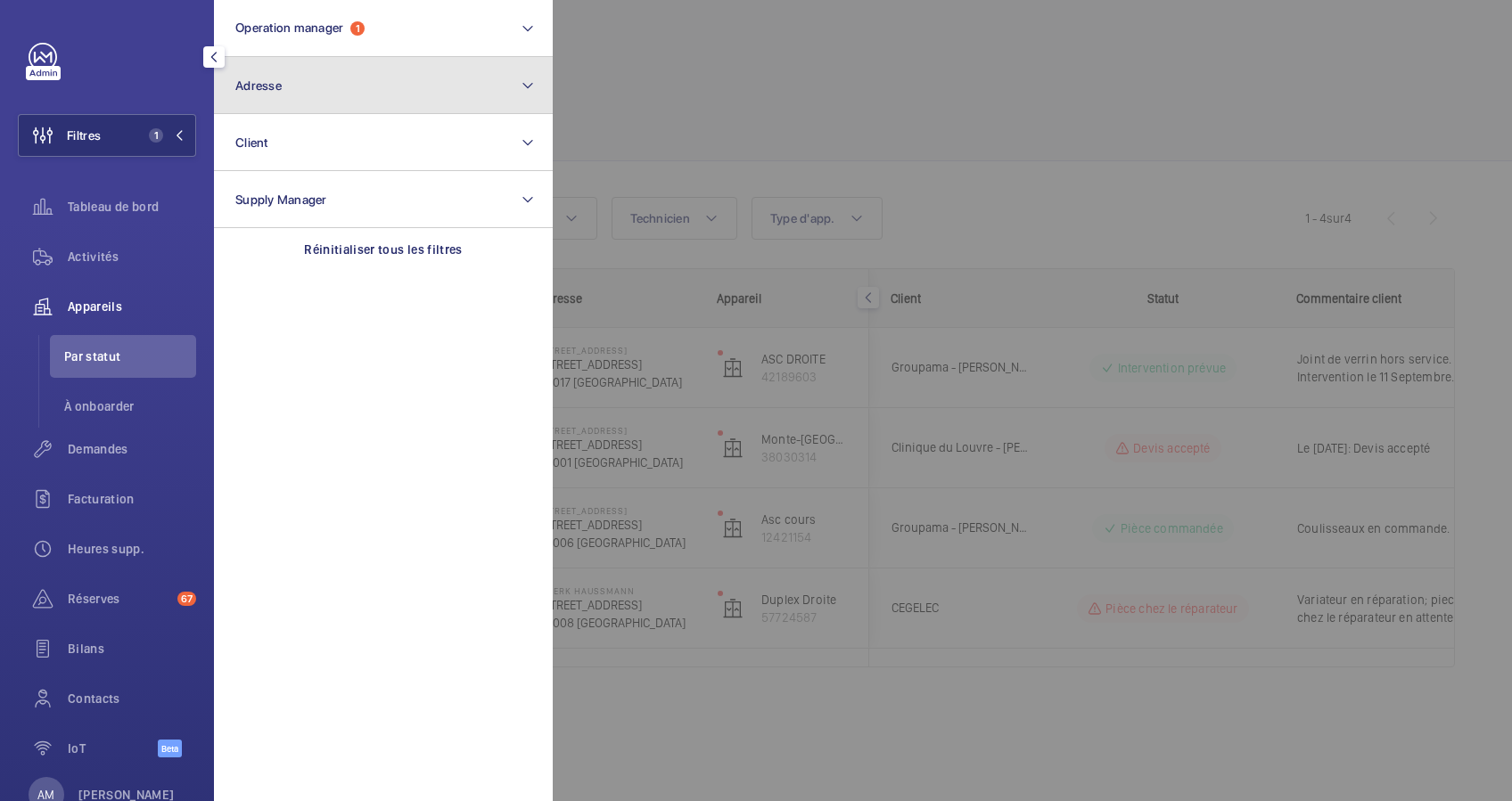
click at [347, 85] on button "Adresse" at bounding box center [383, 85] width 339 height 57
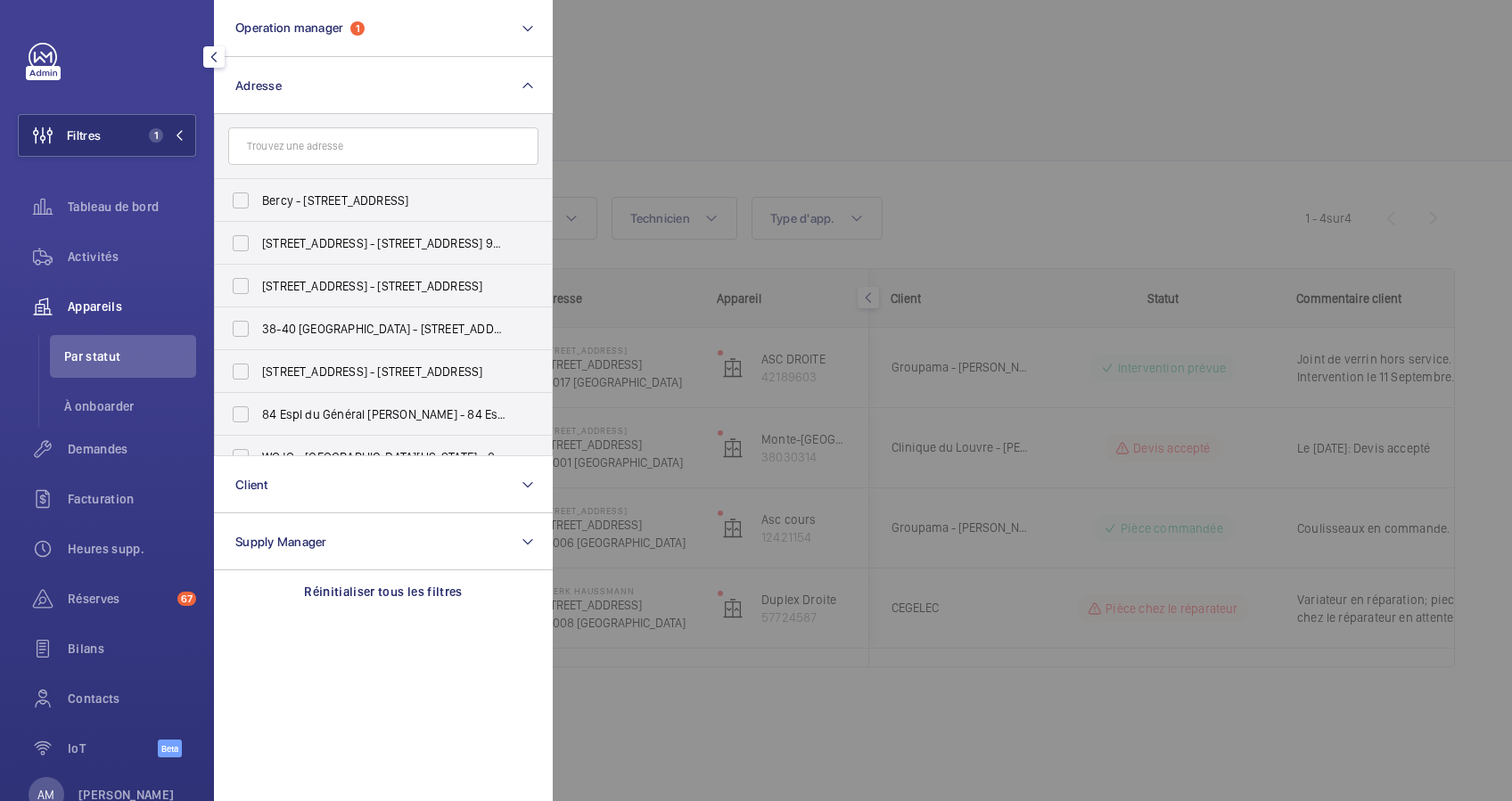
click at [295, 138] on input "text" at bounding box center [383, 147] width 311 height 38
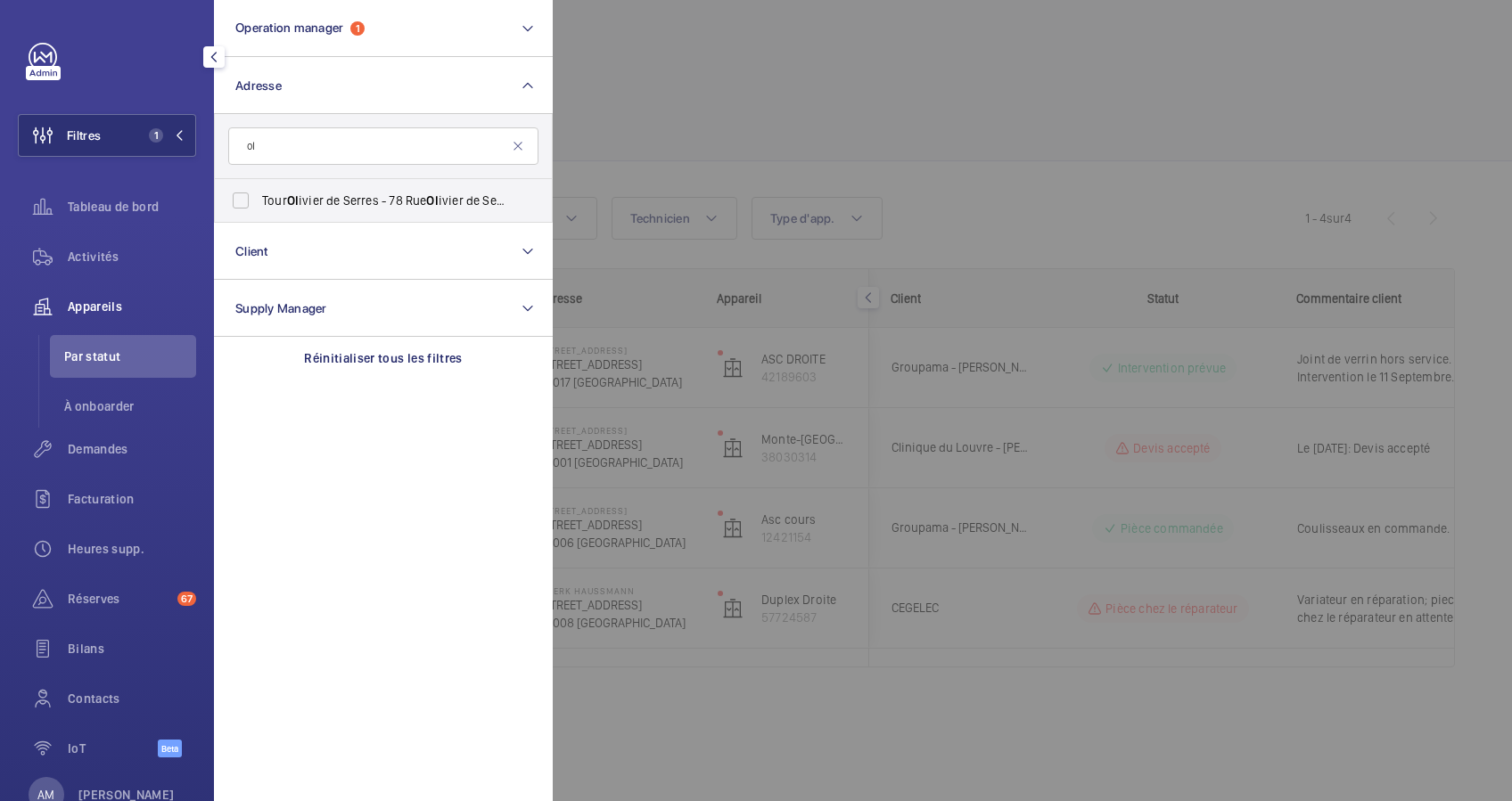
type input "o"
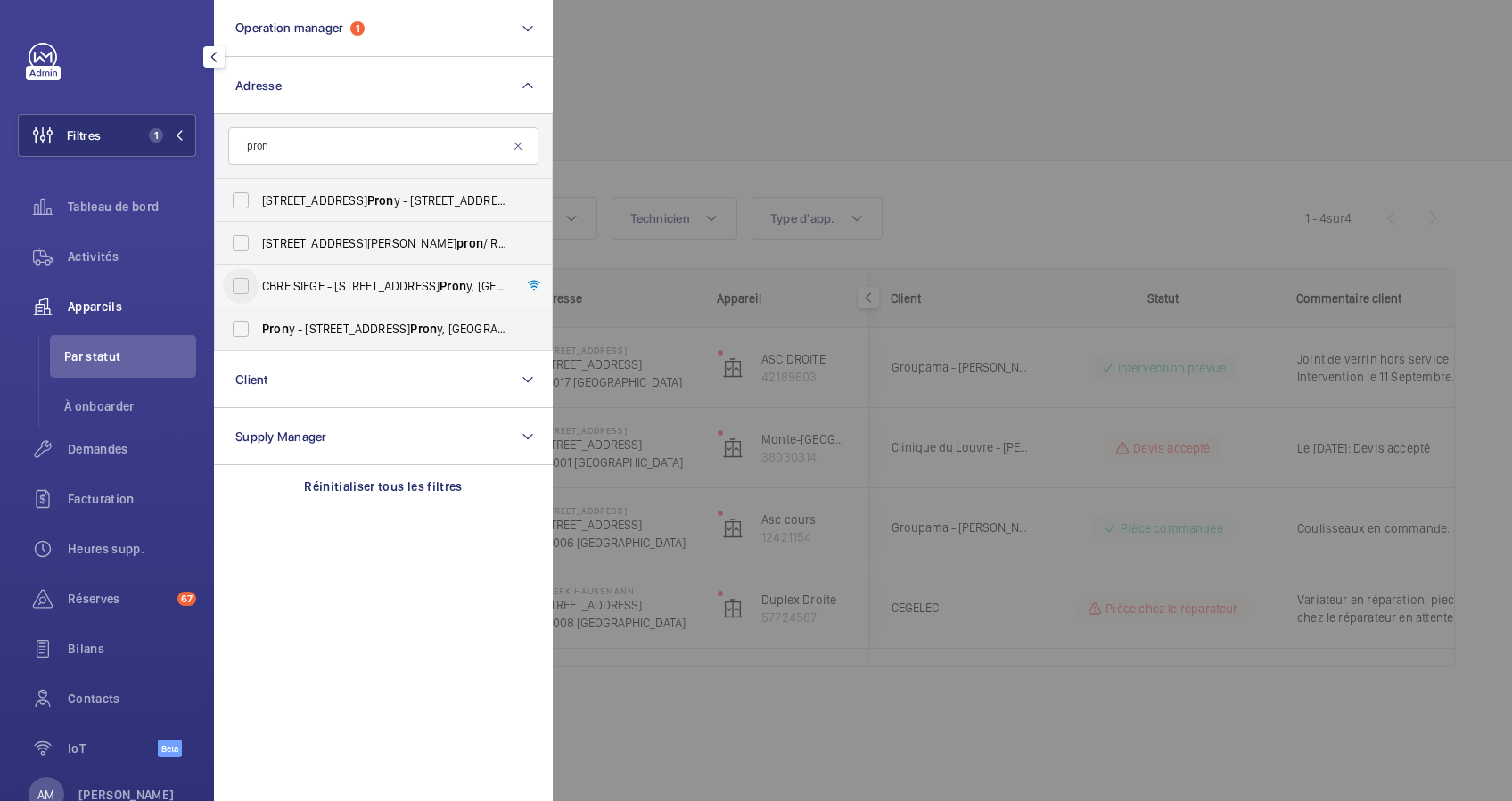
type input "pron"
click at [240, 285] on input "CBRE SIEGE - 76 Rue de Pron y, PARIS 75017" at bounding box center [240, 286] width 36 height 36
checkbox input "true"
click at [98, 250] on span "Activités" at bounding box center [133, 257] width 129 height 18
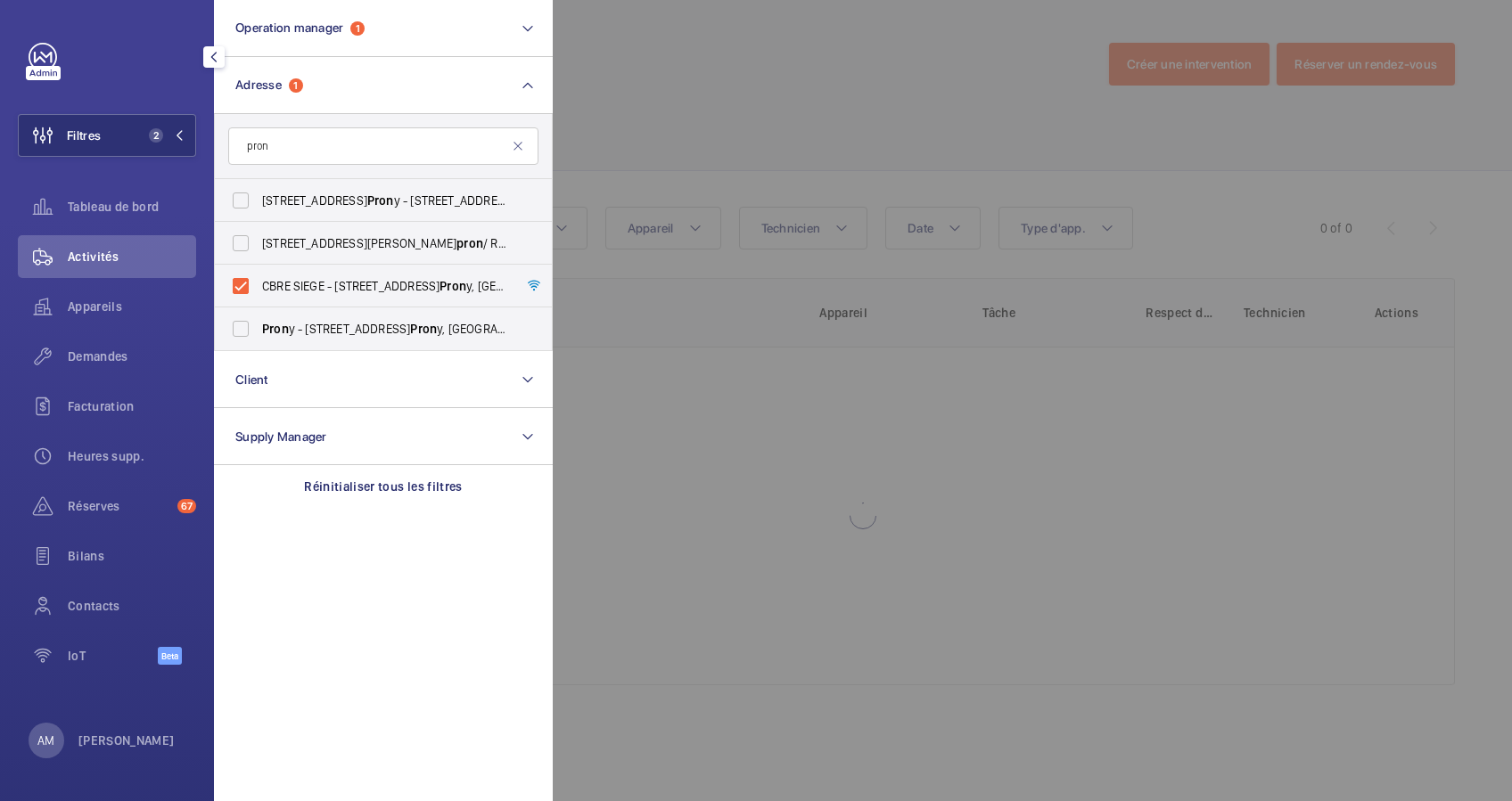
click at [862, 105] on div at bounding box center [1308, 400] width 1512 height 801
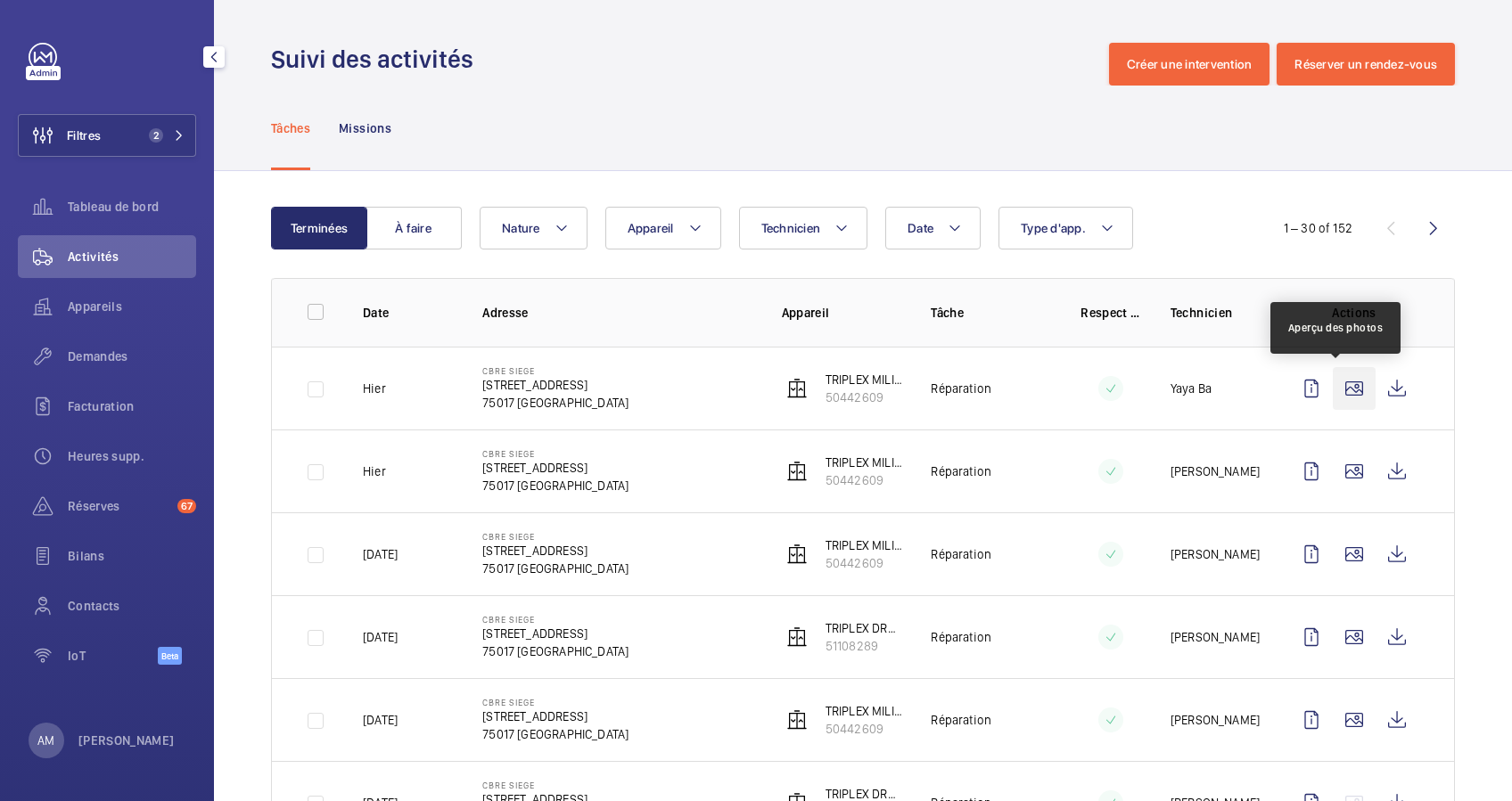
click at [1333, 389] on wm-front-icon-button at bounding box center [1353, 388] width 43 height 43
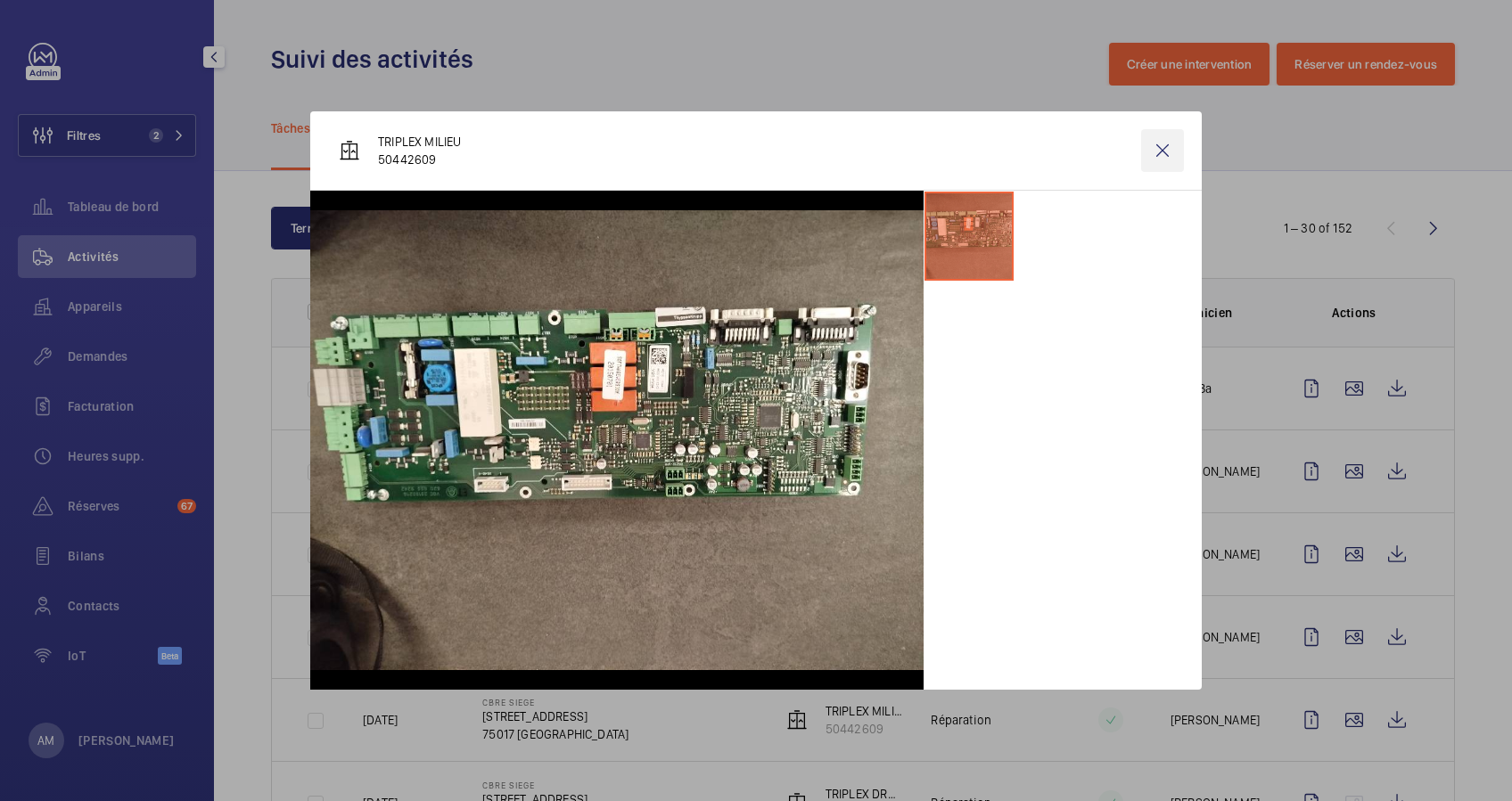
click at [1161, 150] on wm-front-icon-button at bounding box center [1162, 151] width 43 height 43
